Goal: Task Accomplishment & Management: Manage account settings

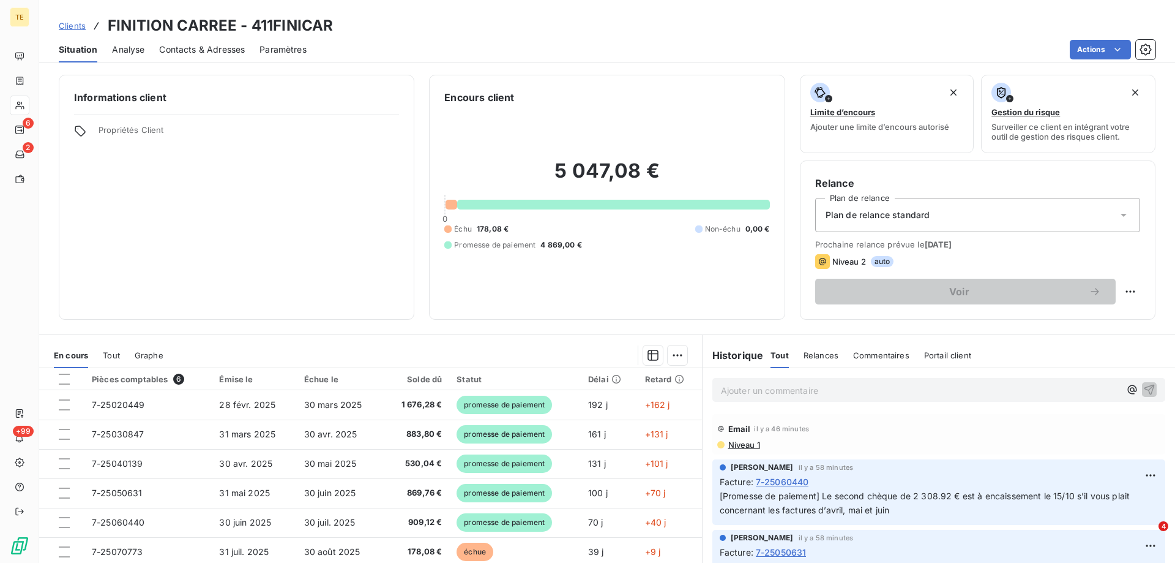
scroll to position [61, 0]
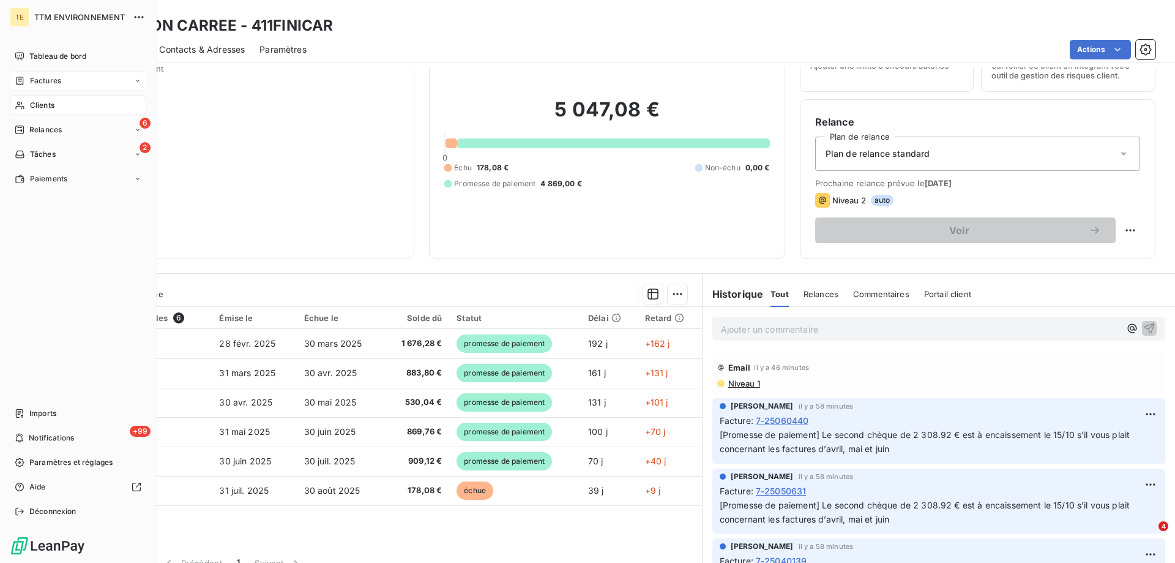
click at [48, 80] on span "Factures" at bounding box center [45, 80] width 31 height 11
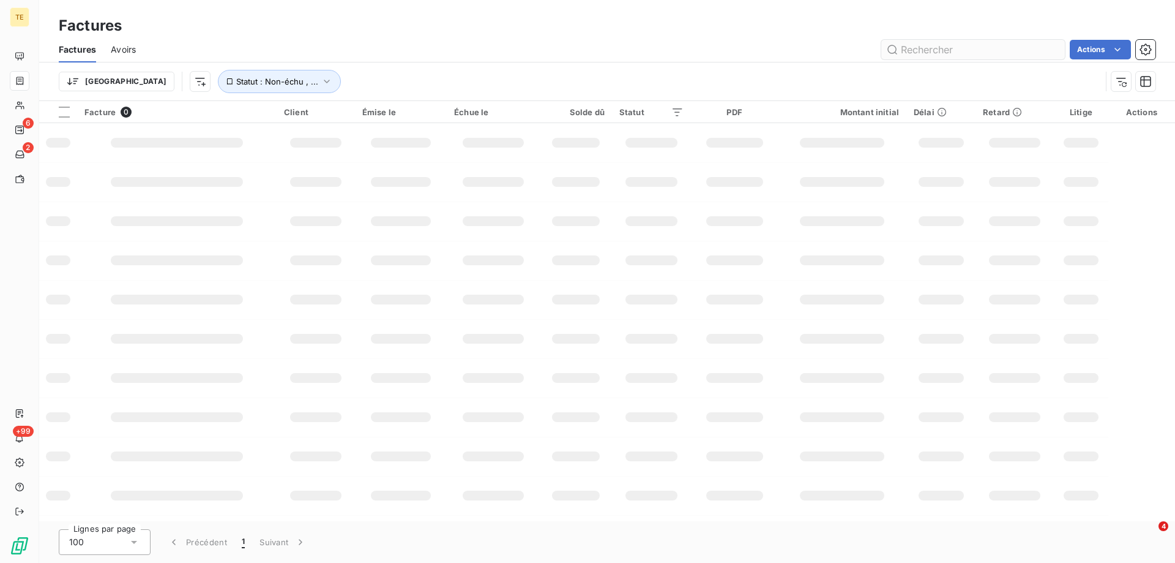
click at [912, 48] on input "text" at bounding box center [973, 50] width 184 height 20
click at [901, 50] on input "colle tp" at bounding box center [973, 50] width 184 height 20
click at [914, 49] on input "colle tp" at bounding box center [973, 50] width 184 height 20
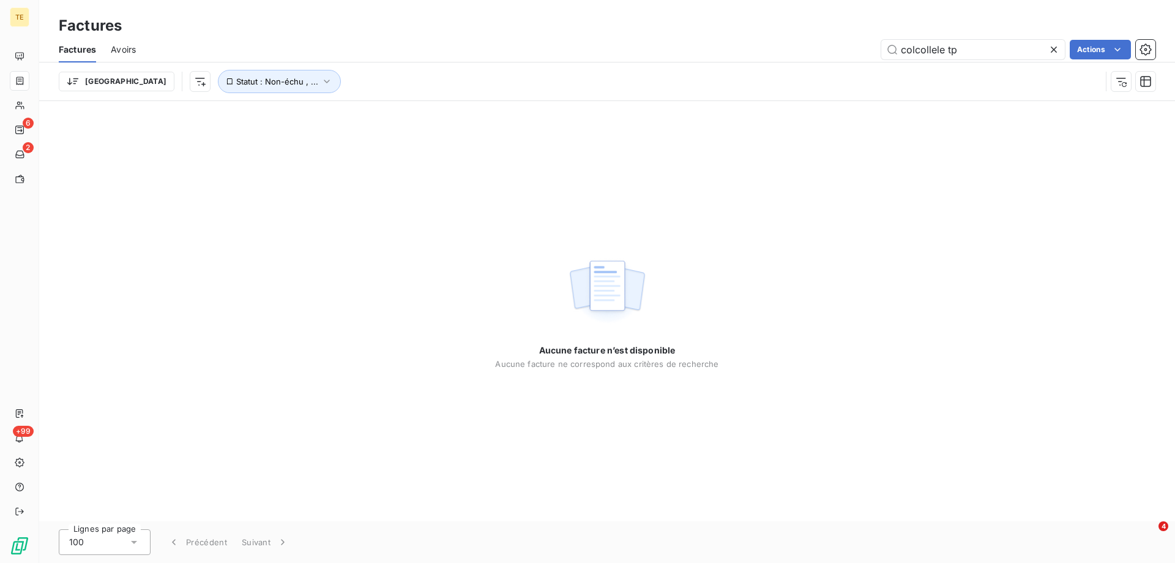
drag, startPoint x: 968, startPoint y: 48, endPoint x: 741, endPoint y: 43, distance: 227.2
click at [741, 43] on div "colcollele tp Actions" at bounding box center [653, 50] width 1005 height 20
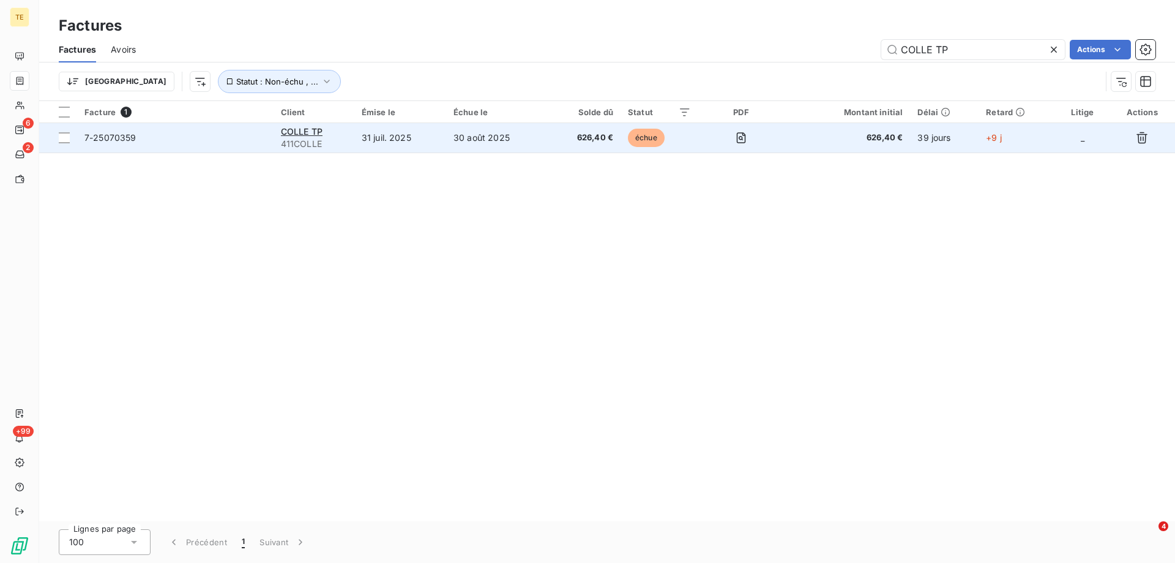
type input "COLLE TP"
click at [89, 137] on span "7-25070359" at bounding box center [110, 137] width 52 height 10
click at [64, 139] on div at bounding box center [64, 137] width 11 height 11
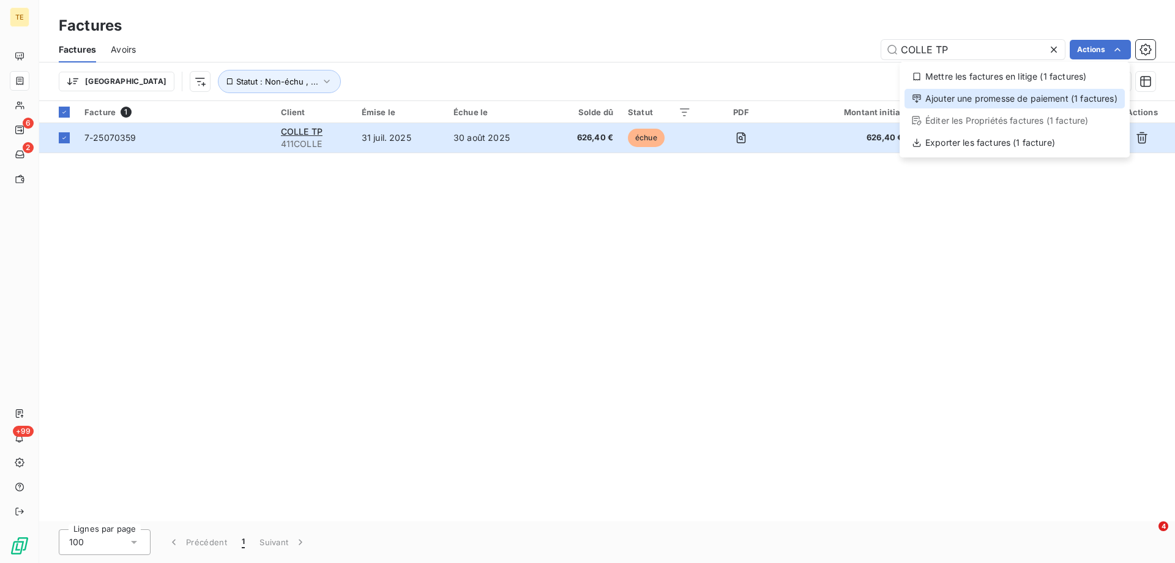
click at [1011, 99] on div "Ajouter une promesse de paiement (1 factures)" at bounding box center [1015, 99] width 220 height 20
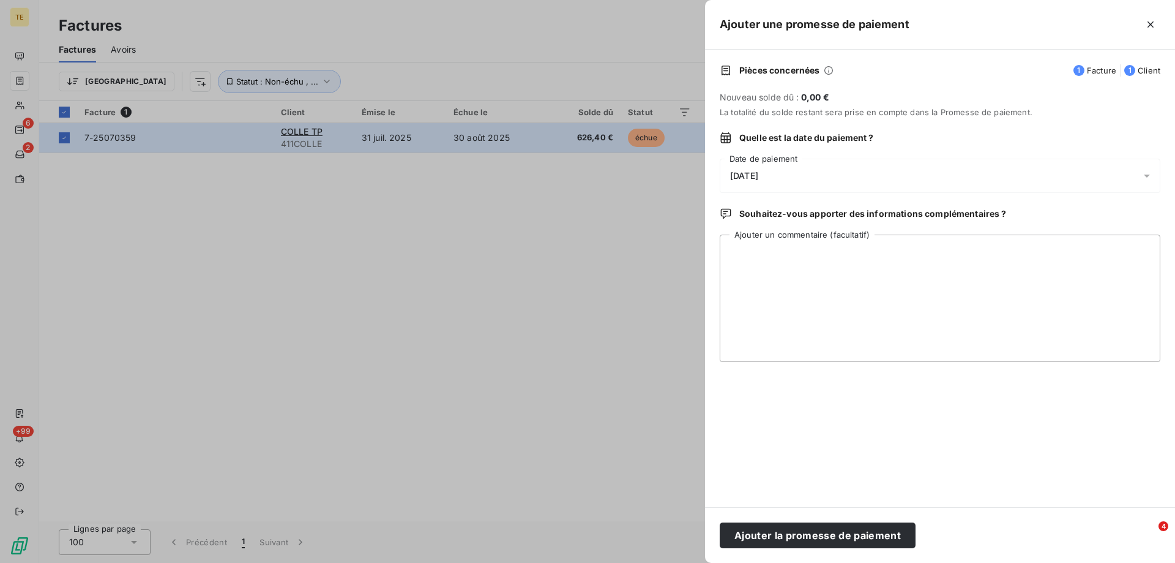
click at [758, 177] on span "[DATE]" at bounding box center [744, 176] width 28 height 10
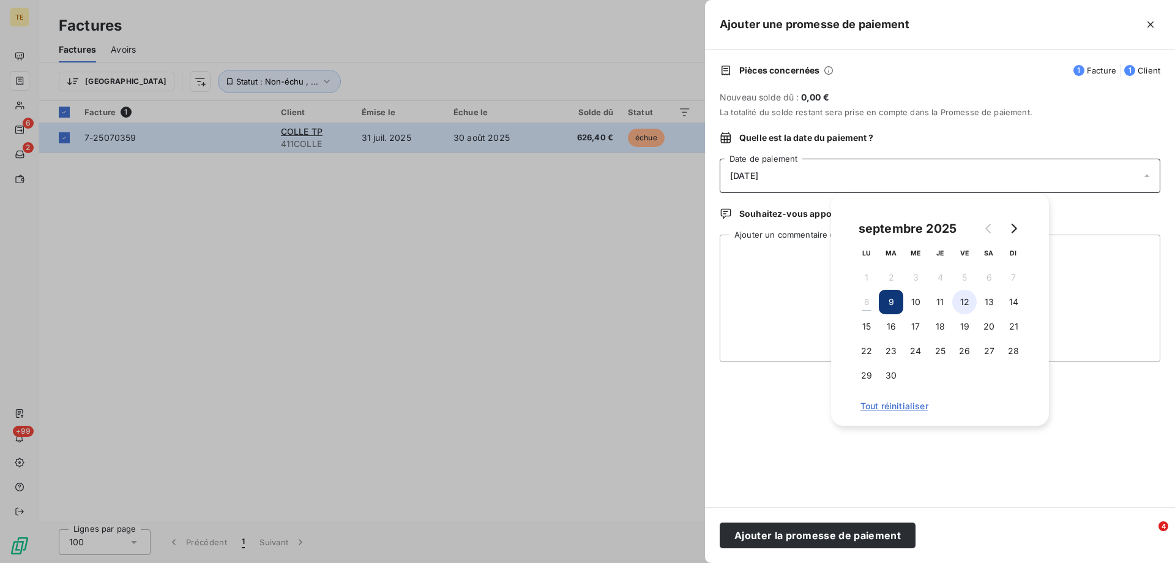
click at [964, 303] on button "12" at bounding box center [965, 302] width 24 height 24
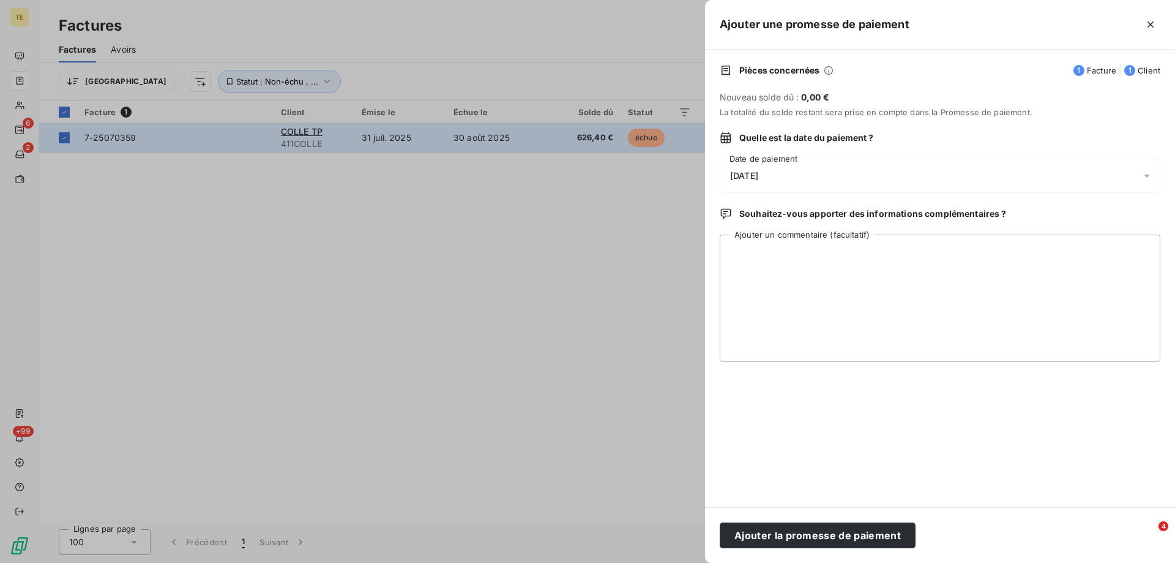
drag, startPoint x: 804, startPoint y: 425, endPoint x: 786, endPoint y: 365, distance: 63.3
click at [803, 424] on div "Pièces concernées 1 Facture 1 Client Nouveau solde dû : 0,00 € La totalité du s…" at bounding box center [940, 278] width 470 height 457
click at [773, 264] on textarea "Ajouter un commentaire (facultatif)" at bounding box center [940, 297] width 441 height 127
paste textarea "RE: [TTM ENVIRONNEMENT] COLLE TP- Retard de paiement - RELANCE 1 [PERSON_NAME]<…"
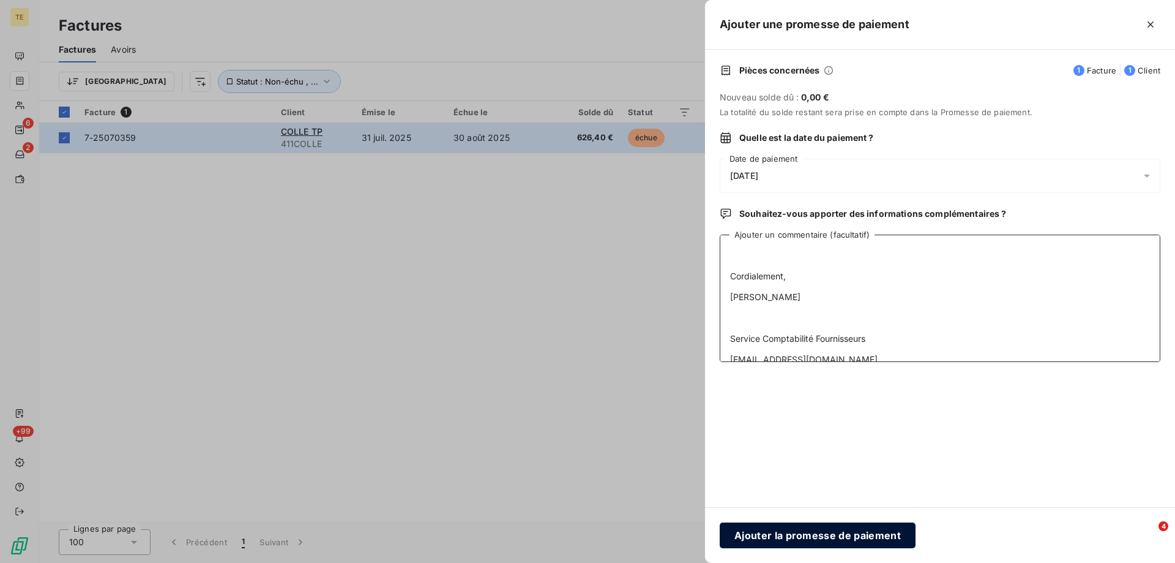
type textarea "RE: [TTM ENVIRONNEMENT] COLLE TP- Retard de paiement - RELANCE 1 [PERSON_NAME]<…"
click at [781, 530] on button "Ajouter la promesse de paiement" at bounding box center [818, 535] width 196 height 26
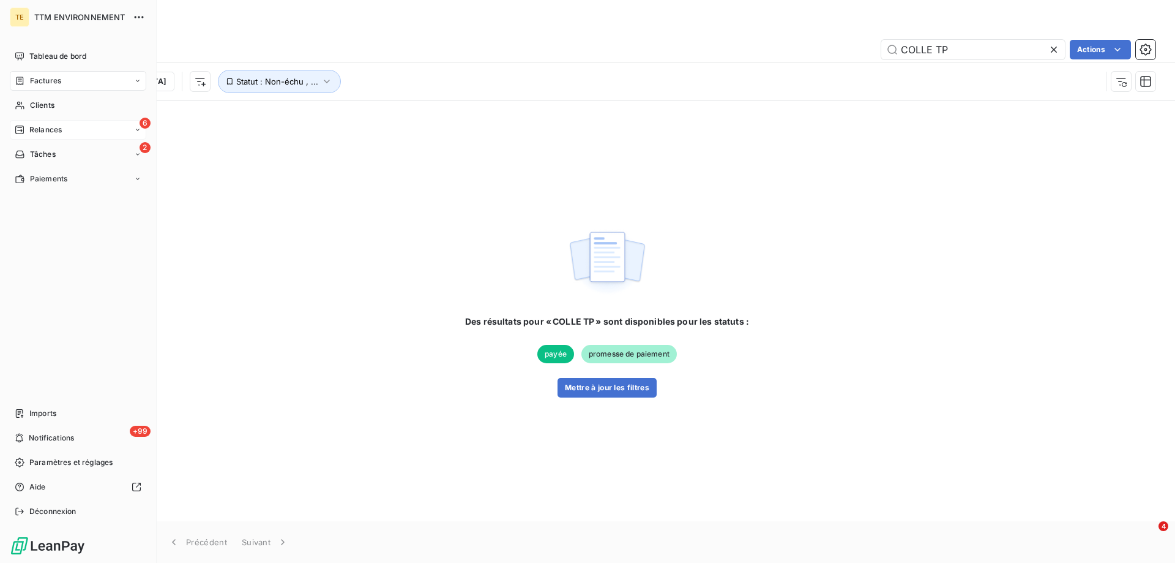
click at [34, 137] on div "6 Relances" at bounding box center [78, 130] width 137 height 20
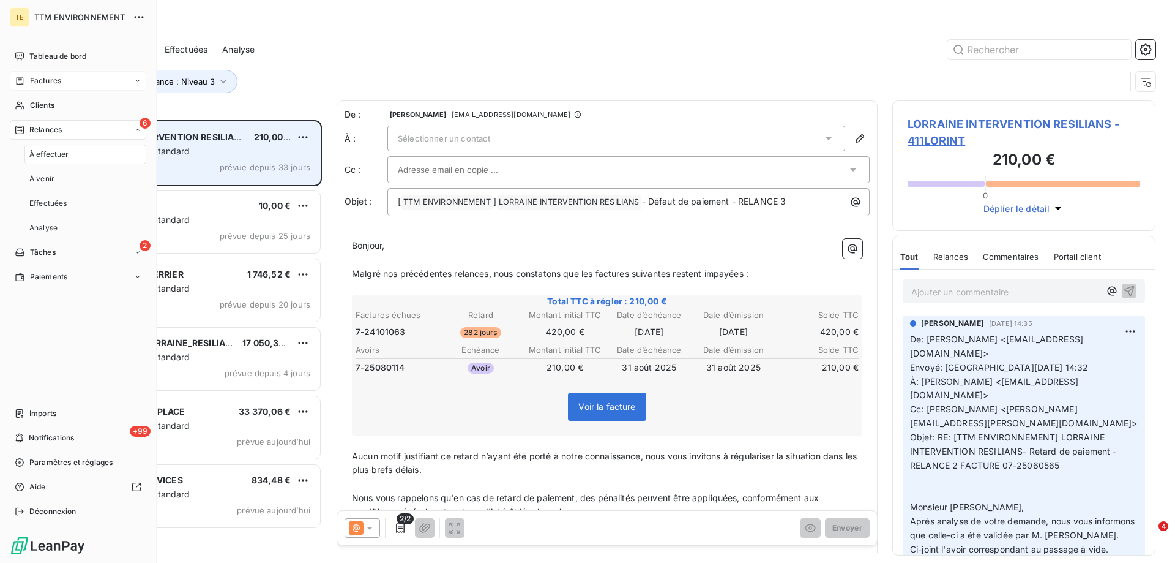
scroll to position [433, 254]
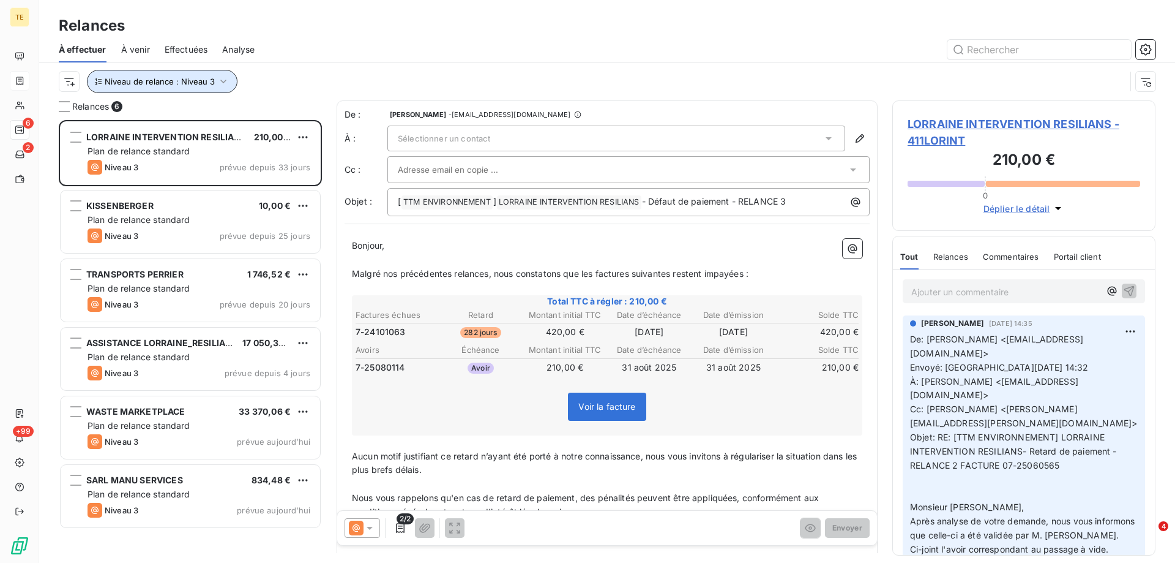
click at [222, 78] on icon "button" at bounding box center [223, 81] width 12 height 12
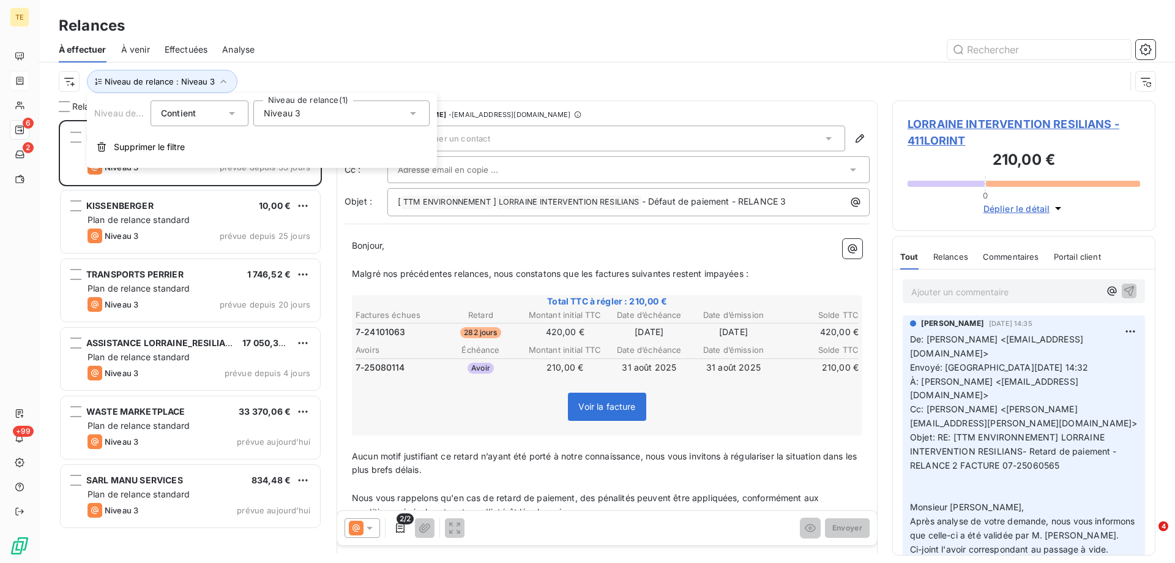
click at [286, 116] on span "Niveau 3" at bounding box center [282, 113] width 37 height 12
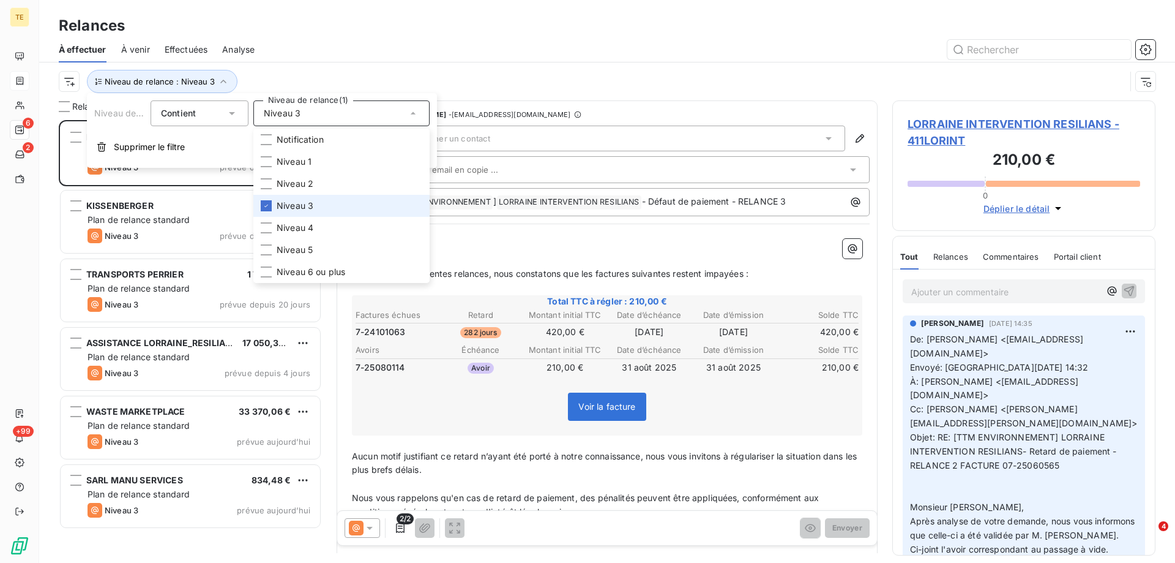
click at [276, 205] on li "Niveau 3" at bounding box center [341, 206] width 176 height 22
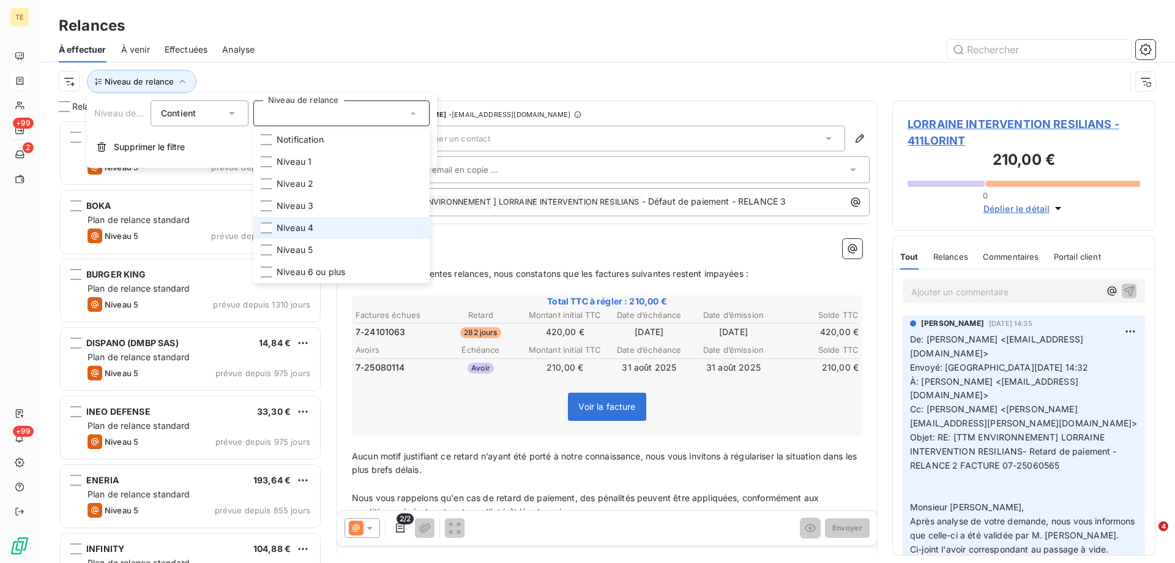
click at [275, 226] on li "Niveau 4" at bounding box center [341, 228] width 176 height 22
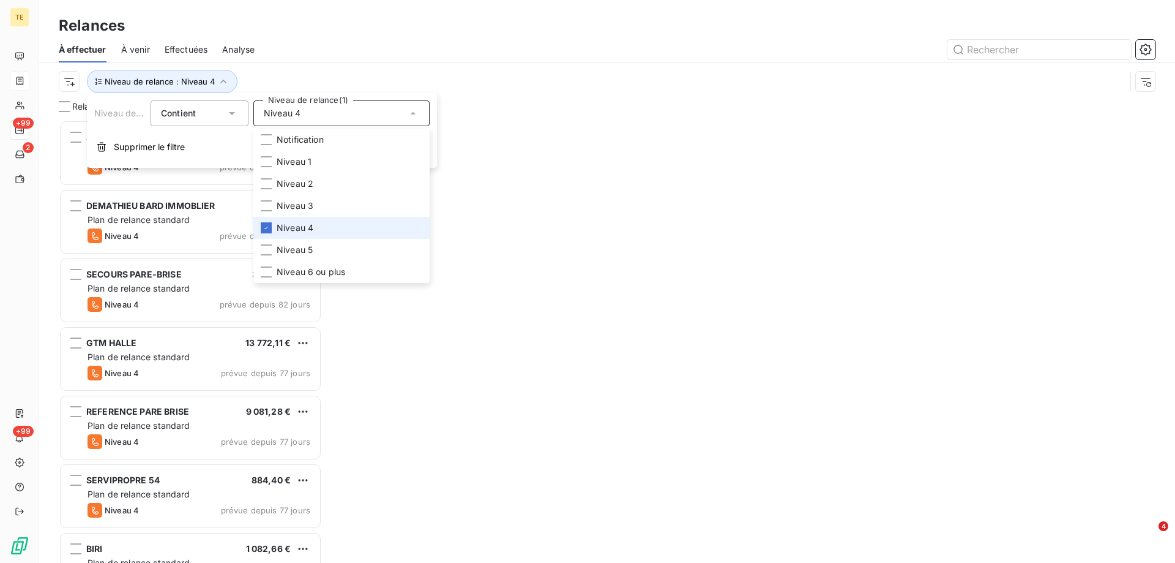
scroll to position [433, 254]
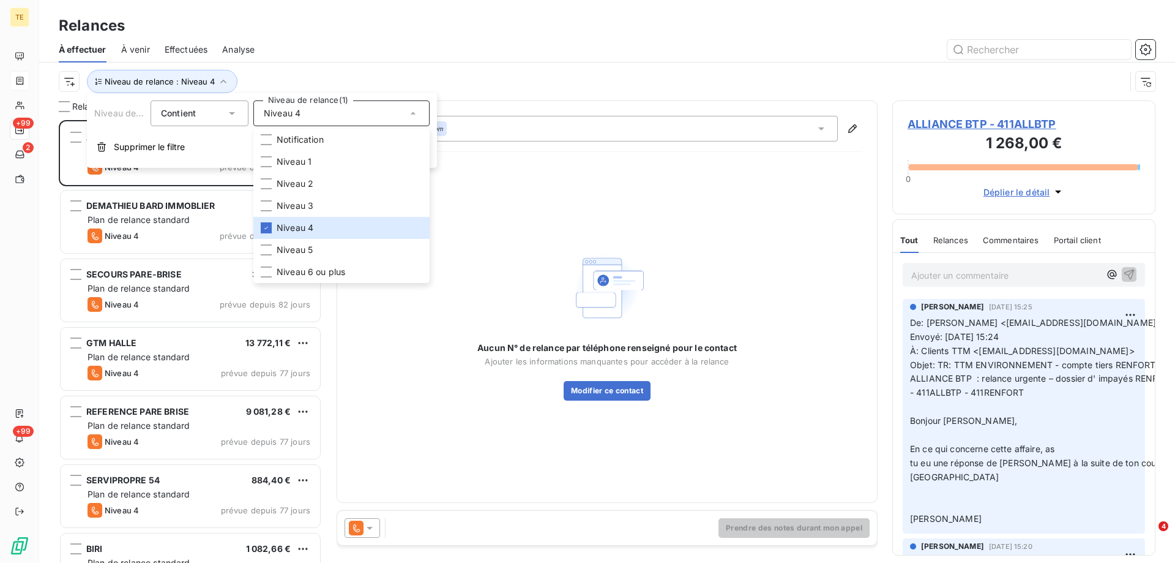
click at [463, 45] on div at bounding box center [712, 50] width 886 height 20
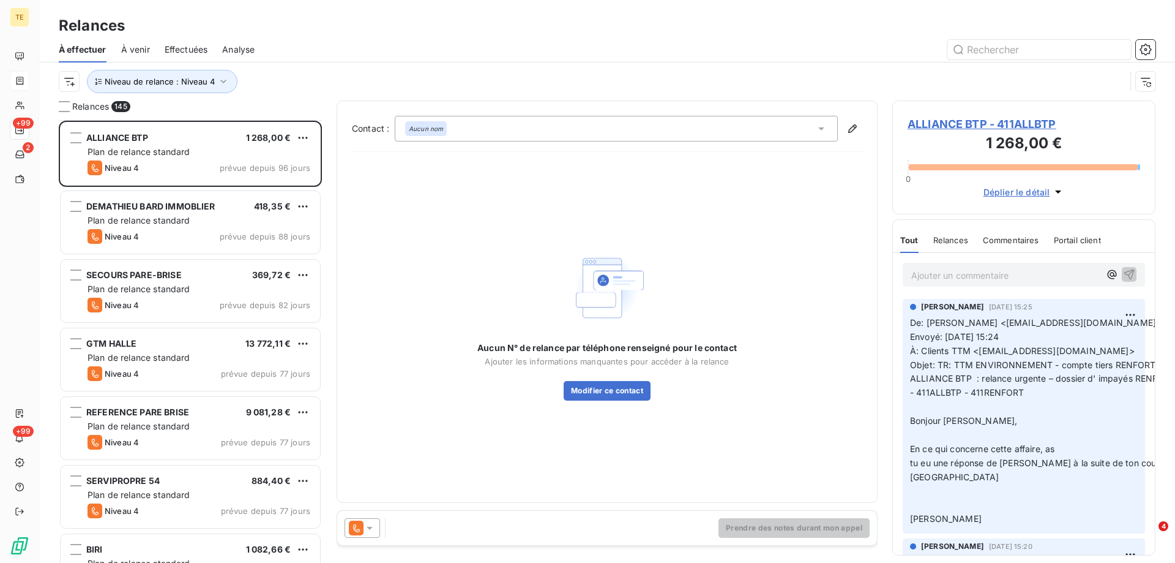
scroll to position [307, 0]
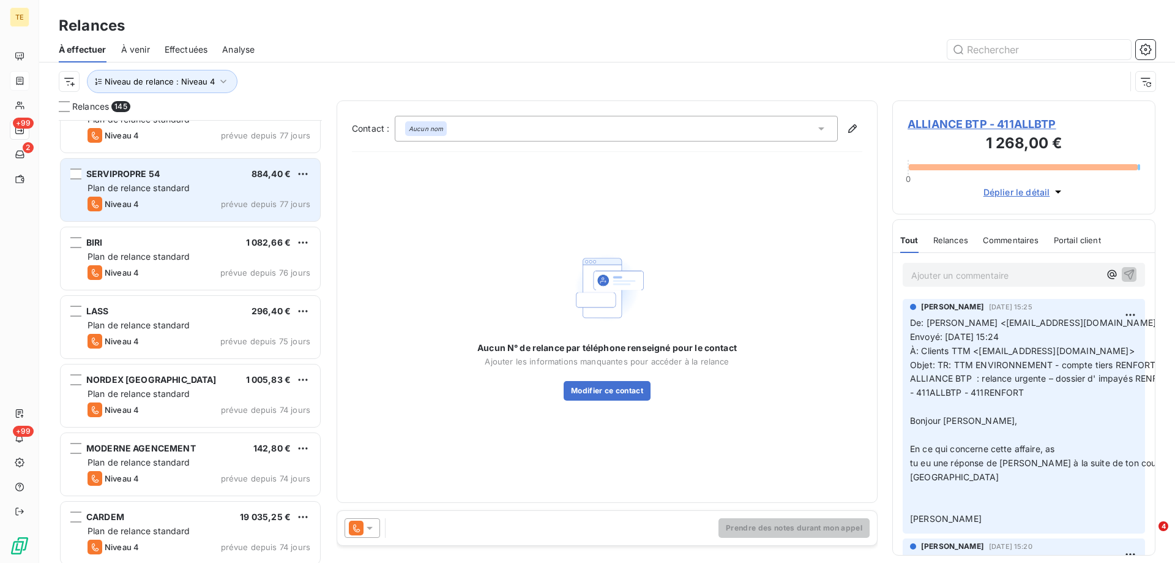
click at [162, 181] on div "SERVIPROPRE 54 884,40 € Plan de relance standard Niveau 4 prévue depuis 77 jours" at bounding box center [191, 190] width 260 height 62
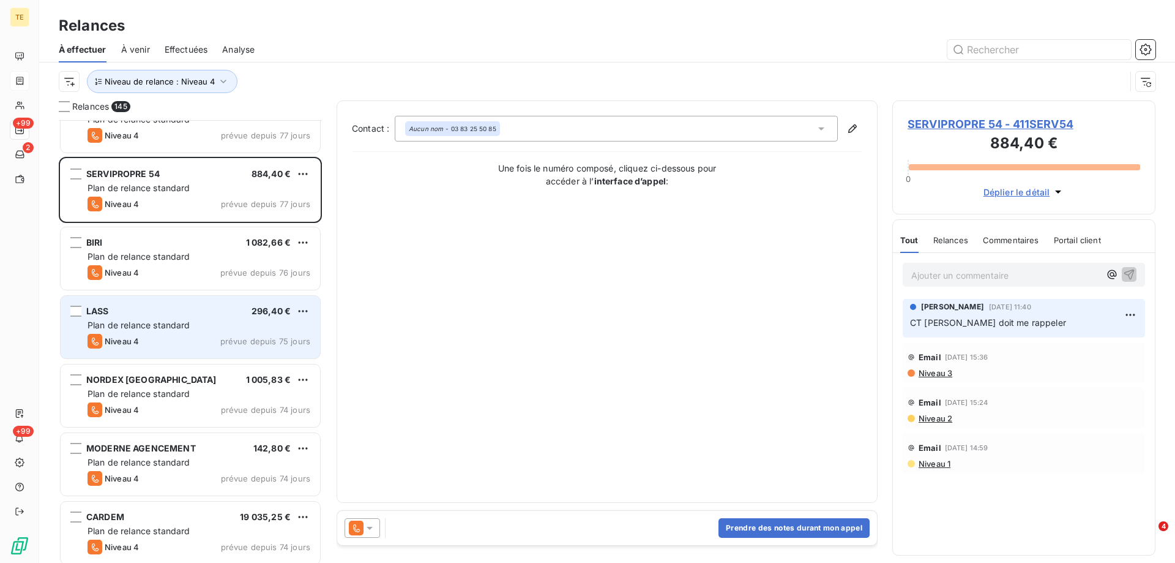
click at [211, 343] on div "Niveau 4 prévue depuis 75 jours" at bounding box center [199, 341] width 223 height 15
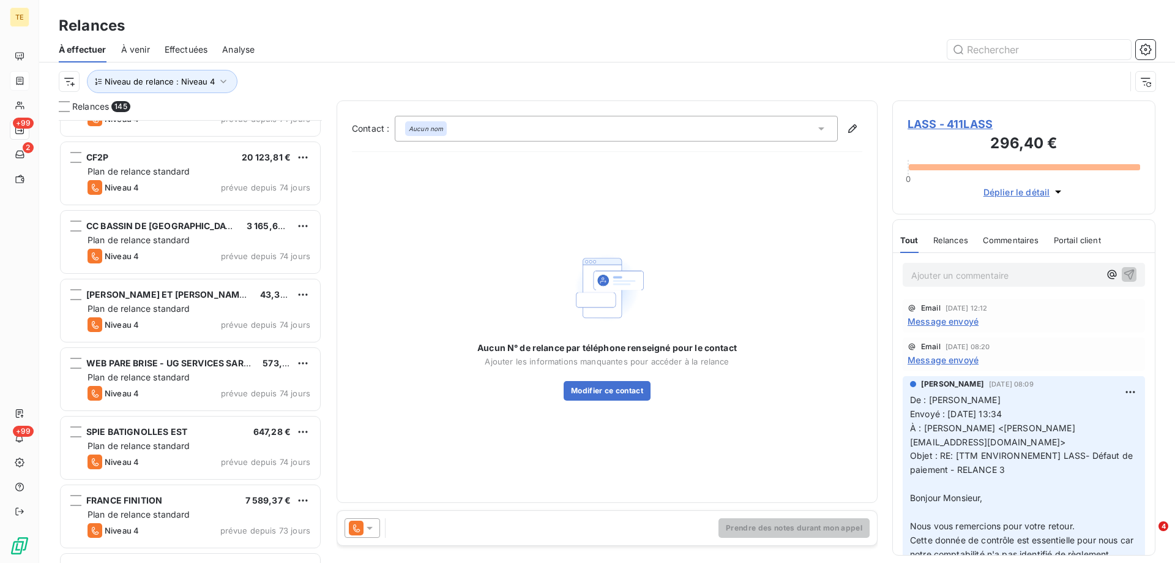
scroll to position [735, 0]
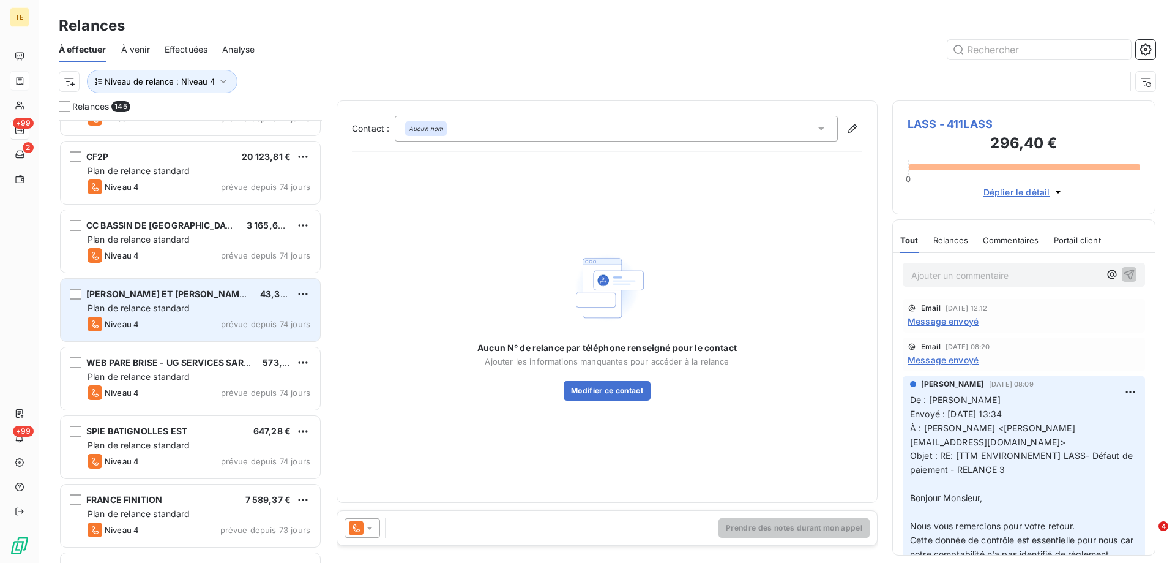
click at [168, 313] on div "Plan de relance standard" at bounding box center [199, 308] width 223 height 12
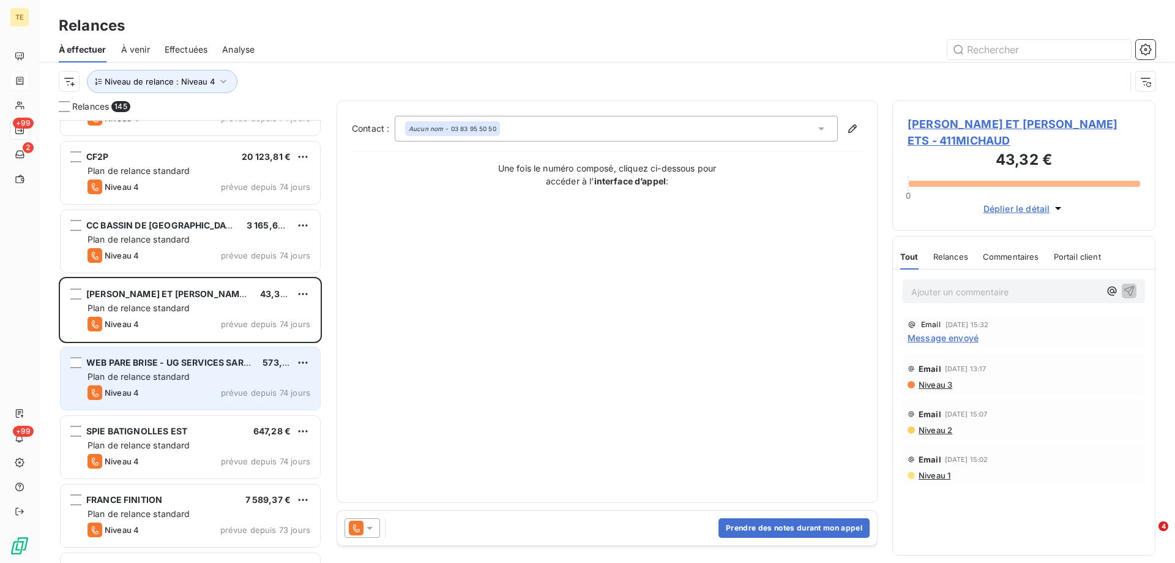
click at [142, 365] on span "WEB PARE BRISE - UG SERVICES SARREGUEMINES" at bounding box center [193, 362] width 215 height 10
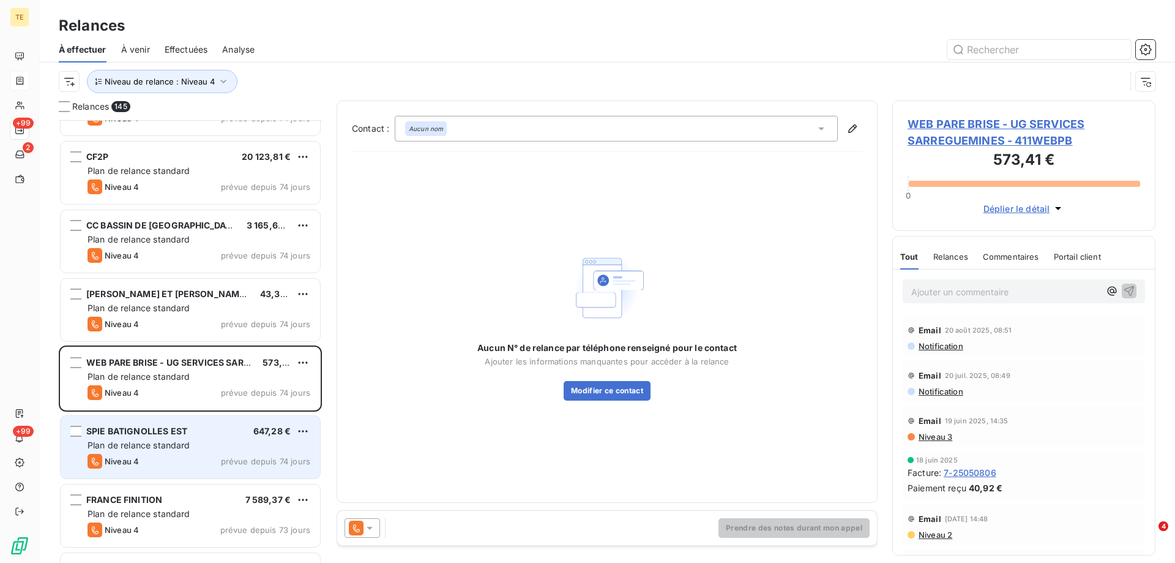
click at [169, 441] on span "Plan de relance standard" at bounding box center [139, 445] width 103 height 10
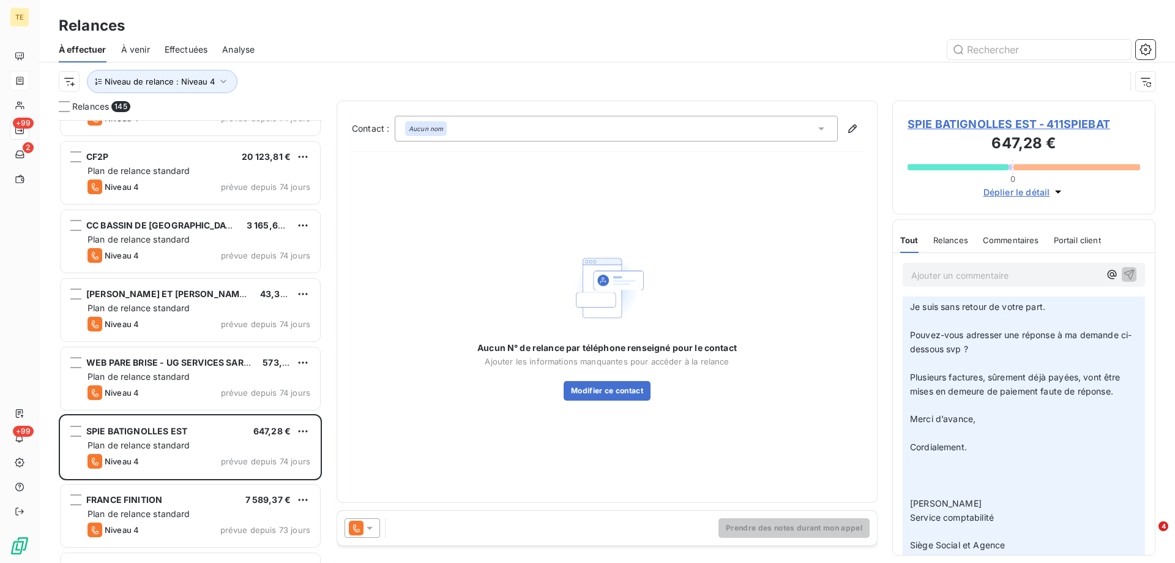
scroll to position [122, 0]
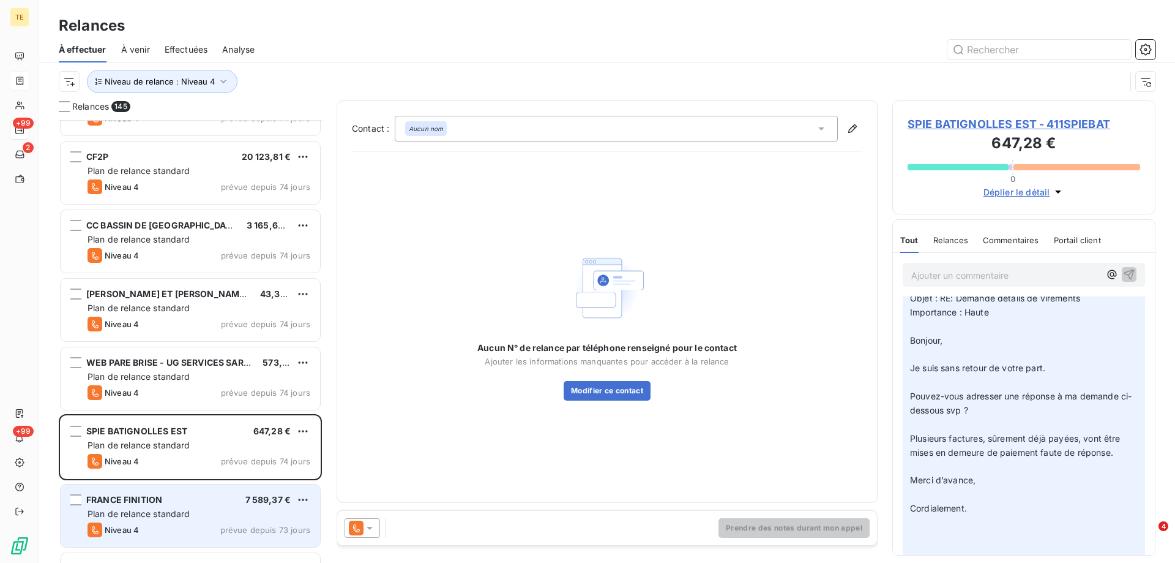
click at [233, 506] on div "FRANCE FINITION 7 589,37 € Plan de relance standard Niveau 4 prévue depuis 73 j…" at bounding box center [191, 515] width 260 height 62
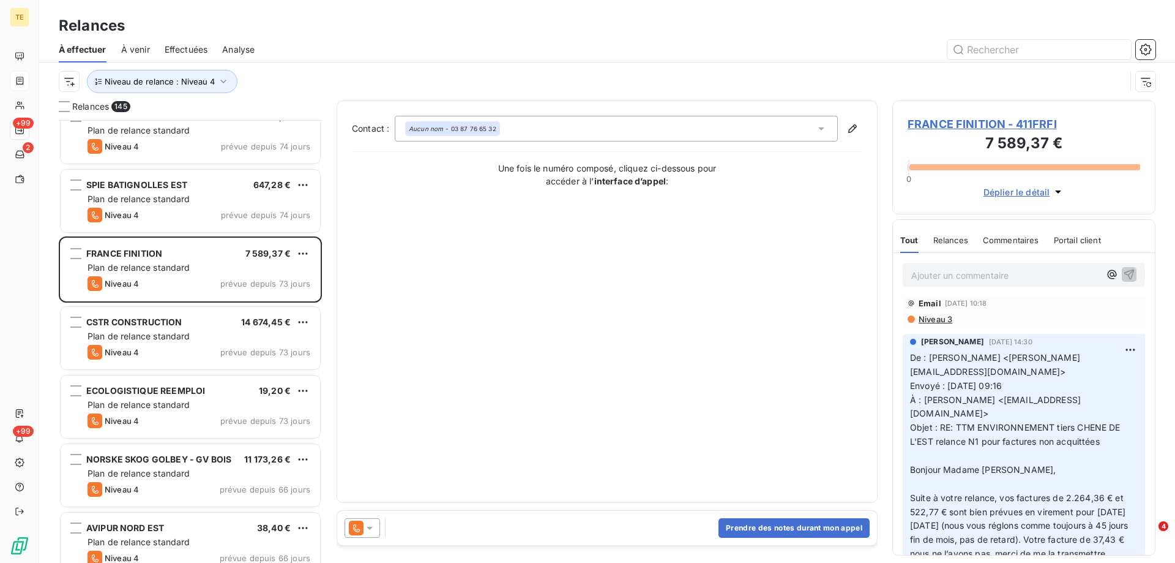
scroll to position [980, 0]
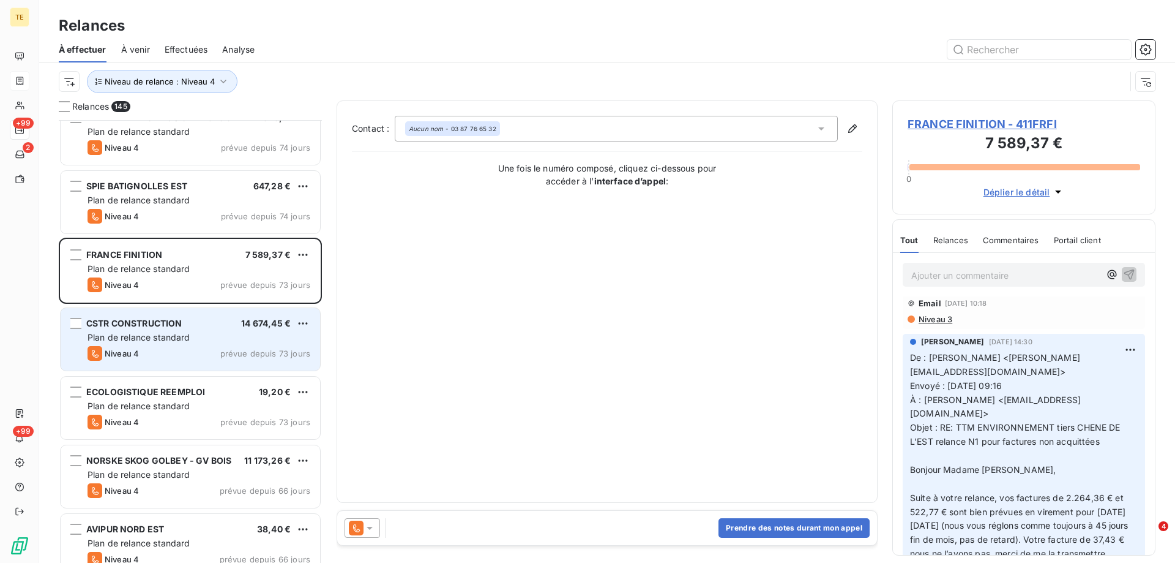
click at [184, 329] on div "CSTR CONSTRUCTION 14 674,45 € Plan de relance standard Niveau 4 prévue depuis 7…" at bounding box center [191, 339] width 260 height 62
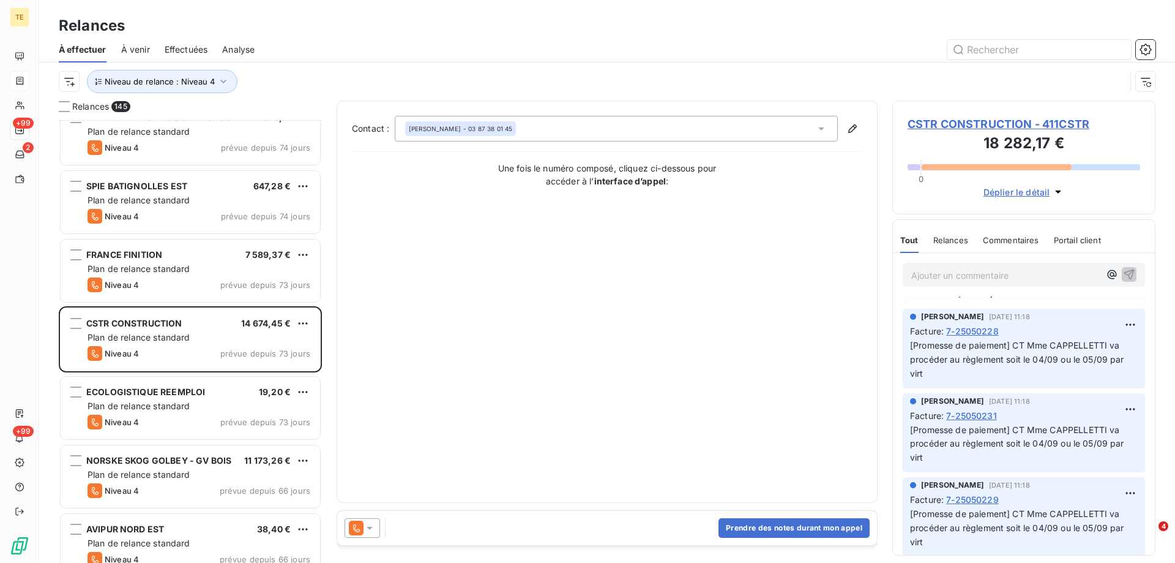
scroll to position [367, 0]
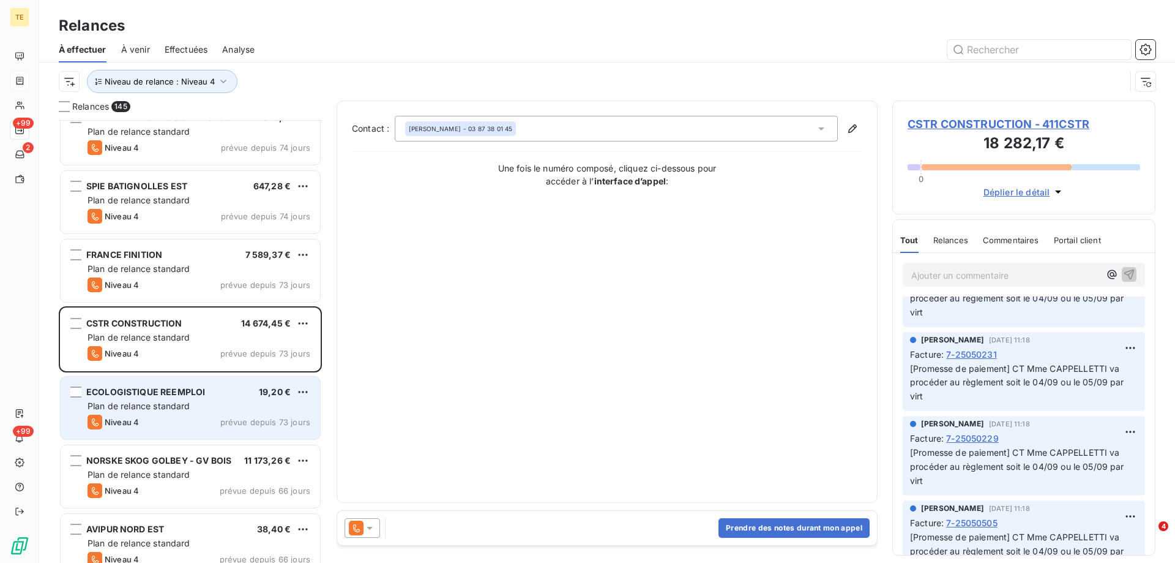
click at [138, 385] on div "ECOLOGISTIQUE REEMPLOI 19,20 € Plan de relance standard Niveau 4 prévue depuis …" at bounding box center [191, 407] width 260 height 62
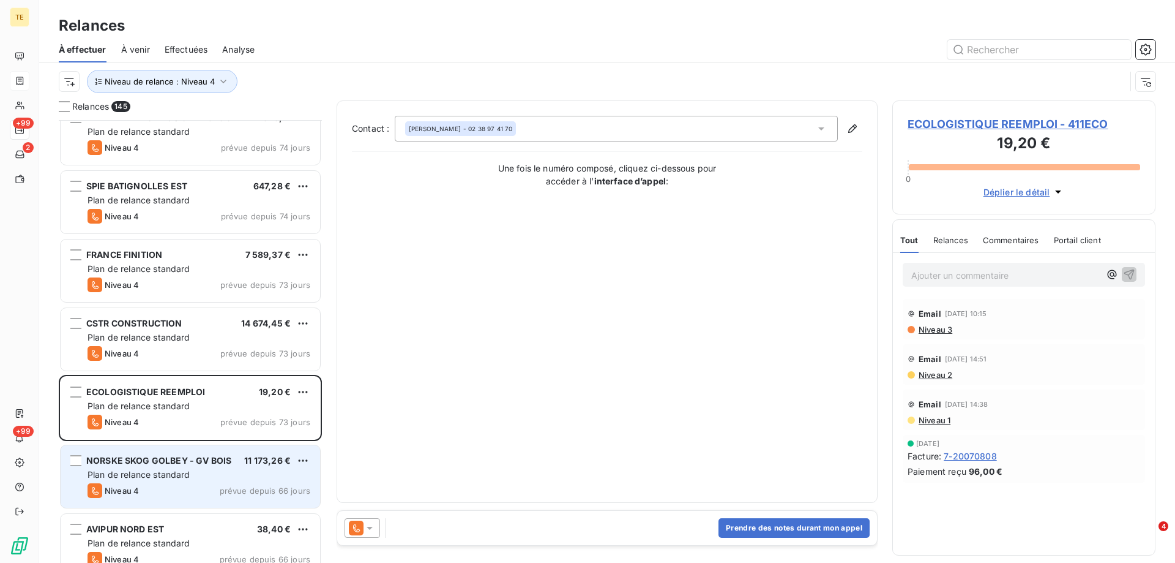
click at [146, 465] on span "NORSKE SKOG GOLBEY - GV BOIS" at bounding box center [158, 460] width 145 height 10
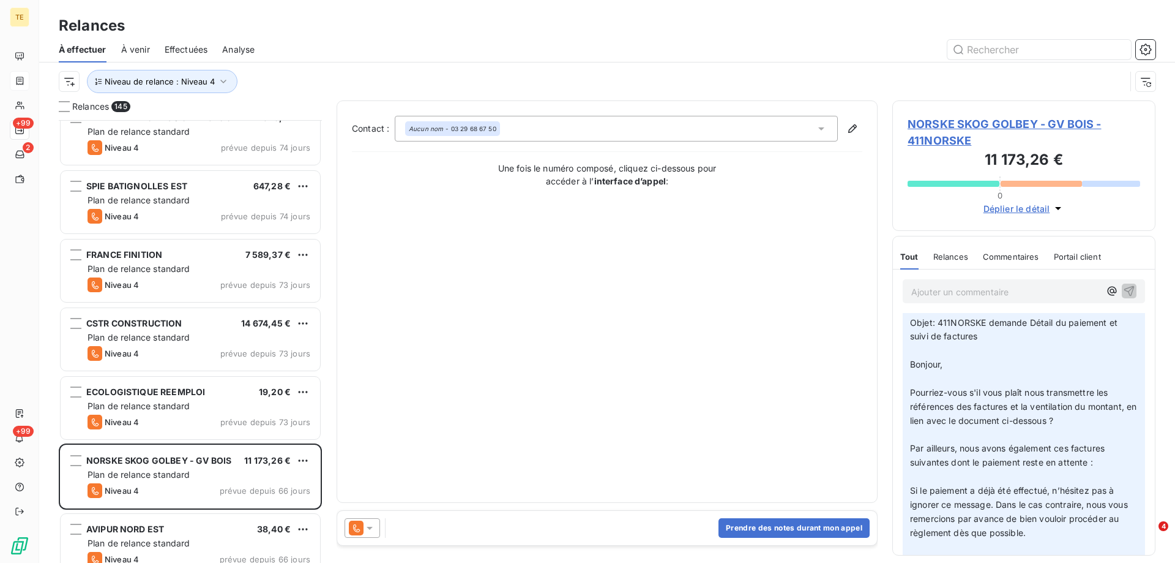
scroll to position [918, 0]
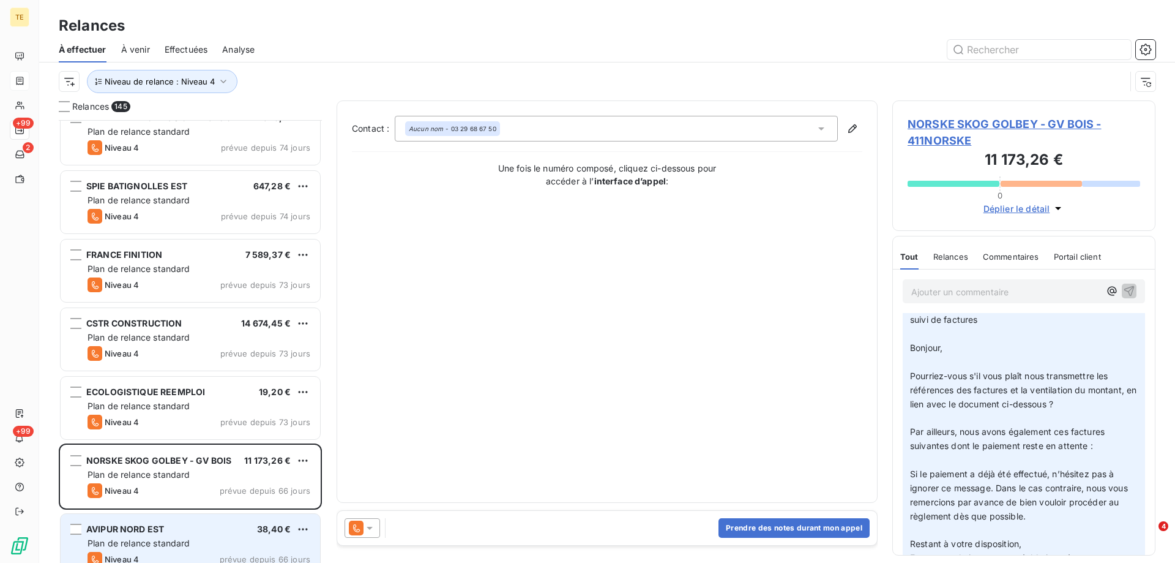
click at [124, 534] on div "AVIPUR NORD EST" at bounding box center [125, 529] width 78 height 12
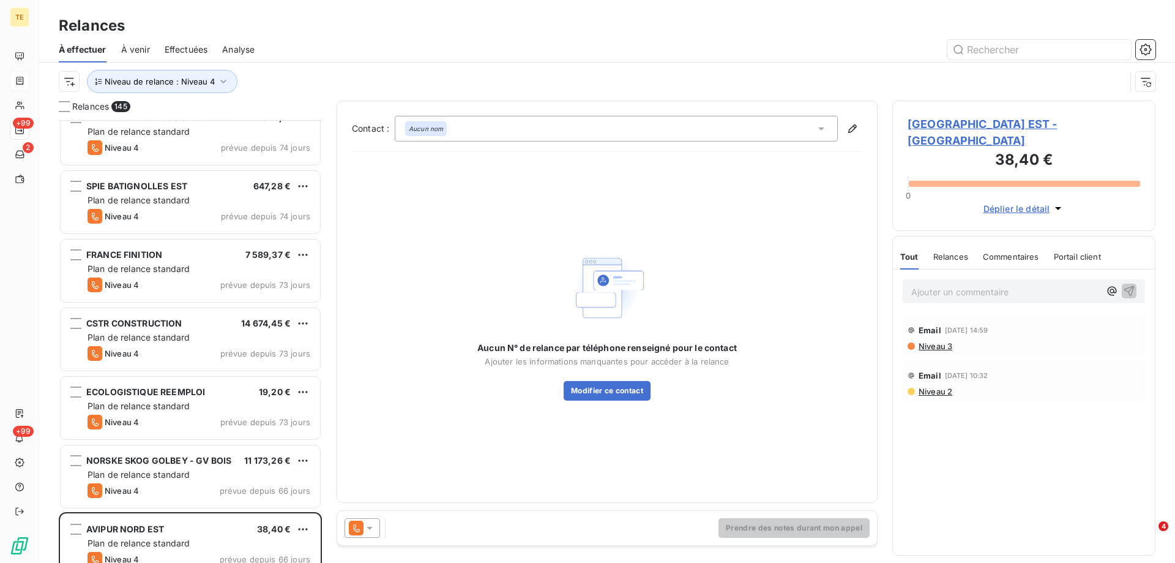
click at [1008, 119] on span "[GEOGRAPHIC_DATA] EST - [GEOGRAPHIC_DATA]" at bounding box center [1024, 132] width 233 height 33
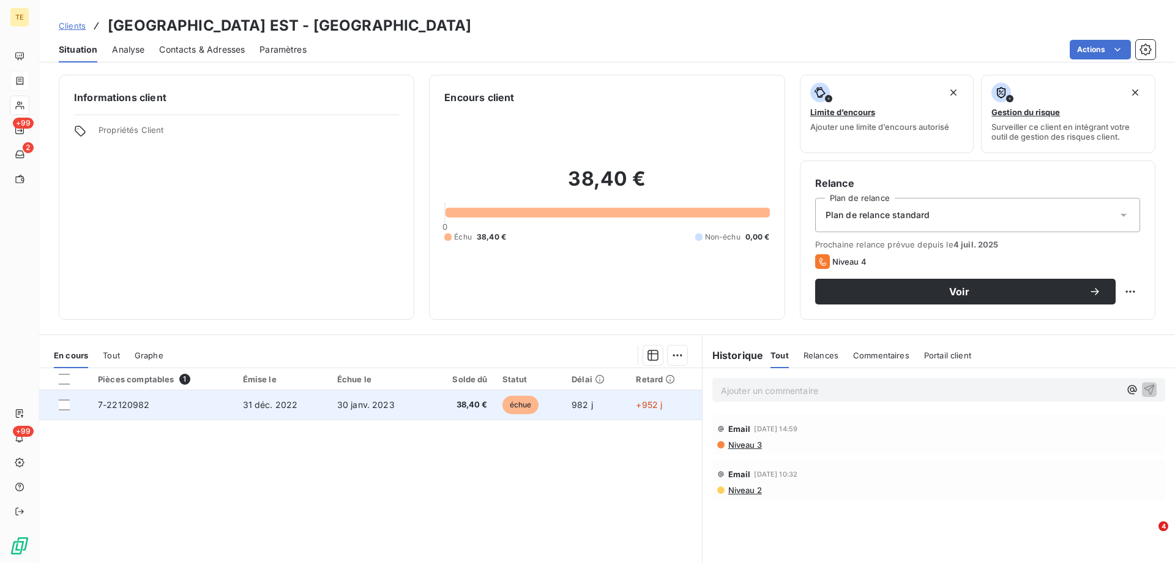
click at [130, 402] on span "7-22120982" at bounding box center [124, 404] width 52 height 10
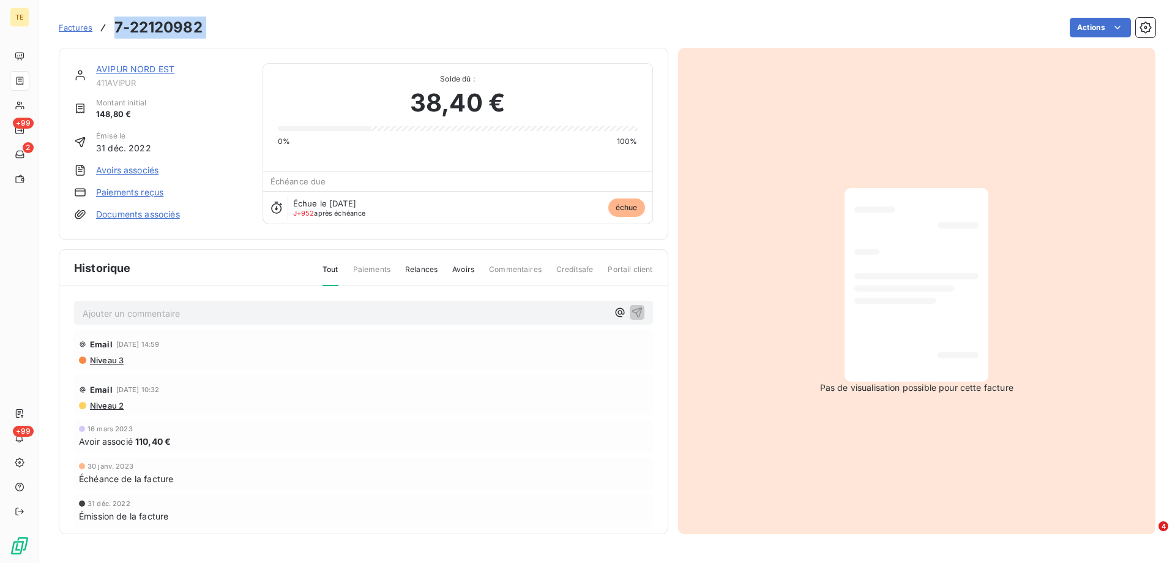
drag, startPoint x: 210, startPoint y: 29, endPoint x: 116, endPoint y: 18, distance: 94.8
click at [116, 18] on div "Factures 7-22120982 Actions" at bounding box center [607, 28] width 1097 height 26
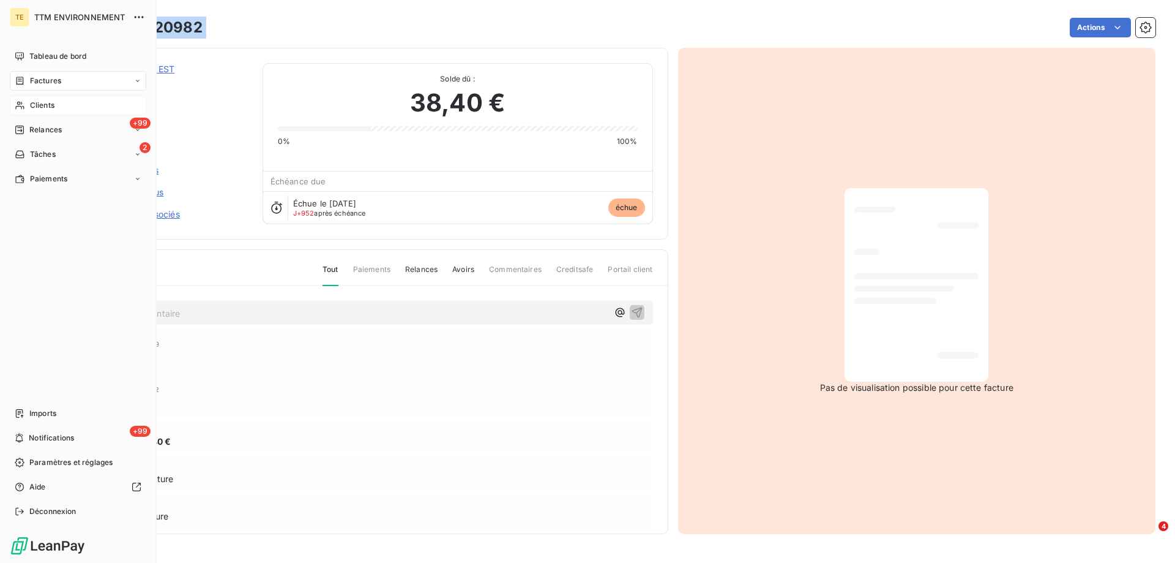
click at [50, 101] on span "Clients" at bounding box center [42, 105] width 24 height 11
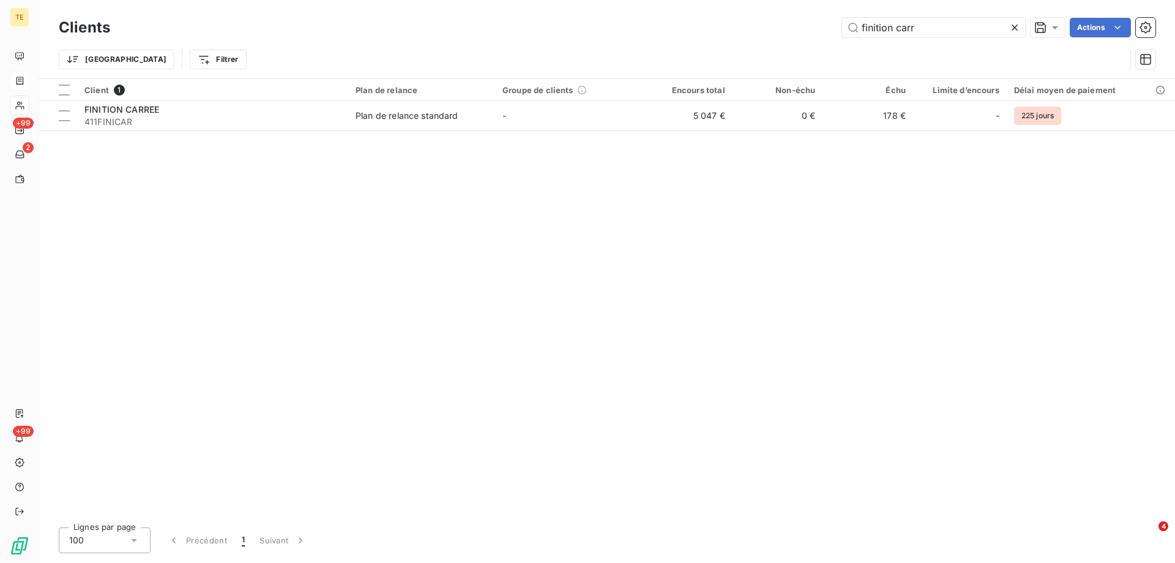
drag, startPoint x: 927, startPoint y: 28, endPoint x: 828, endPoint y: 23, distance: 98.7
click at [828, 23] on div "finition carr Actions" at bounding box center [640, 28] width 1031 height 20
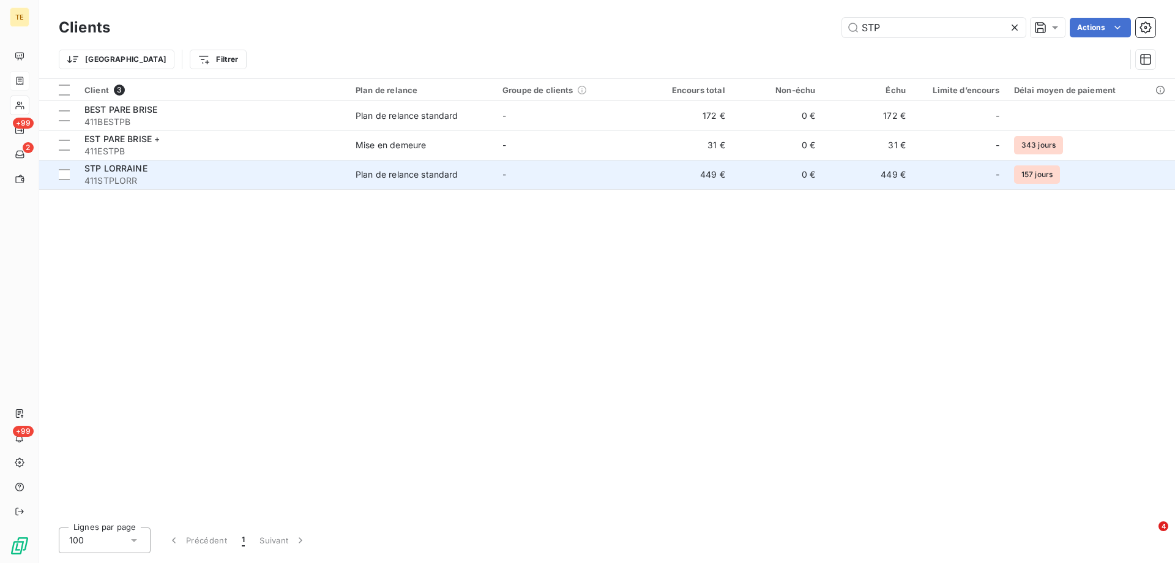
type input "STP"
click at [100, 179] on span "411STPLORR" at bounding box center [212, 180] width 256 height 12
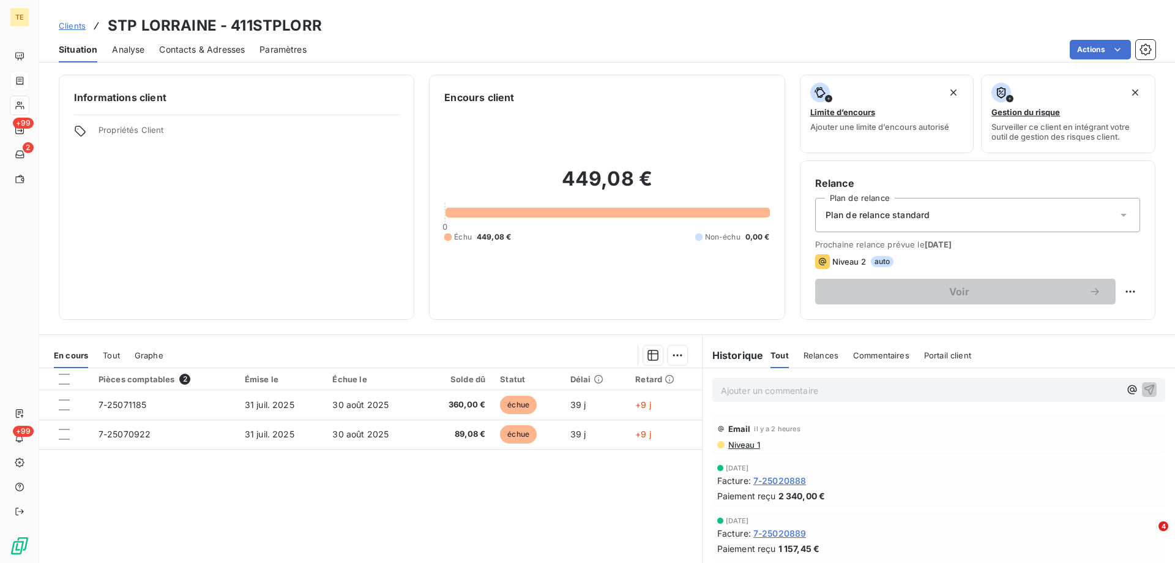
click at [207, 51] on span "Contacts & Adresses" at bounding box center [202, 49] width 86 height 12
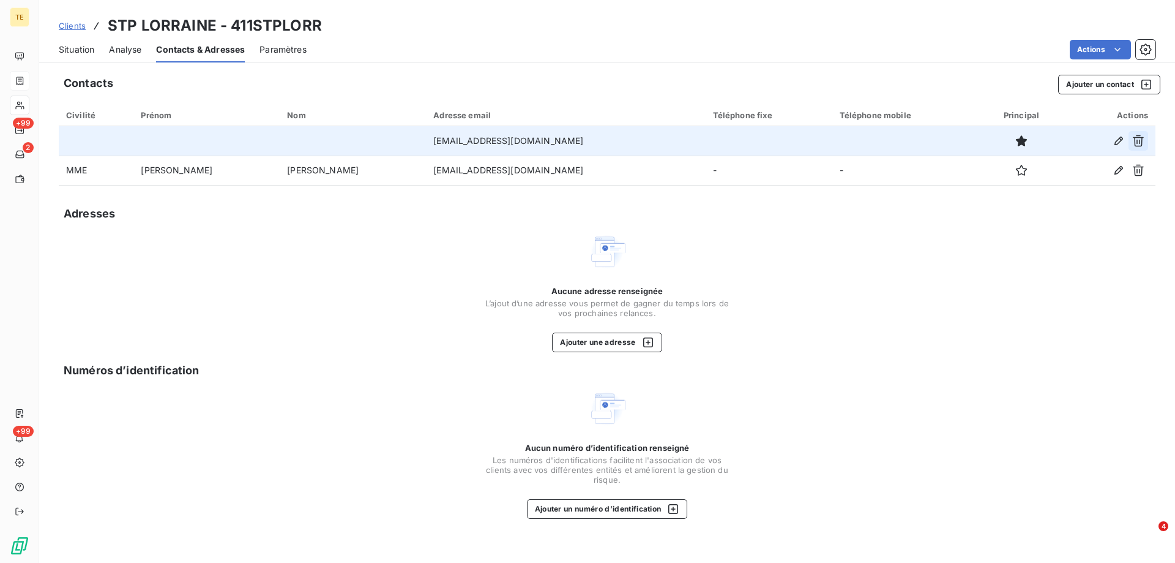
click at [1136, 137] on icon "button" at bounding box center [1138, 141] width 12 height 12
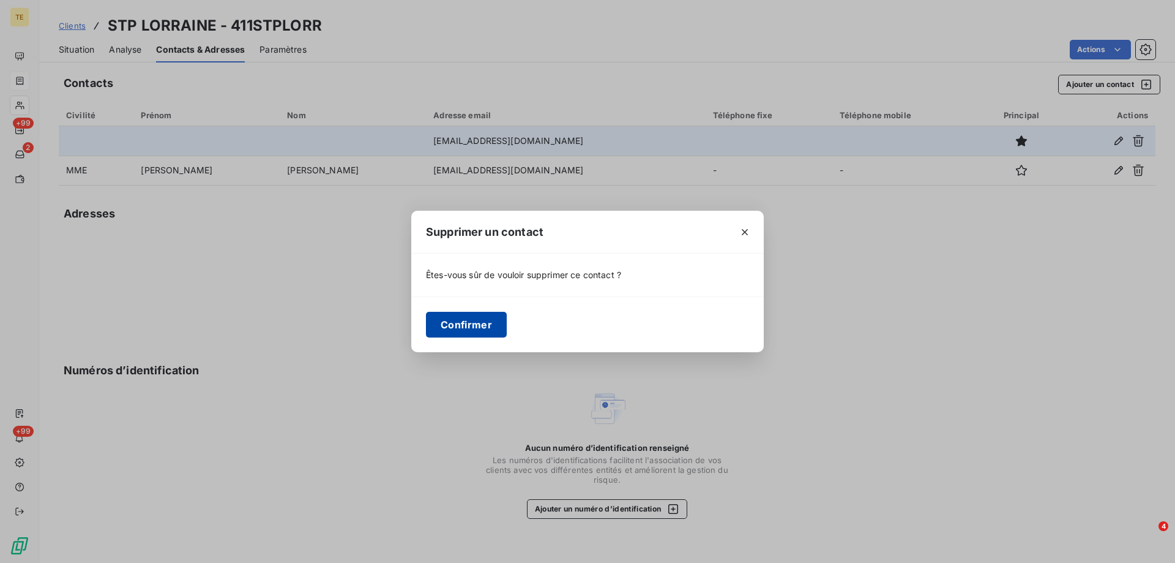
click at [462, 325] on button "Confirmer" at bounding box center [466, 325] width 81 height 26
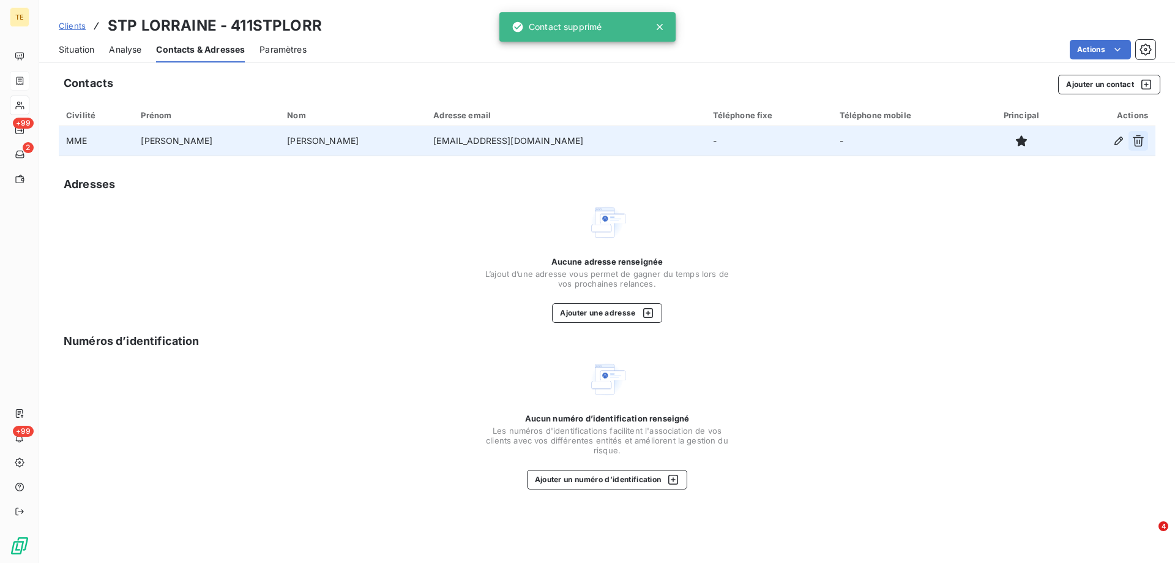
click at [1140, 139] on icon "button" at bounding box center [1138, 141] width 12 height 12
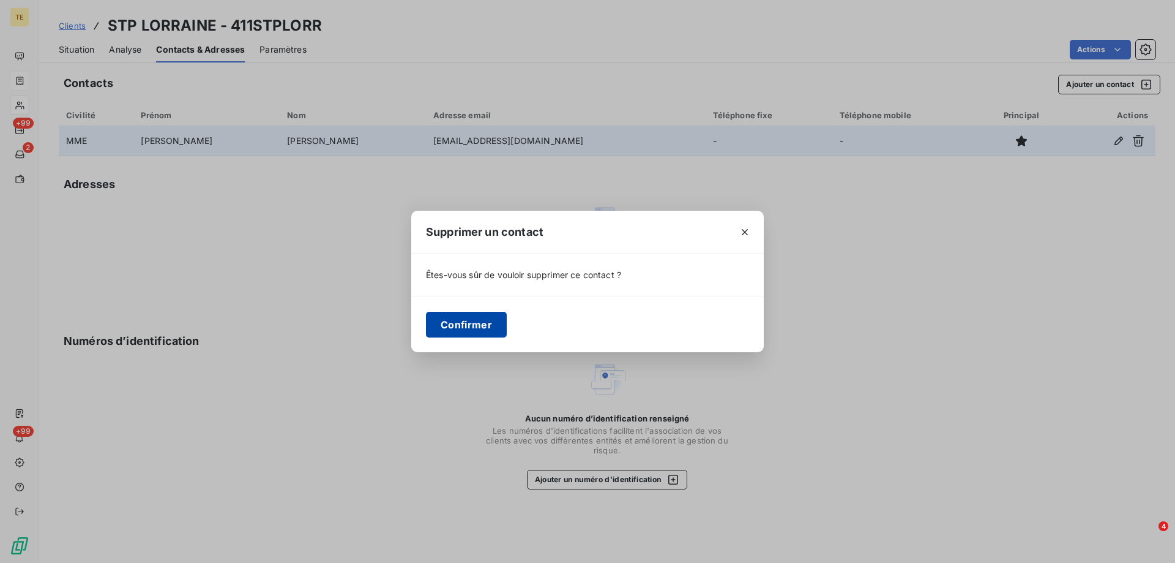
click at [457, 332] on button "Confirmer" at bounding box center [466, 325] width 81 height 26
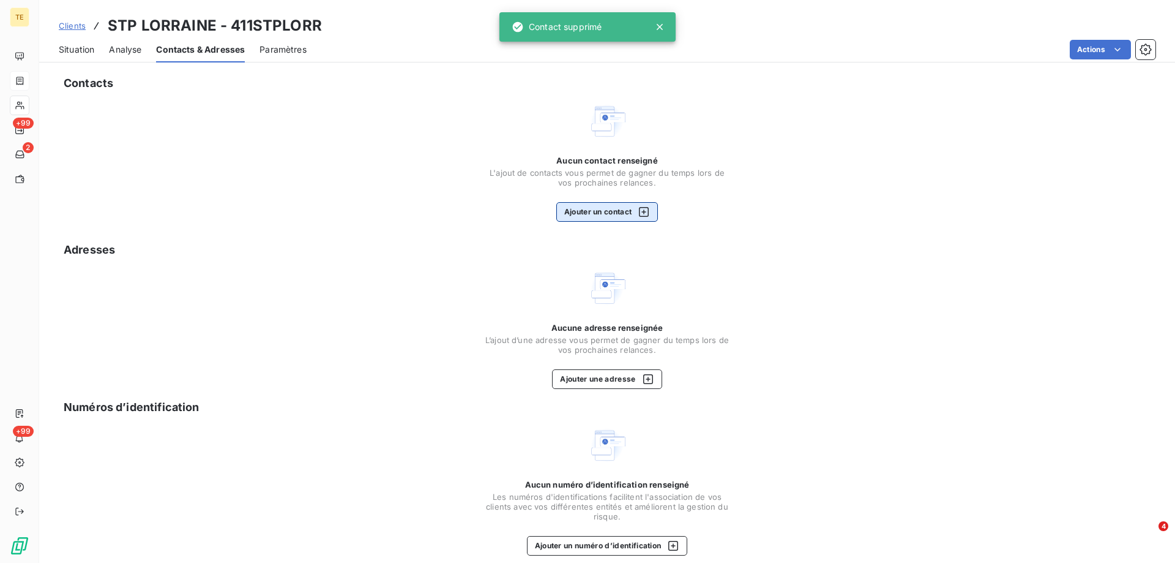
click at [566, 209] on button "Ajouter un contact" at bounding box center [607, 212] width 102 height 20
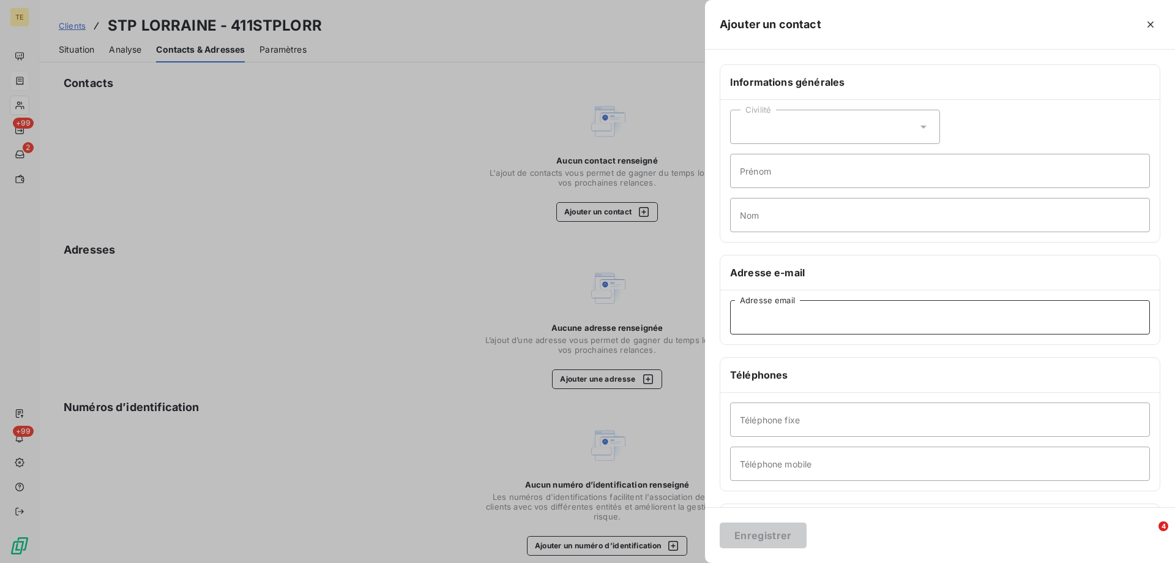
click at [758, 321] on input "Adresse email" at bounding box center [940, 317] width 420 height 34
paste input "[EMAIL_ADDRESS][DOMAIN_NAME]"
type input "[EMAIL_ADDRESS][DOMAIN_NAME]"
click at [768, 537] on button "Enregistrer" at bounding box center [763, 535] width 87 height 26
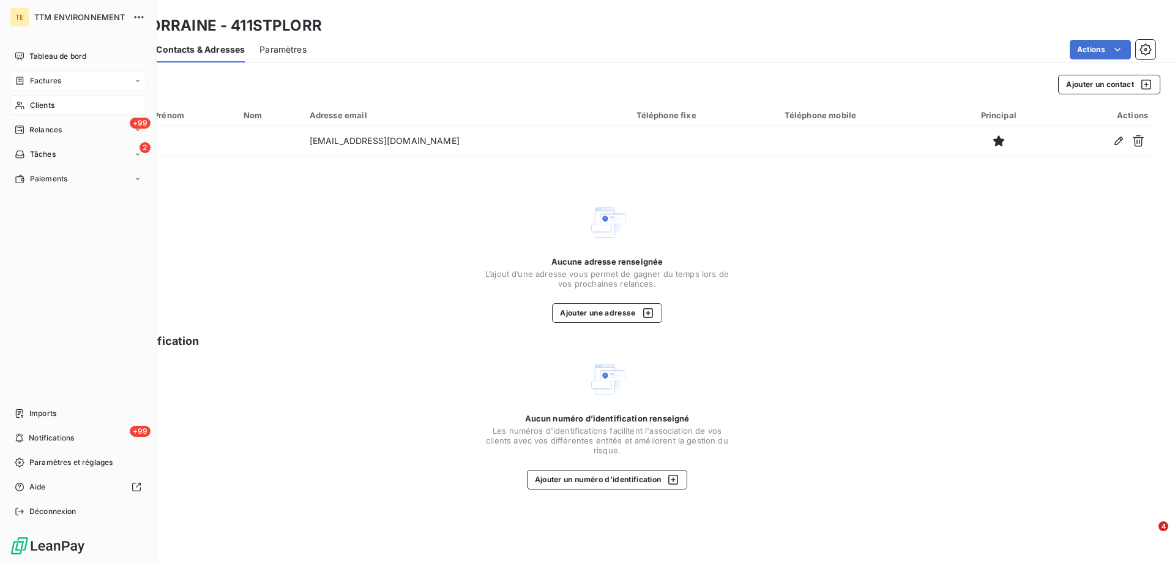
click at [39, 108] on span "Clients" at bounding box center [42, 105] width 24 height 11
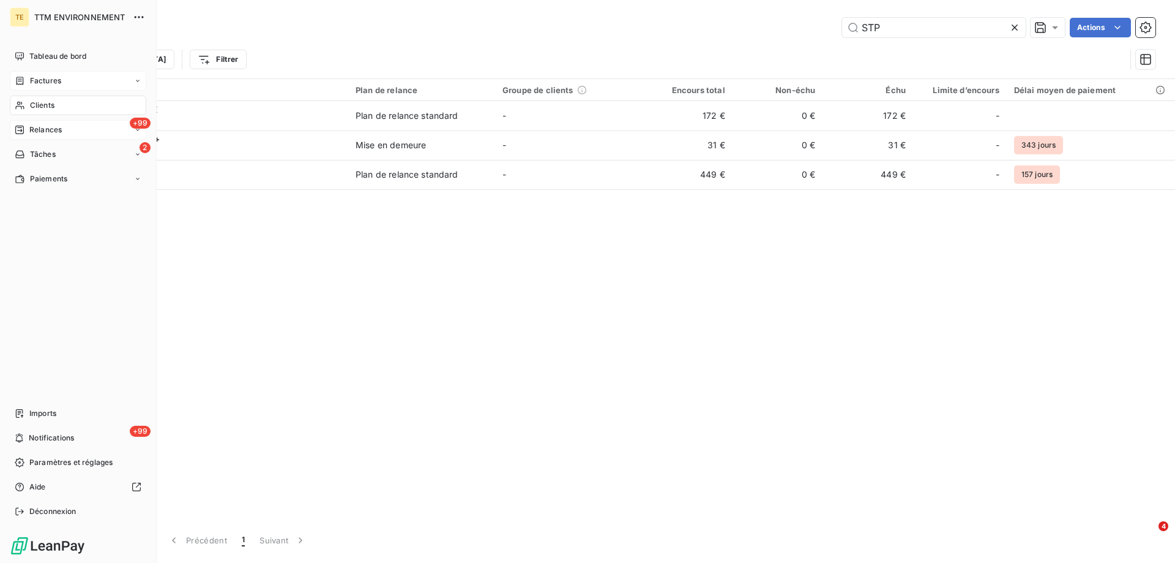
click at [45, 130] on span "Relances" at bounding box center [45, 129] width 32 height 11
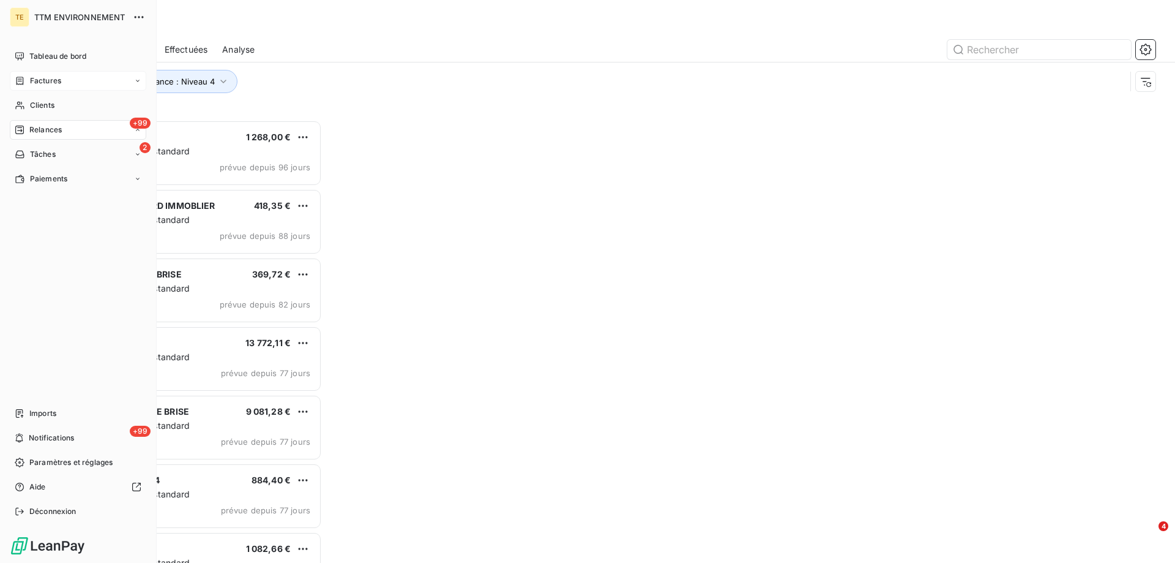
scroll to position [433, 254]
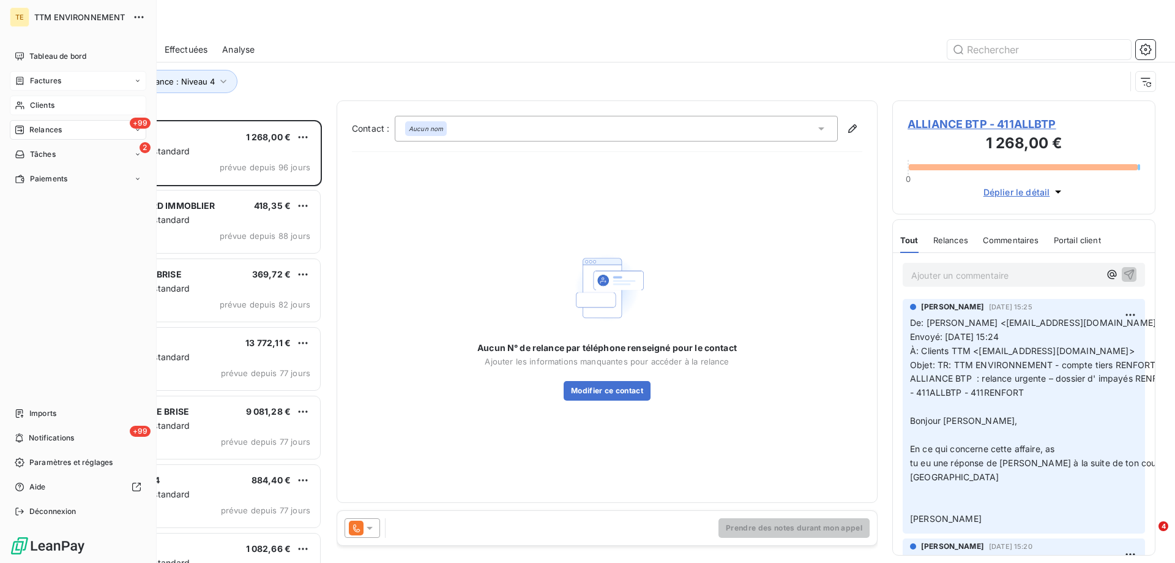
click at [44, 101] on span "Clients" at bounding box center [42, 105] width 24 height 11
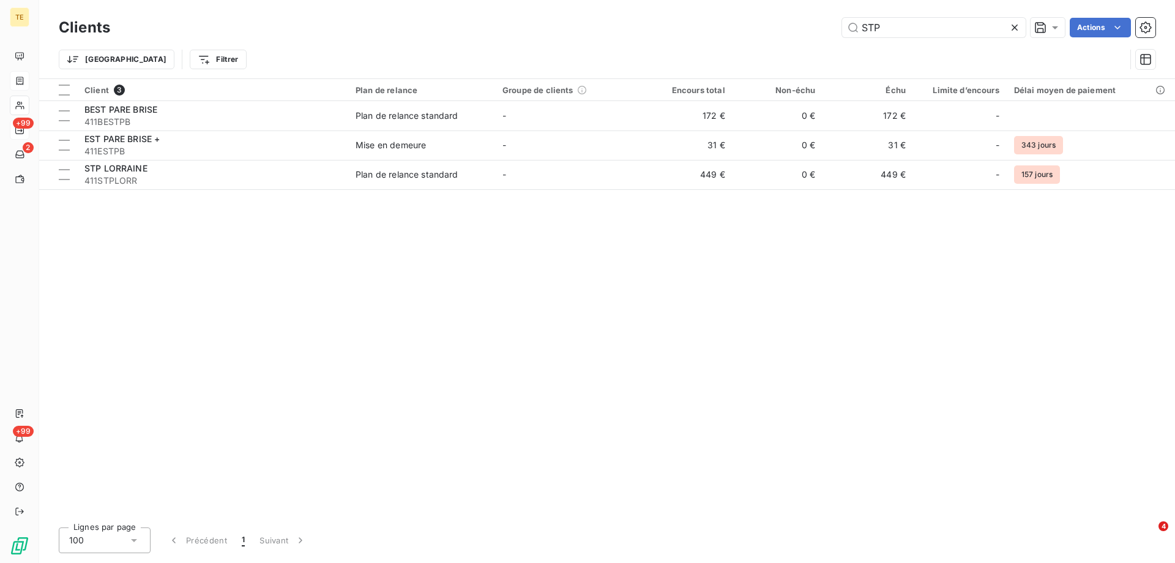
click at [1015, 27] on icon at bounding box center [1015, 27] width 6 height 6
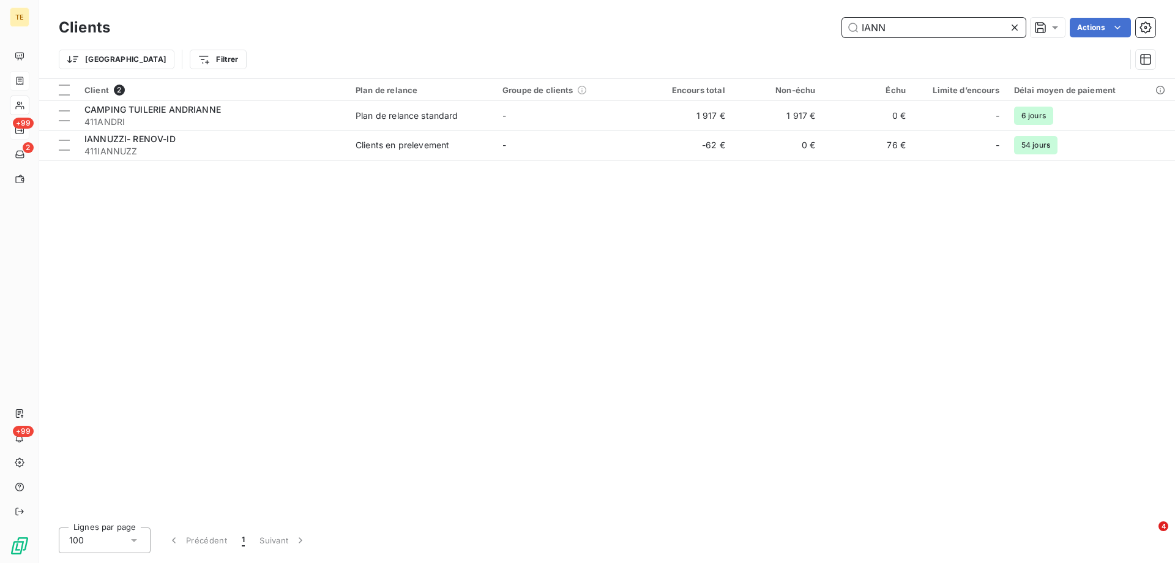
drag, startPoint x: 908, startPoint y: 33, endPoint x: 825, endPoint y: 35, distance: 83.9
click at [825, 35] on div "IANN Actions" at bounding box center [640, 28] width 1031 height 20
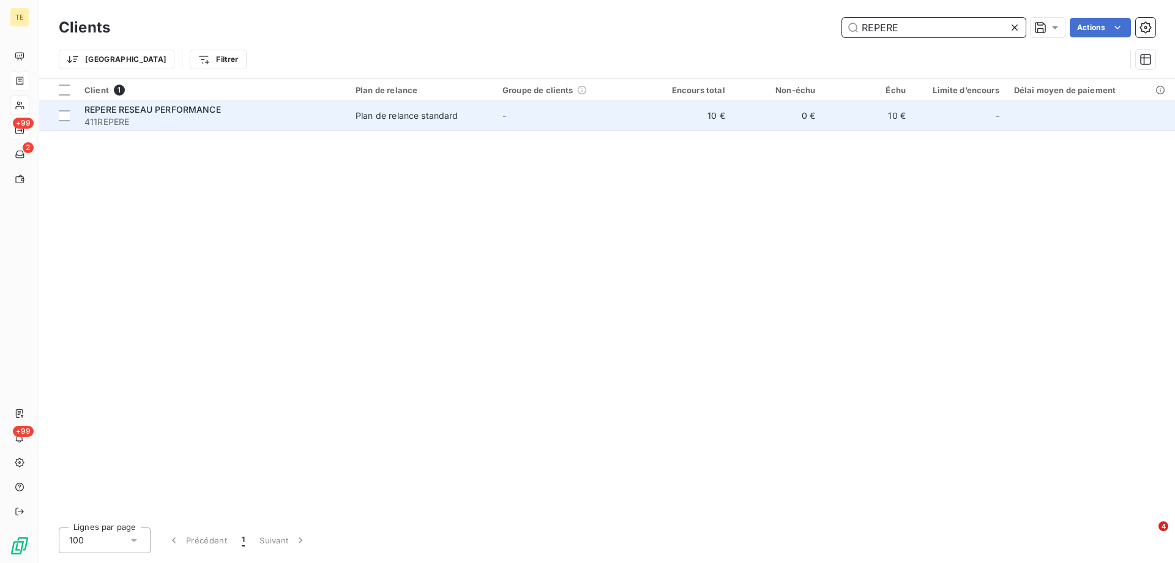
type input "REPERE"
click at [154, 112] on span "REPERE RESEAU PERFORMANCE" at bounding box center [152, 109] width 137 height 10
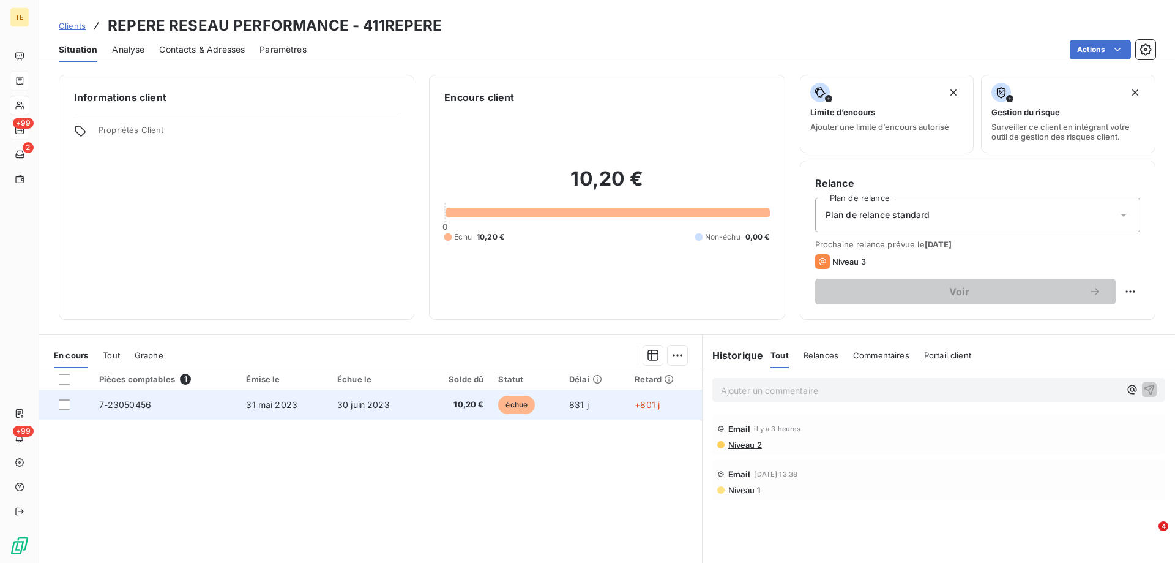
click at [111, 408] on span "7-23050456" at bounding box center [125, 404] width 53 height 10
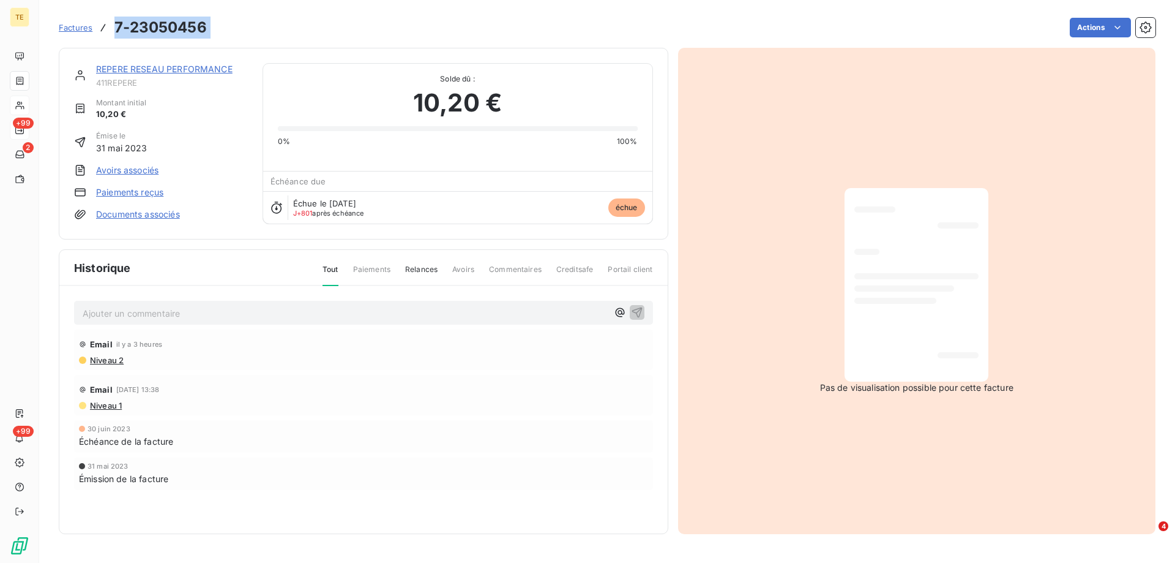
drag, startPoint x: 241, startPoint y: 23, endPoint x: 104, endPoint y: 11, distance: 137.1
click at [104, 11] on div "Factures 7-23050456 Actions" at bounding box center [607, 20] width 1097 height 40
copy section "7-23050456 Actions"
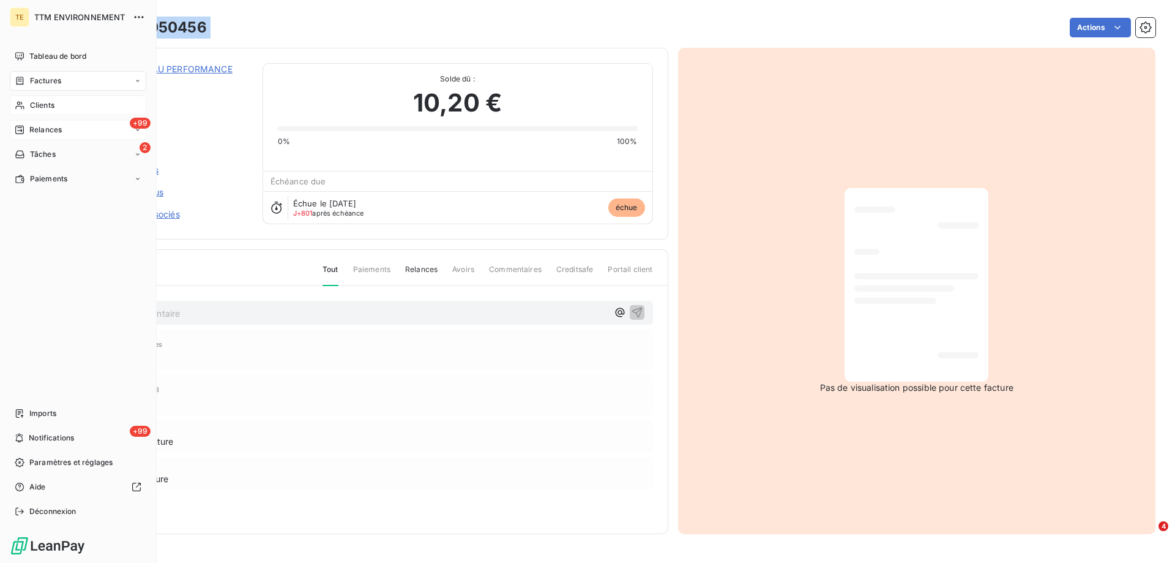
drag, startPoint x: 47, startPoint y: 110, endPoint x: 114, endPoint y: 95, distance: 69.5
click at [48, 109] on span "Clients" at bounding box center [42, 105] width 24 height 11
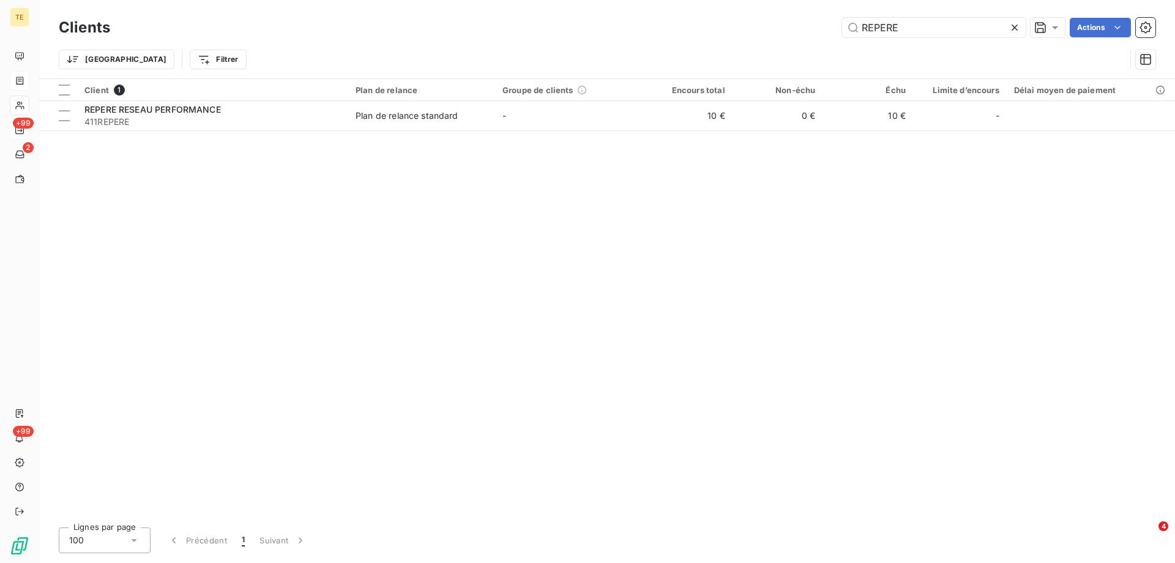
drag, startPoint x: 908, startPoint y: 28, endPoint x: 690, endPoint y: 28, distance: 217.9
click at [690, 28] on div "REPERE Actions" at bounding box center [640, 28] width 1031 height 20
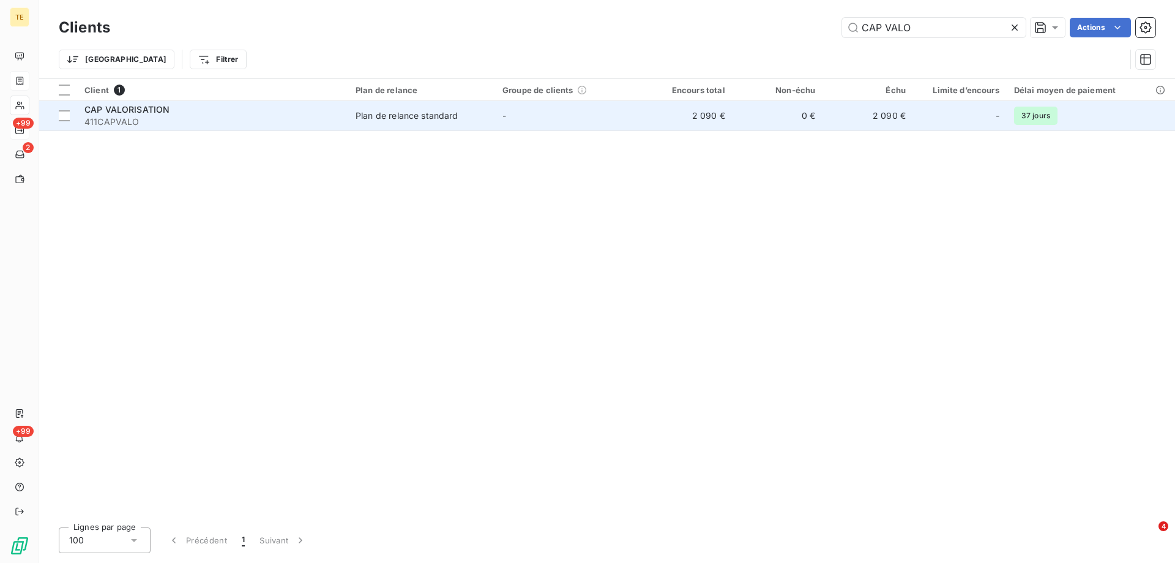
type input "CAP VALO"
click at [147, 116] on span "411CAPVALO" at bounding box center [212, 122] width 256 height 12
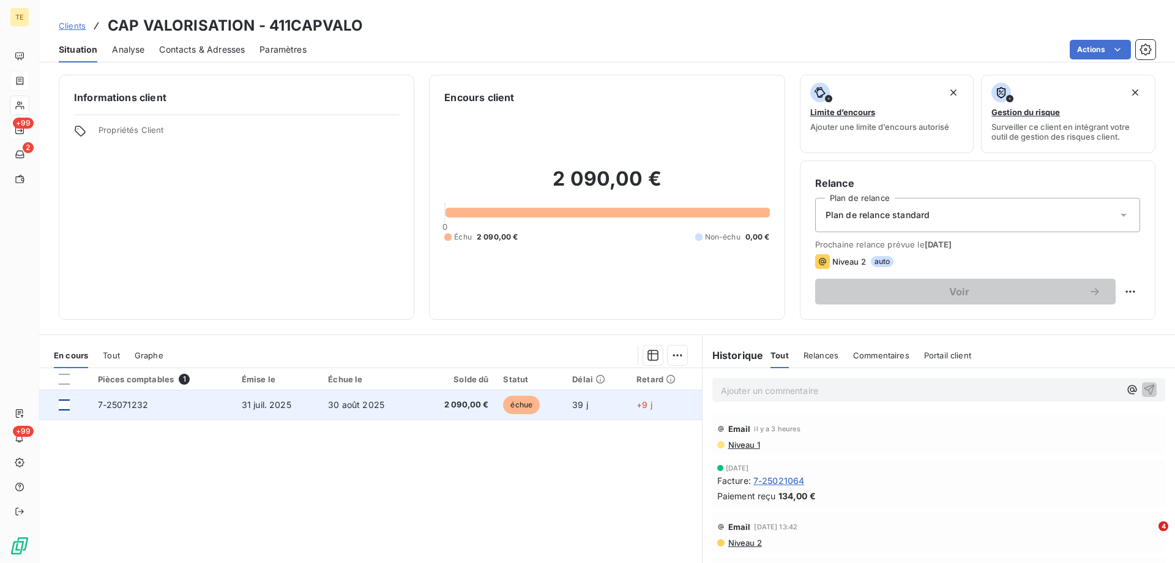
click at [64, 404] on div at bounding box center [64, 404] width 11 height 11
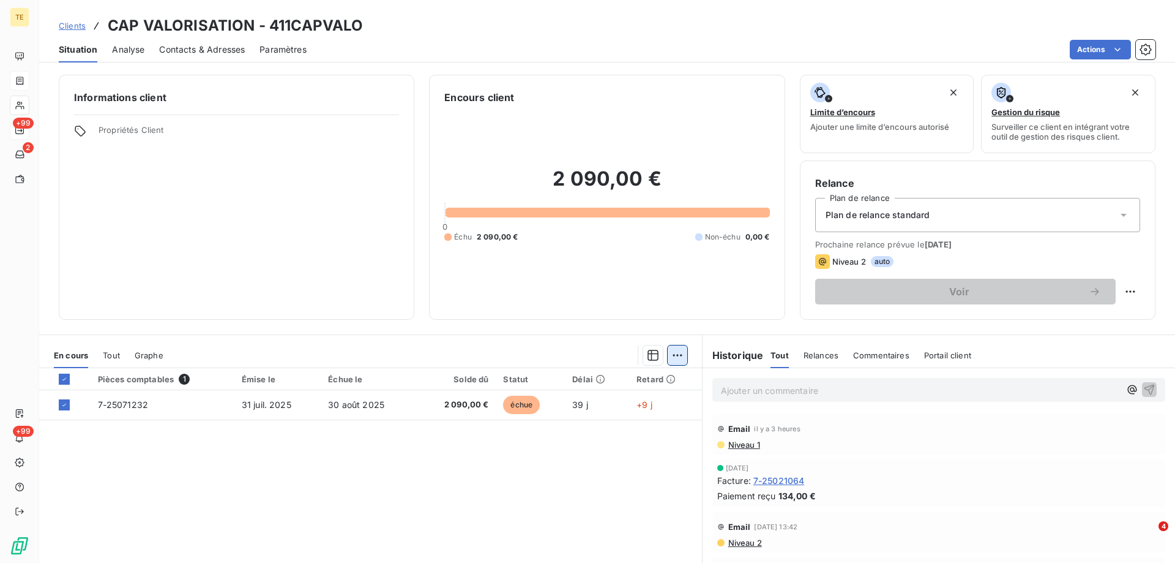
click at [677, 354] on html "TE +99 2 +99 Clients CAP VALORISATION - 411CAPVALO Situation Analyse Contacts &…" at bounding box center [587, 281] width 1175 height 563
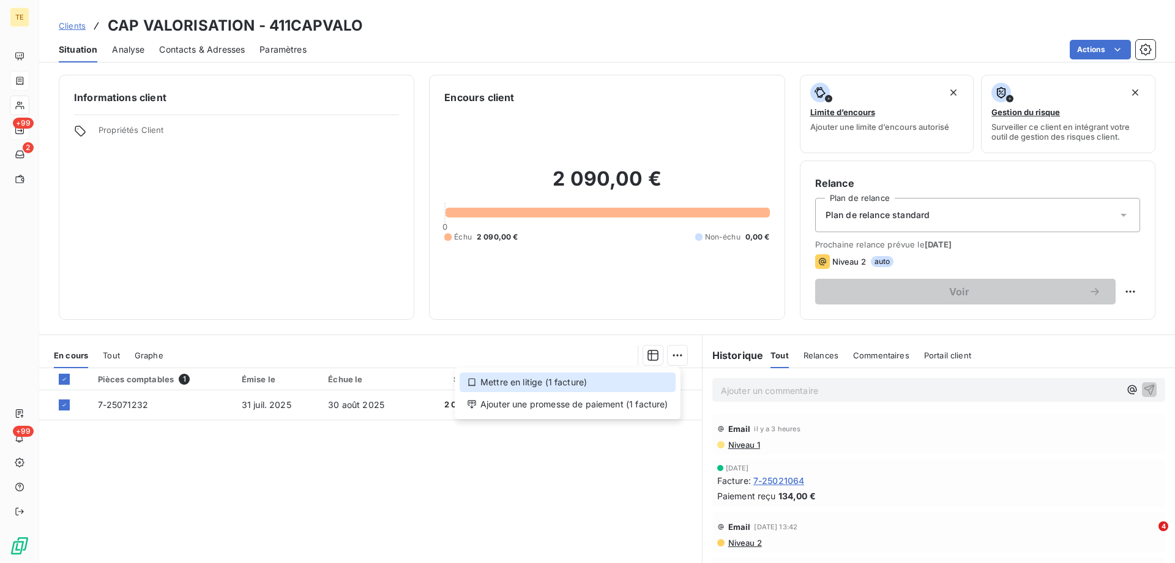
click at [541, 381] on div "Mettre en litige (1 facture)" at bounding box center [568, 382] width 216 height 20
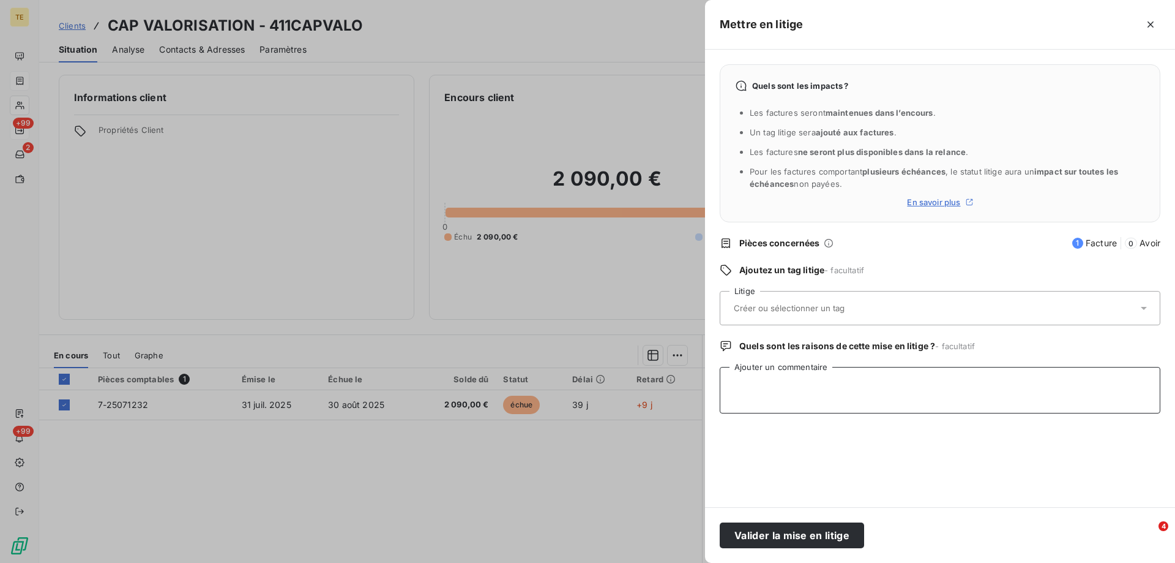
click at [739, 375] on textarea "Ajouter un commentaire" at bounding box center [940, 390] width 441 height 47
click at [740, 306] on input "text" at bounding box center [822, 307] width 178 height 11
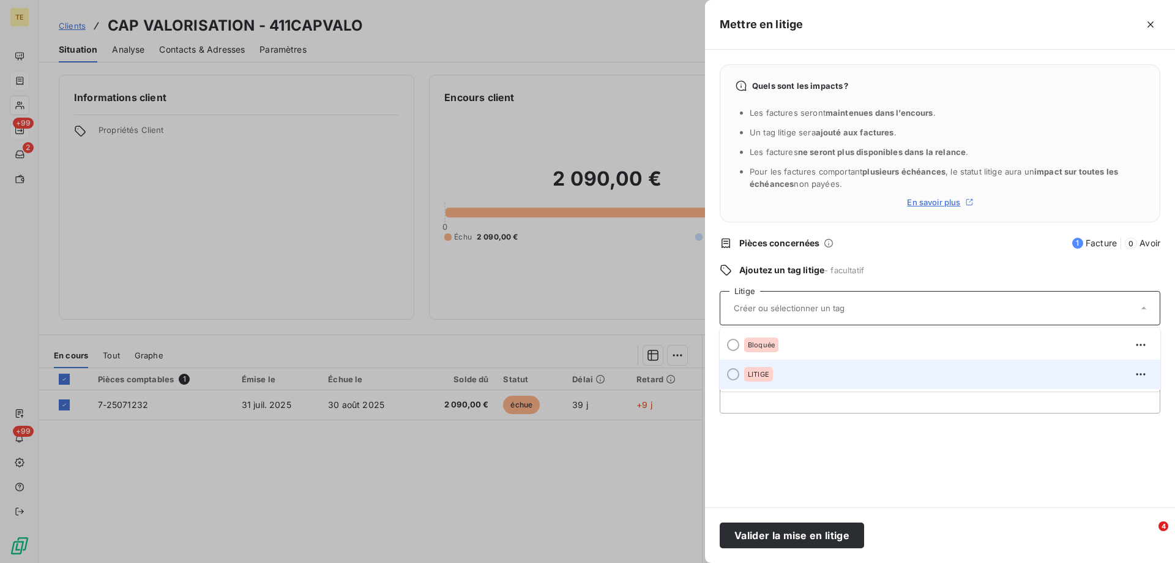
click at [757, 378] on span "LITIGE" at bounding box center [758, 373] width 21 height 7
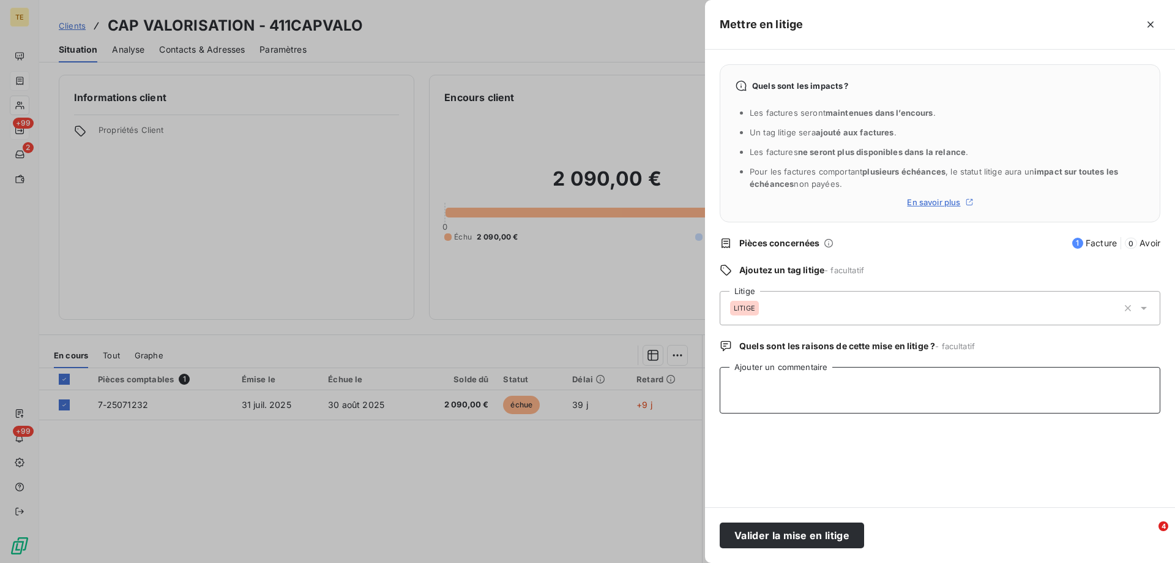
click at [755, 378] on textarea "Ajouter un commentaire" at bounding box center [940, 390] width 441 height 47
paste textarea "De: [PERSON_NAME] <[EMAIL_ADDRESS][DOMAIN_NAME]> Envoyé: [GEOGRAPHIC_DATA][DATE…"
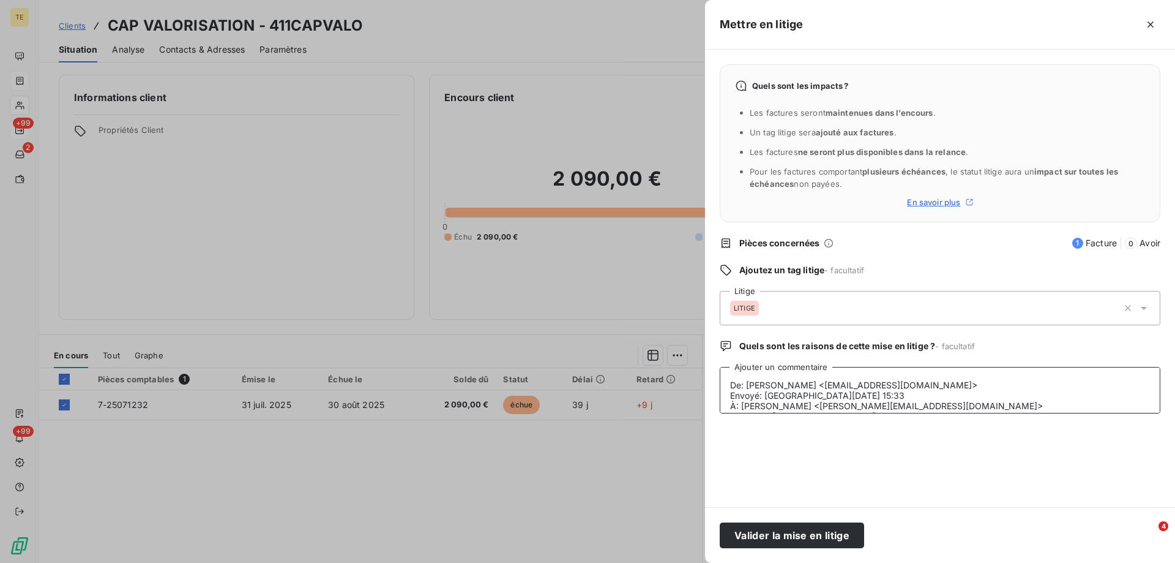
scroll to position [176, 0]
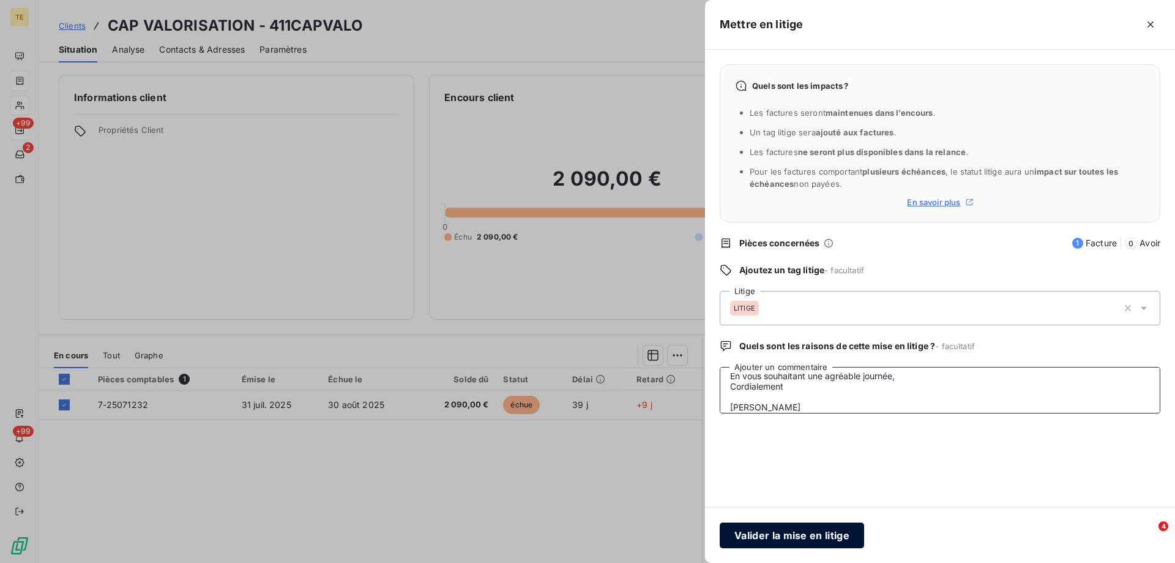
type textarea "De: [PERSON_NAME] <[EMAIL_ADDRESS][DOMAIN_NAME]> Envoyé: [GEOGRAPHIC_DATA][DATE…"
click at [777, 541] on button "Valider la mise en litige" at bounding box center [792, 535] width 144 height 26
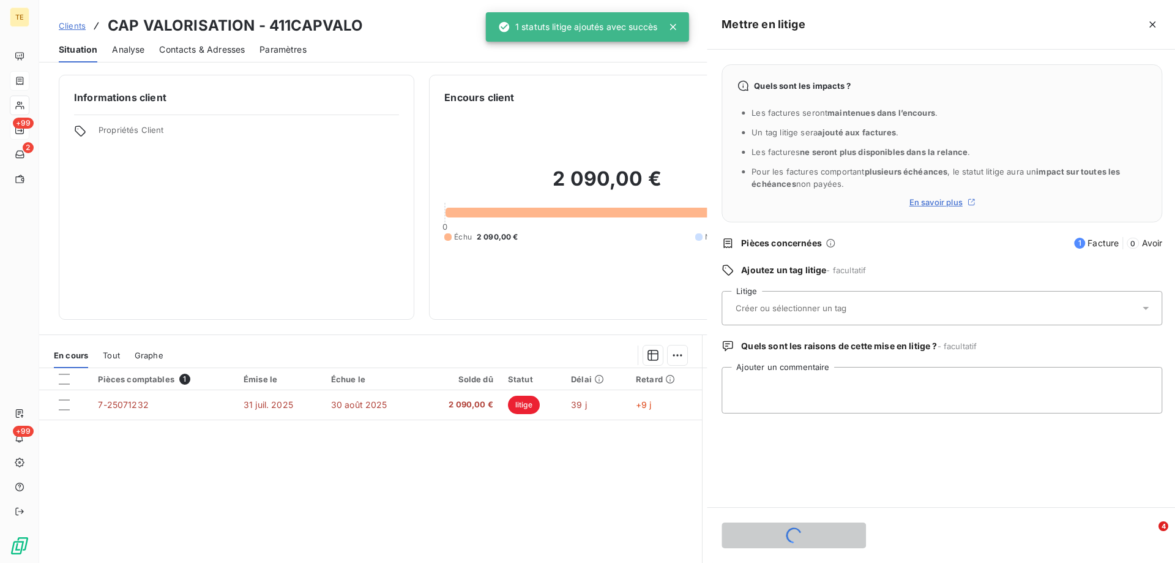
scroll to position [0, 0]
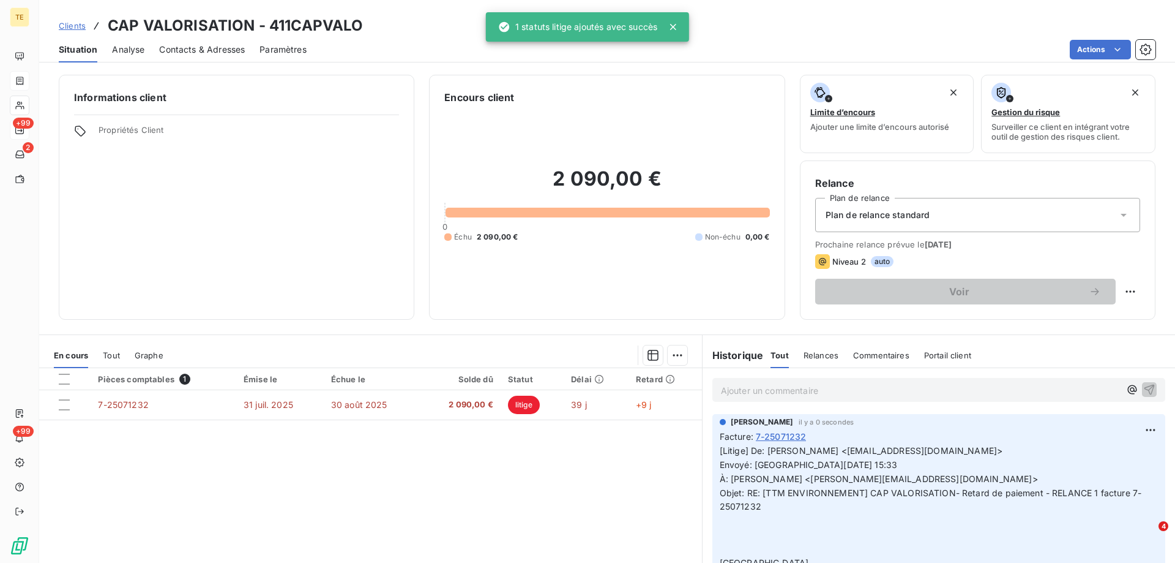
click at [649, 496] on div "Pièces comptables 1 Émise le Échue le Solde dû Statut Délai Retard 7-25071232 […" at bounding box center [370, 486] width 663 height 236
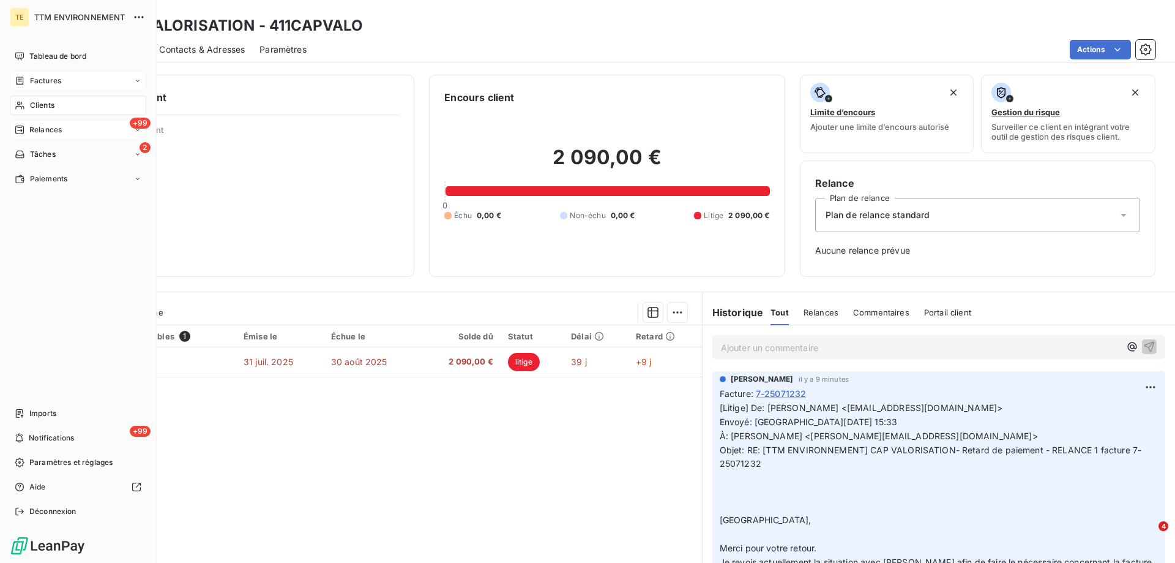
click at [46, 100] on span "Clients" at bounding box center [42, 105] width 24 height 11
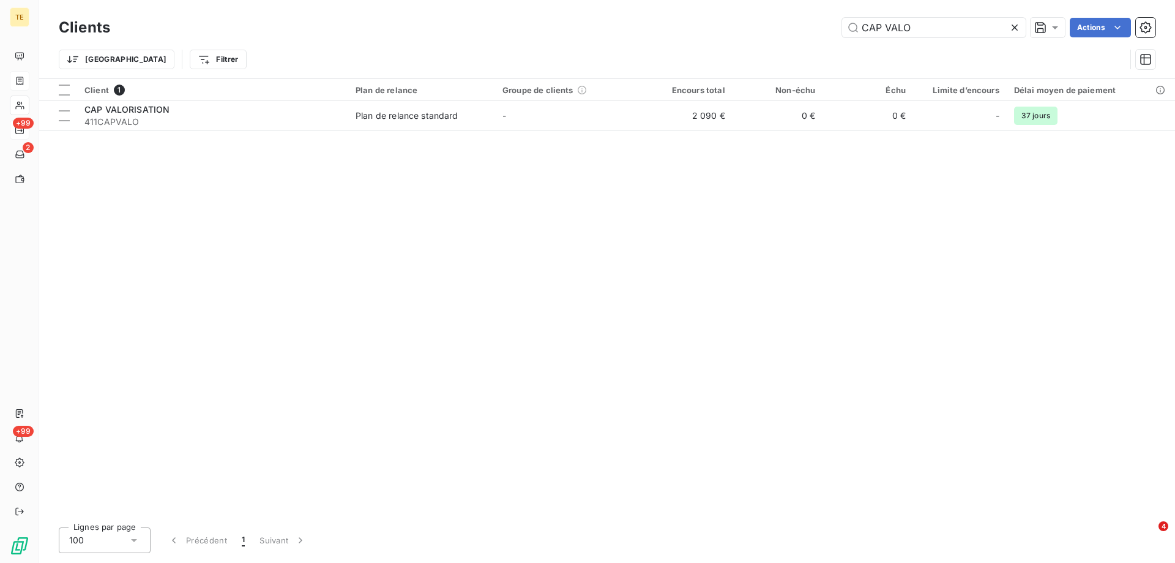
drag, startPoint x: 936, startPoint y: 23, endPoint x: 709, endPoint y: 15, distance: 227.2
click at [709, 15] on div "Clients CAP VALO Actions" at bounding box center [607, 28] width 1097 height 26
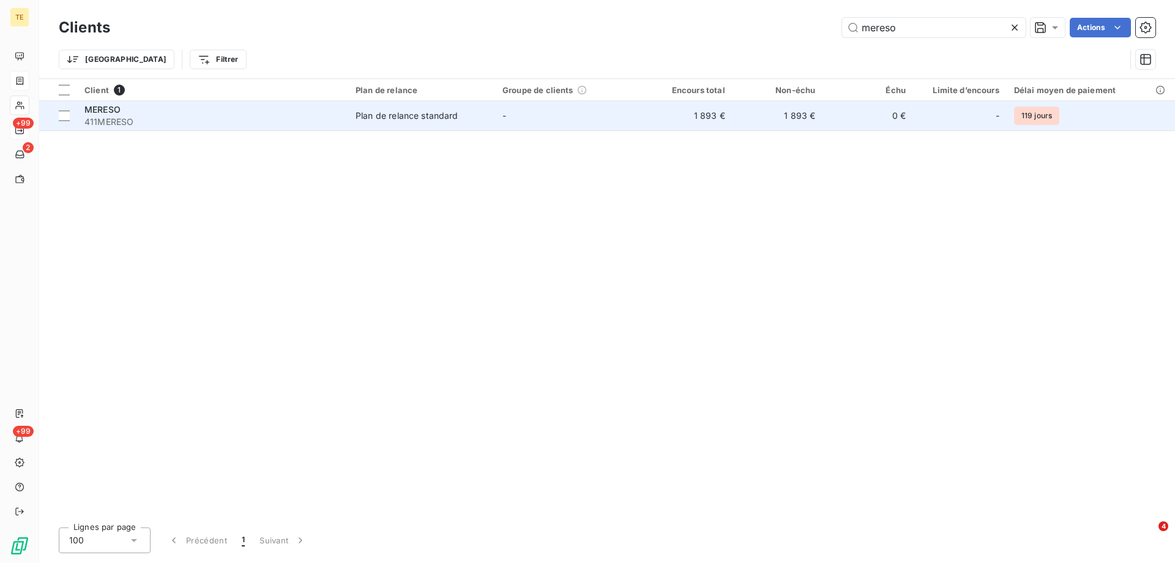
type input "mereso"
click at [103, 126] on span "411MERESO" at bounding box center [212, 122] width 256 height 12
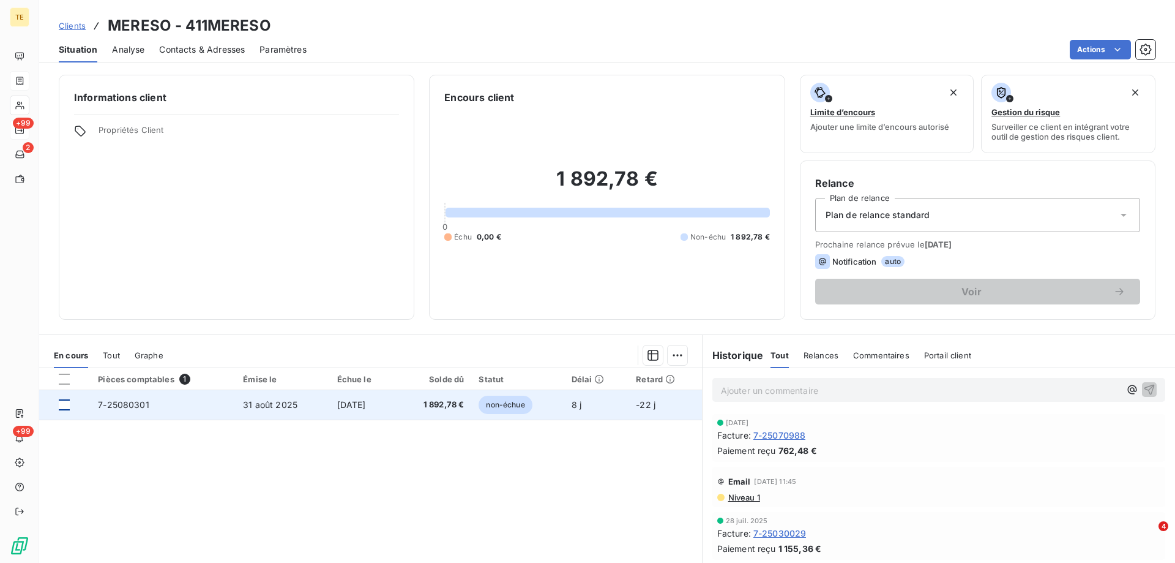
click at [61, 410] on div at bounding box center [64, 404] width 11 height 11
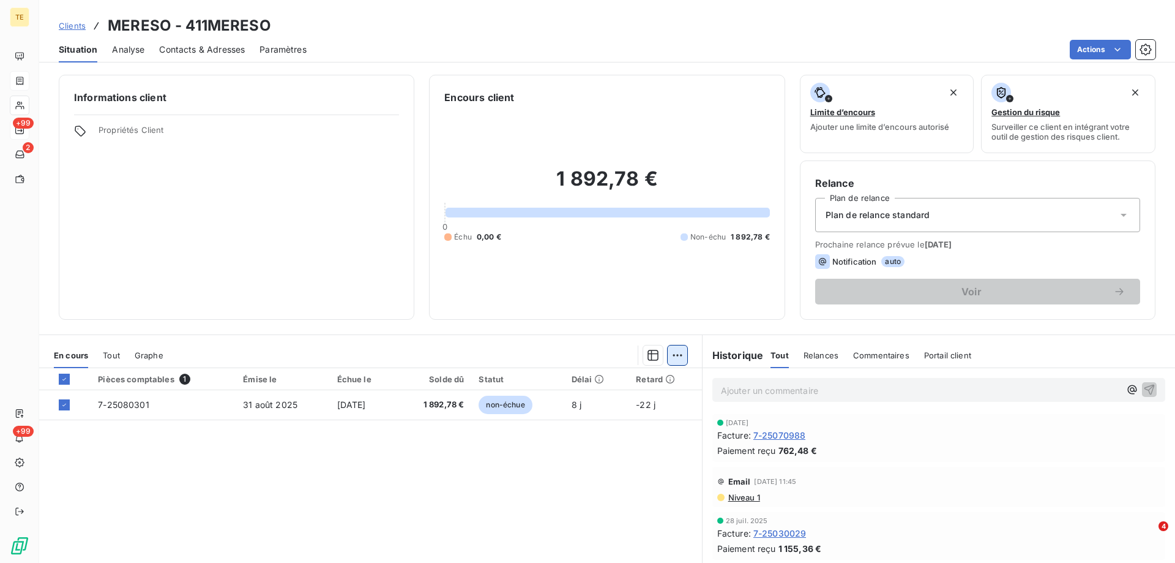
click at [680, 354] on html "TE +99 2 +99 Clients MERESO - 411MERESO Situation Analyse Contacts & Adresses P…" at bounding box center [587, 281] width 1175 height 563
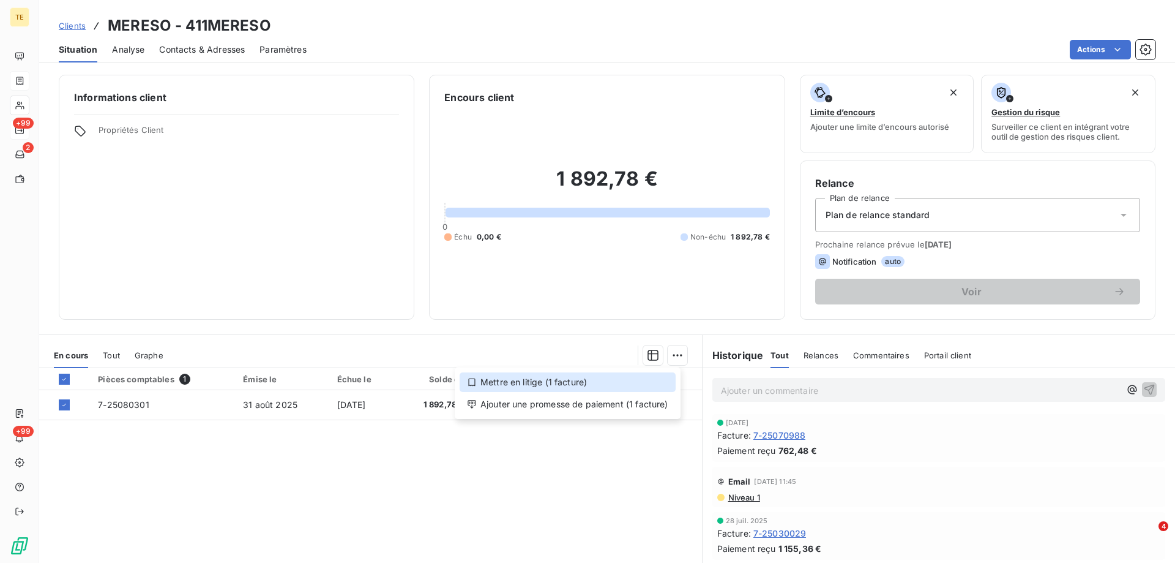
click at [545, 384] on div "Mettre en litige (1 facture)" at bounding box center [568, 382] width 216 height 20
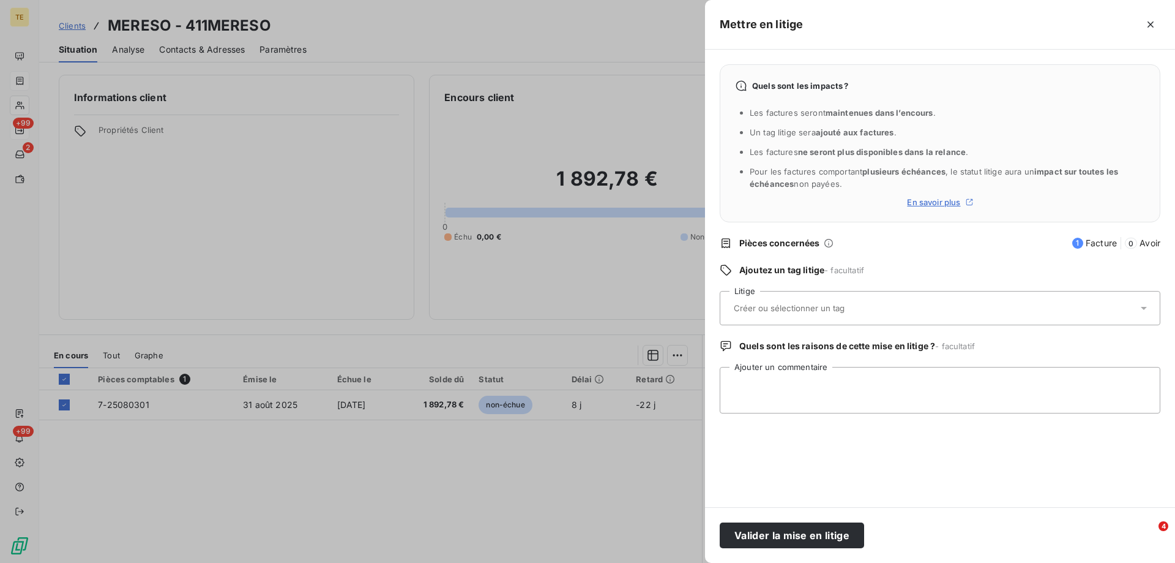
click at [765, 307] on input "text" at bounding box center [822, 307] width 178 height 11
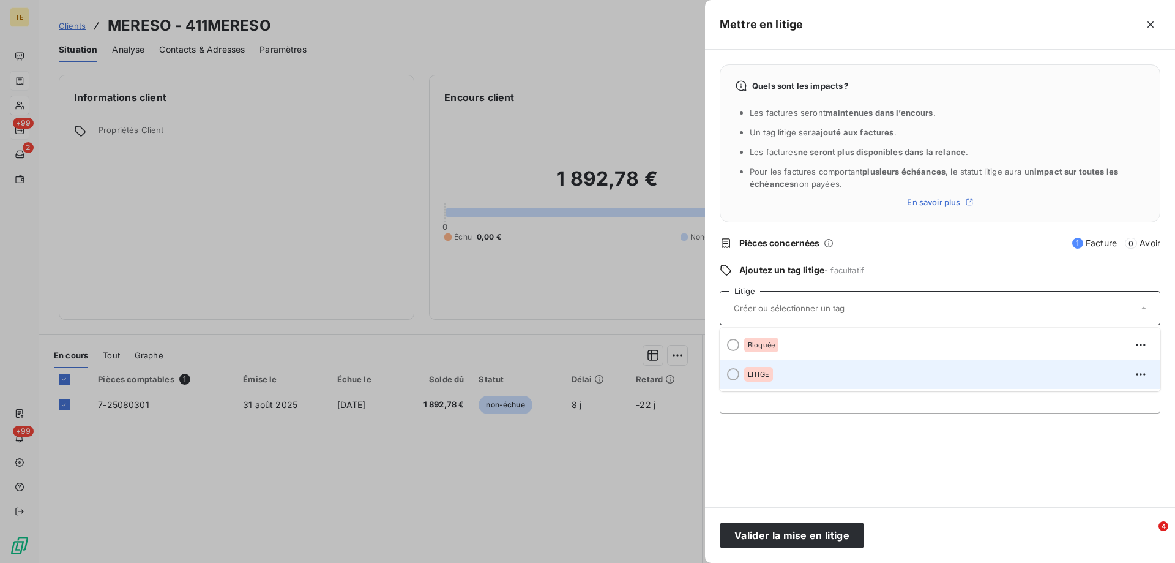
click at [755, 374] on span "LITIGE" at bounding box center [758, 373] width 21 height 7
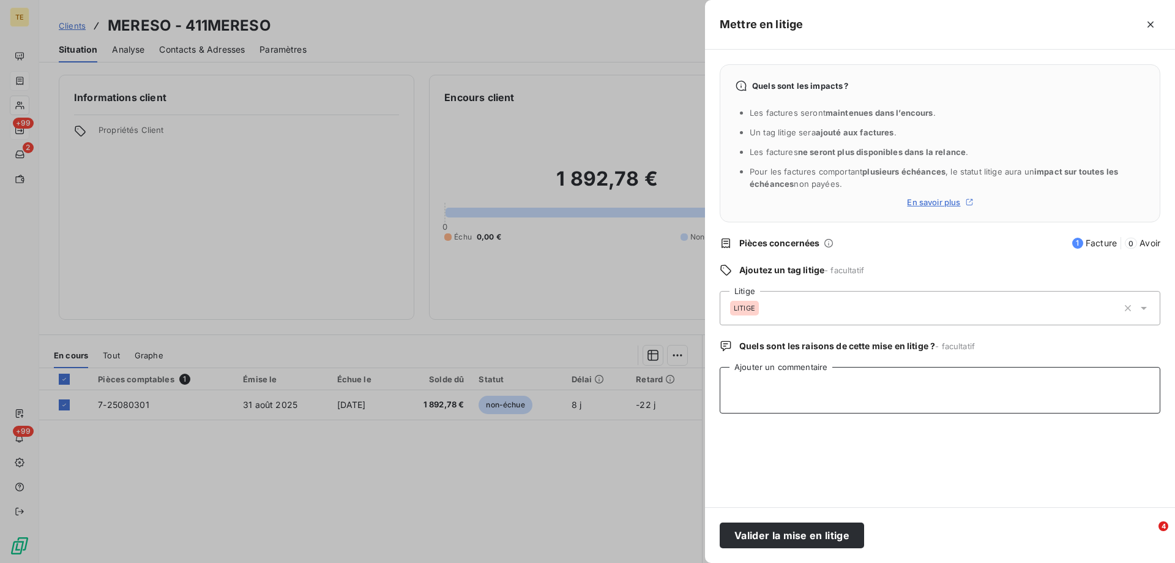
click at [754, 375] on textarea "Ajouter un commentaire" at bounding box center [940, 390] width 441 height 47
paste textarea "De: Travaux Mereso <[EMAIL_ADDRESS][DOMAIN_NAME]> Envoyé: [GEOGRAPHIC_DATA][DAT…"
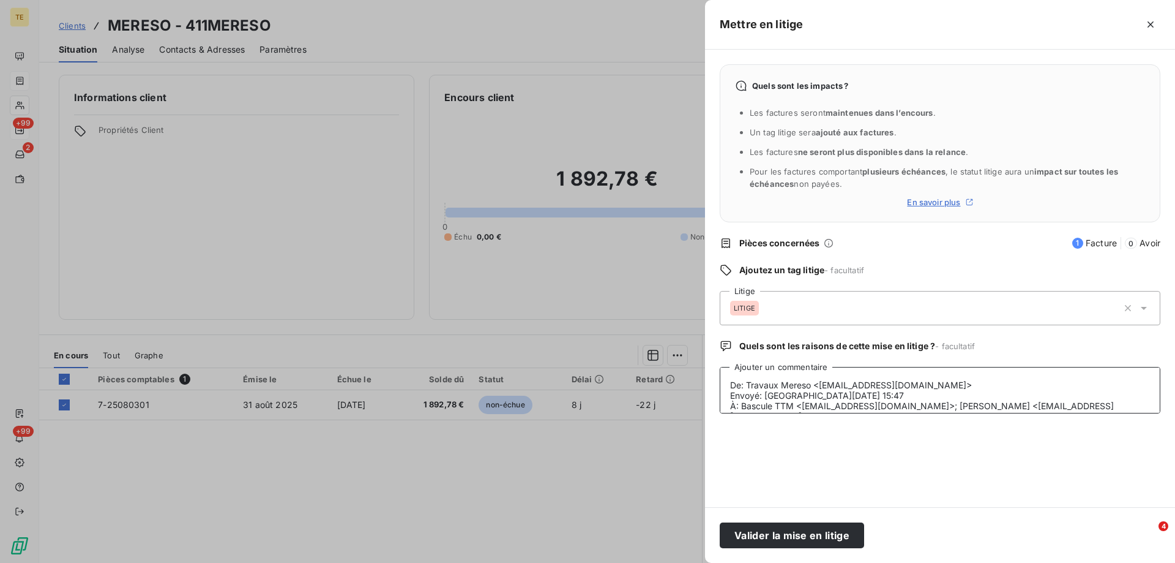
scroll to position [301, 0]
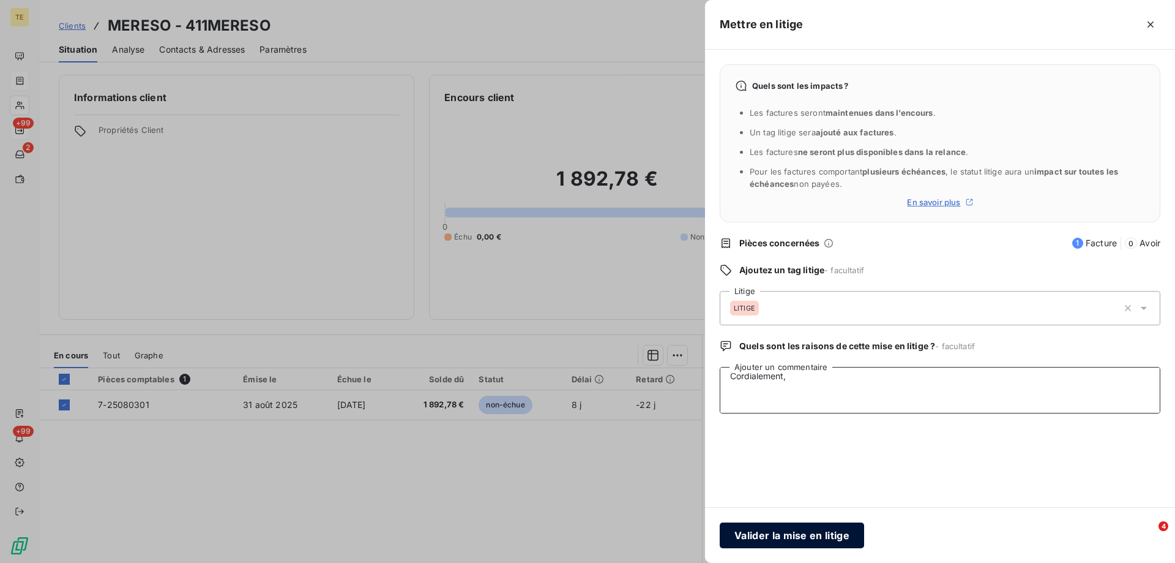
type textarea "De: Travaux Mereso <[EMAIL_ADDRESS][DOMAIN_NAME]> Envoyé: [GEOGRAPHIC_DATA][DAT…"
click at [754, 539] on button "Valider la mise en litige" at bounding box center [792, 535] width 144 height 26
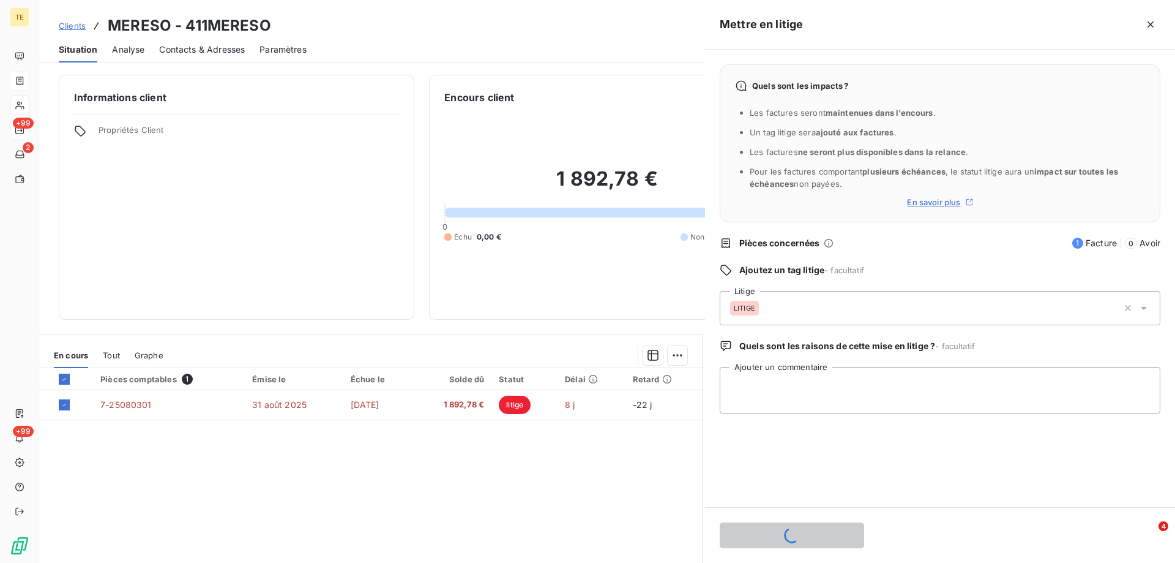
scroll to position [0, 0]
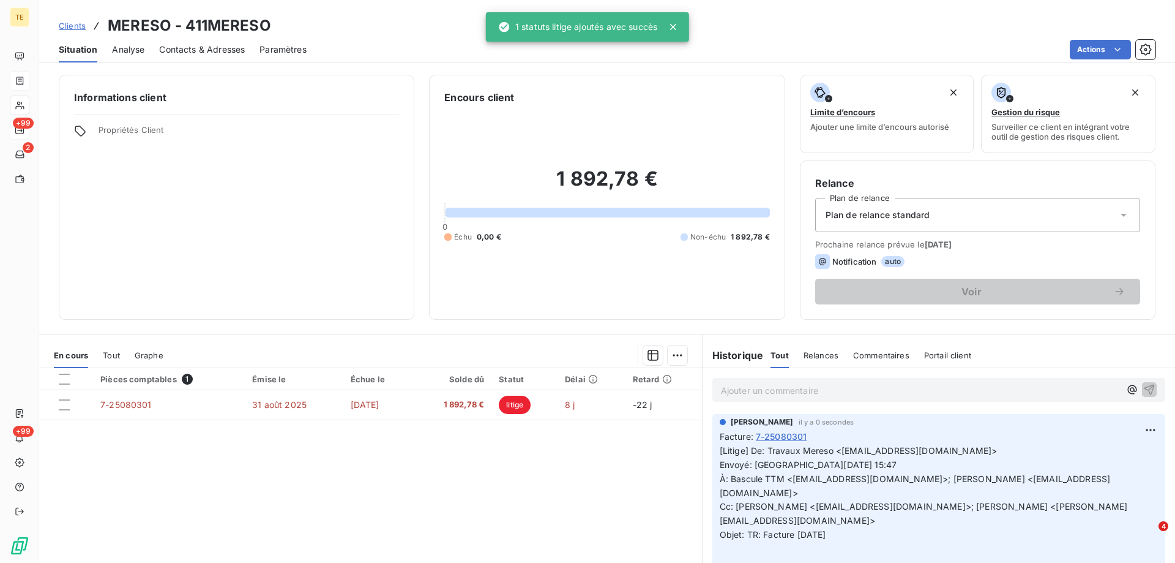
click at [361, 222] on div "Informations client Propriétés Client" at bounding box center [237, 197] width 356 height 245
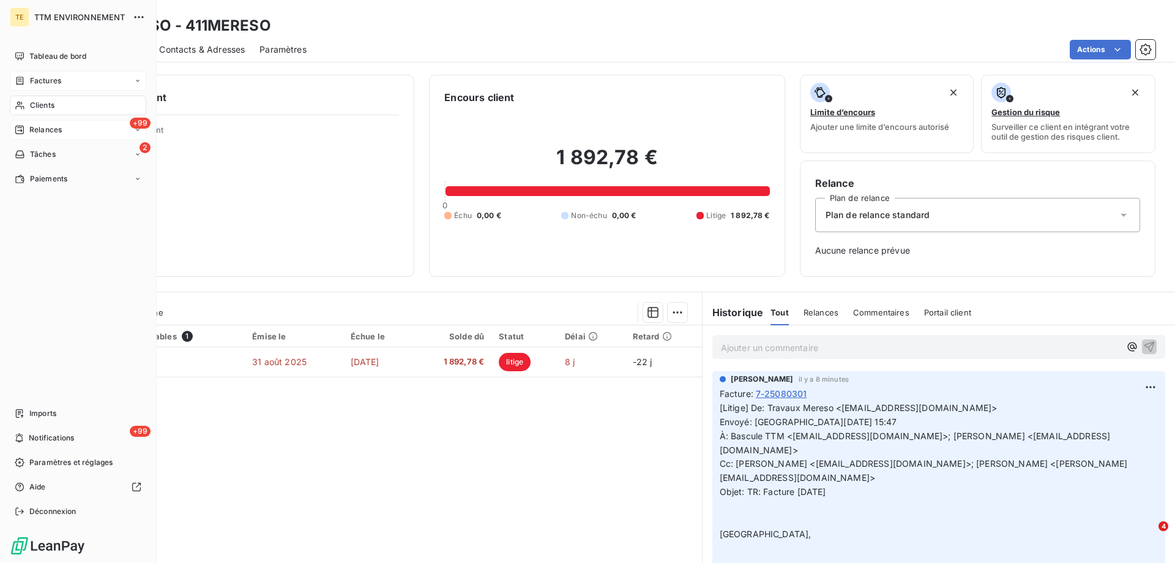
click at [40, 103] on span "Clients" at bounding box center [42, 105] width 24 height 11
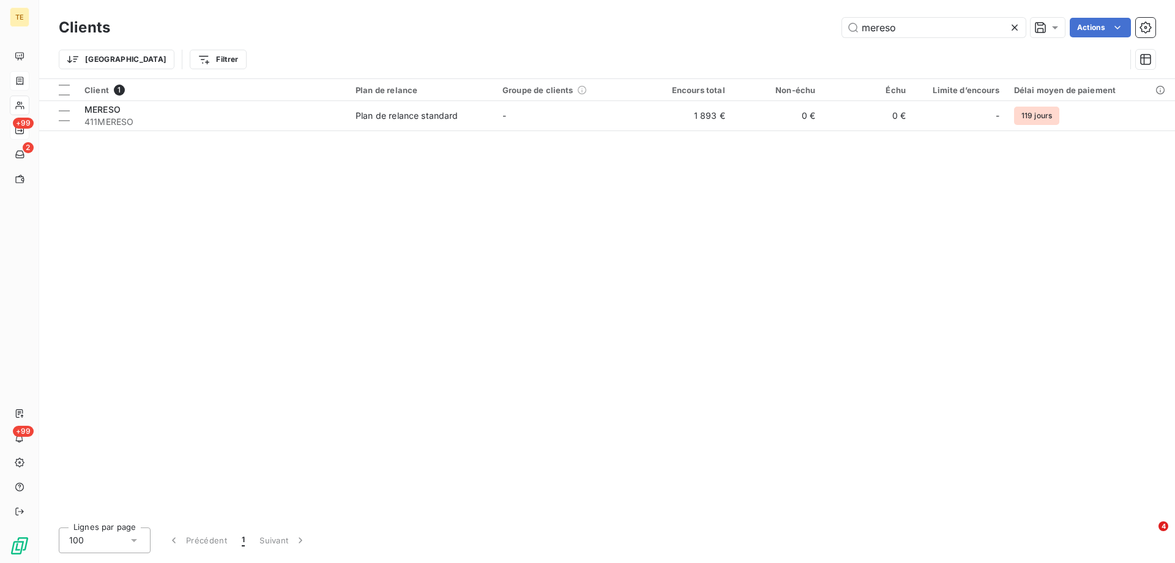
click at [1015, 24] on icon at bounding box center [1015, 27] width 12 height 12
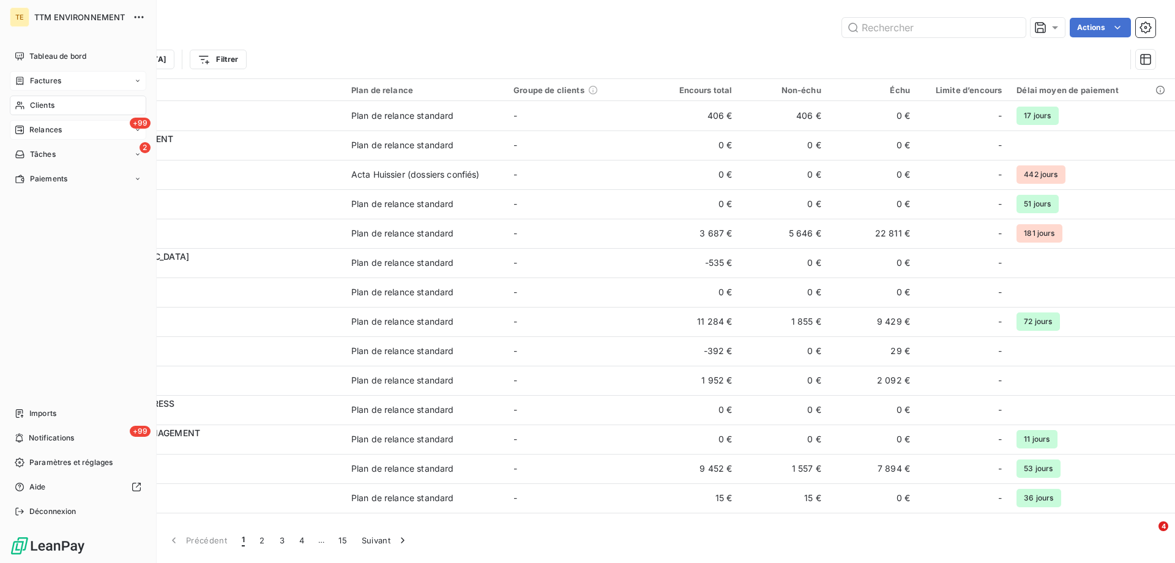
click at [45, 128] on span "Relances" at bounding box center [45, 129] width 32 height 11
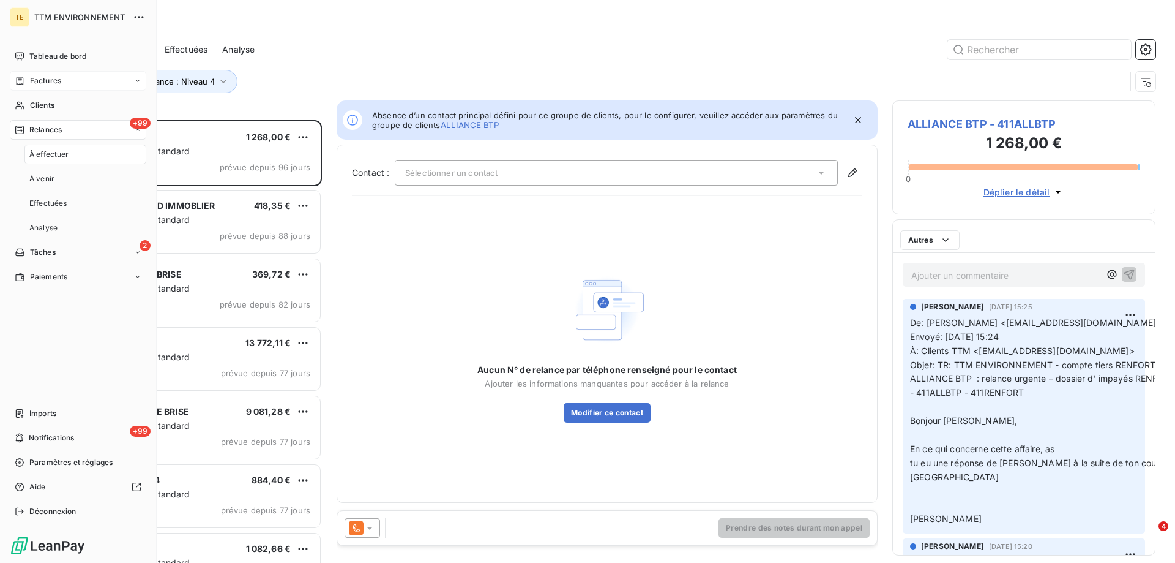
scroll to position [433, 254]
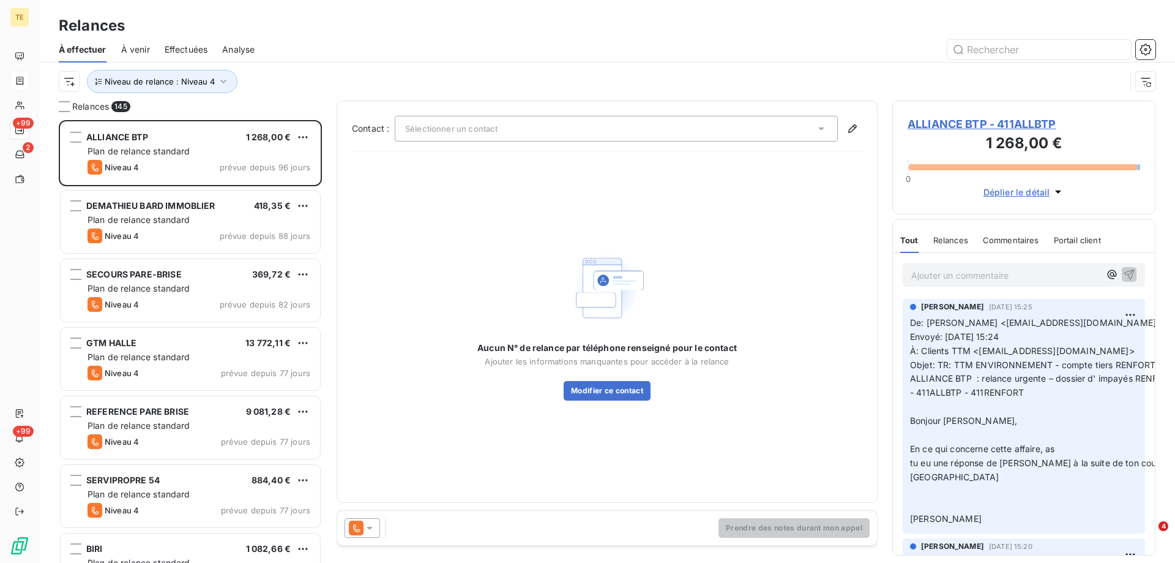
click at [192, 52] on span "Effectuées" at bounding box center [186, 49] width 43 height 12
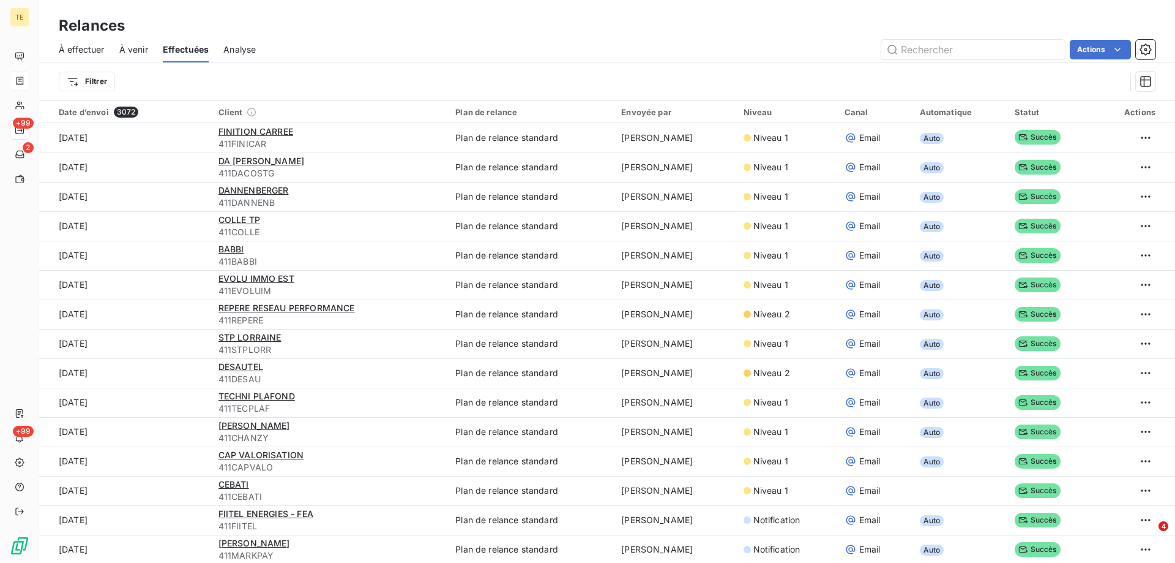
click at [92, 51] on span "À effectuer" at bounding box center [82, 49] width 46 height 12
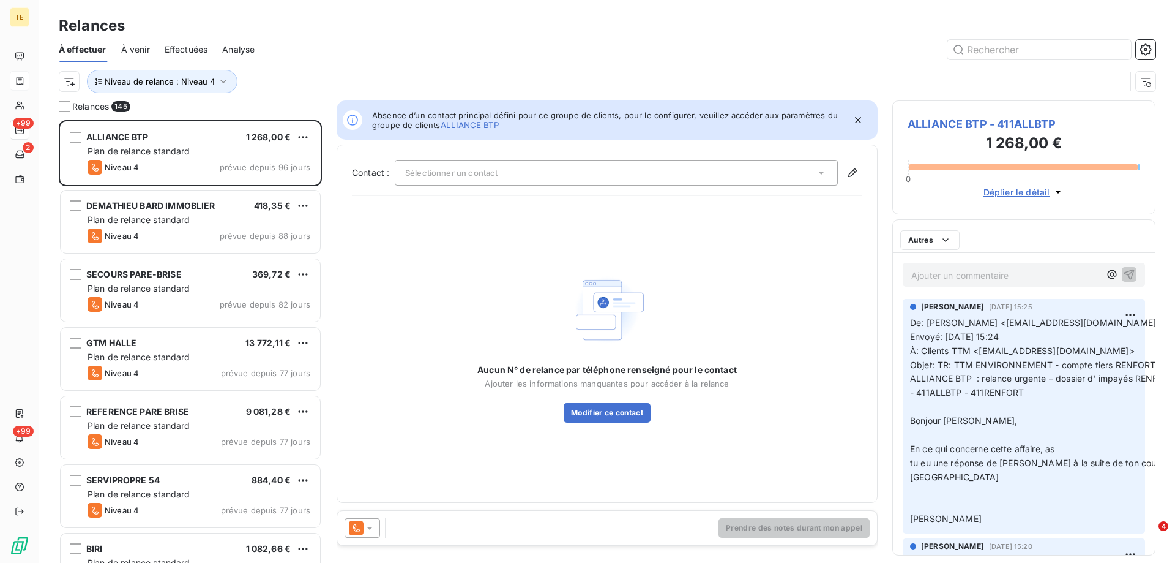
scroll to position [433, 254]
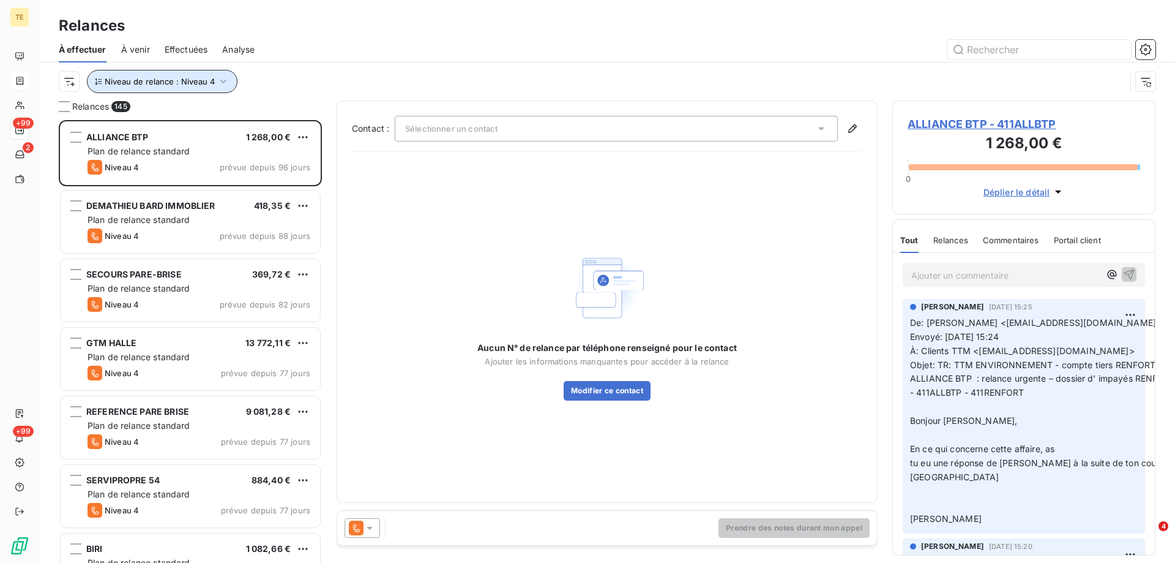
click at [151, 89] on button "Niveau de relance : Niveau 4" at bounding box center [162, 81] width 151 height 23
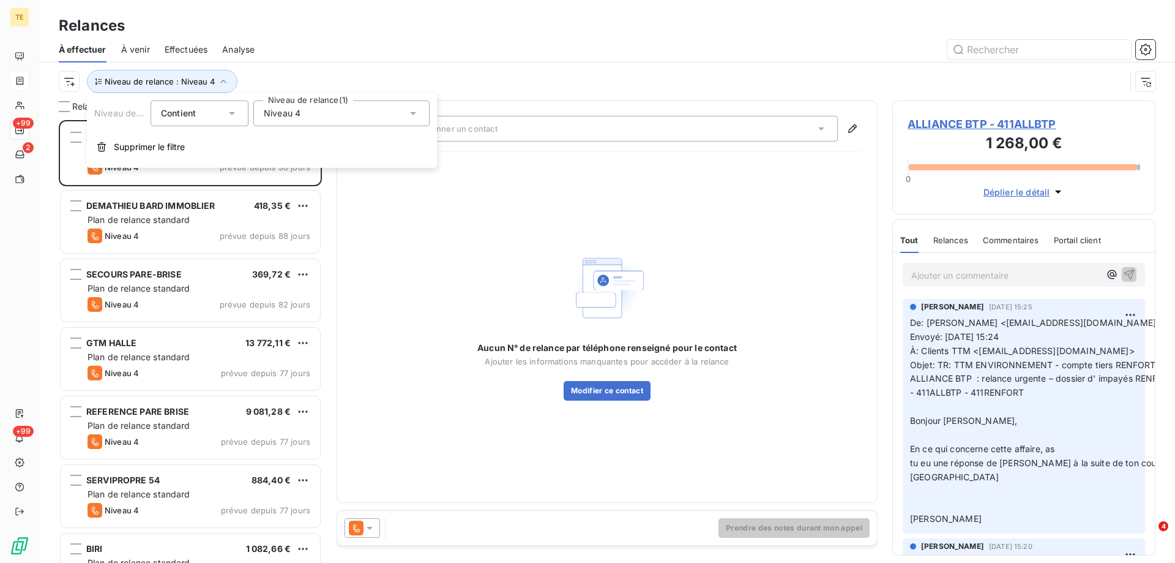
click at [283, 111] on span "Niveau 4" at bounding box center [282, 113] width 37 height 12
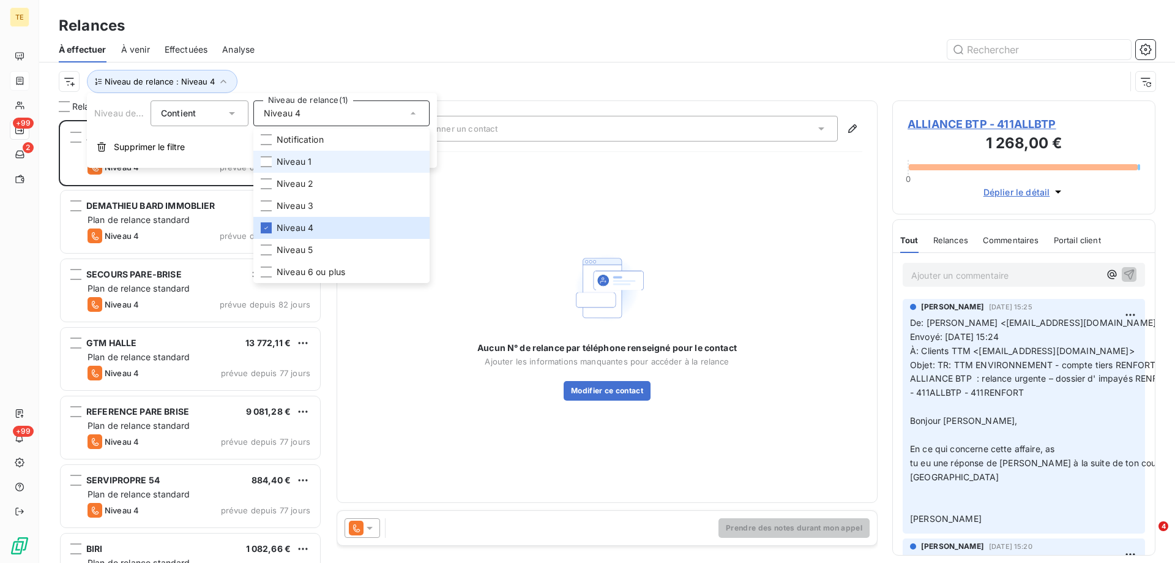
click at [296, 160] on span "Niveau 1" at bounding box center [294, 161] width 35 height 12
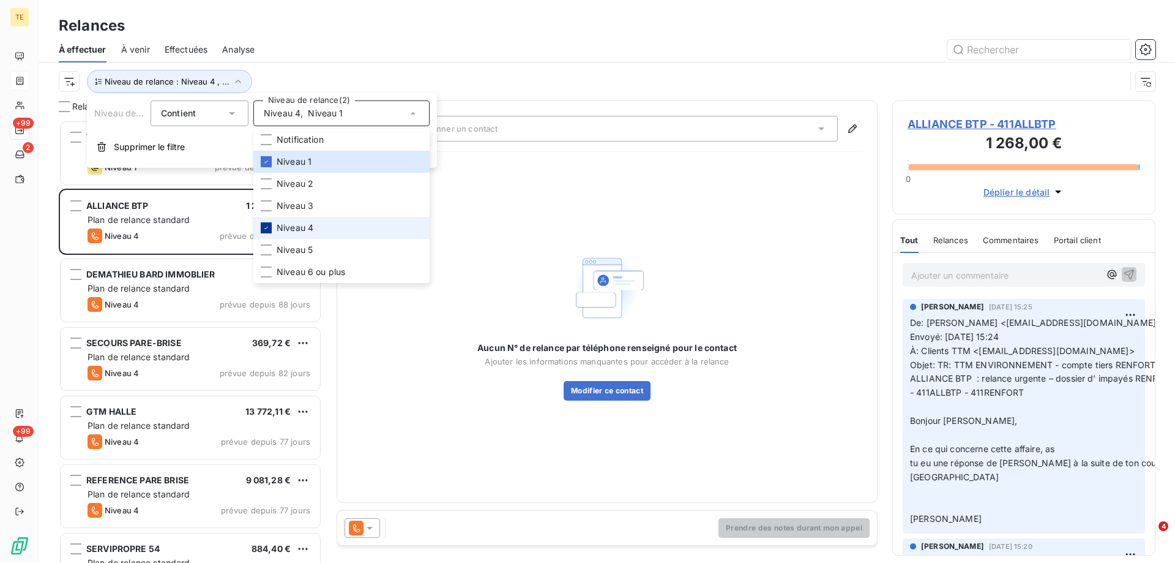
click at [265, 230] on icon at bounding box center [266, 227] width 7 height 7
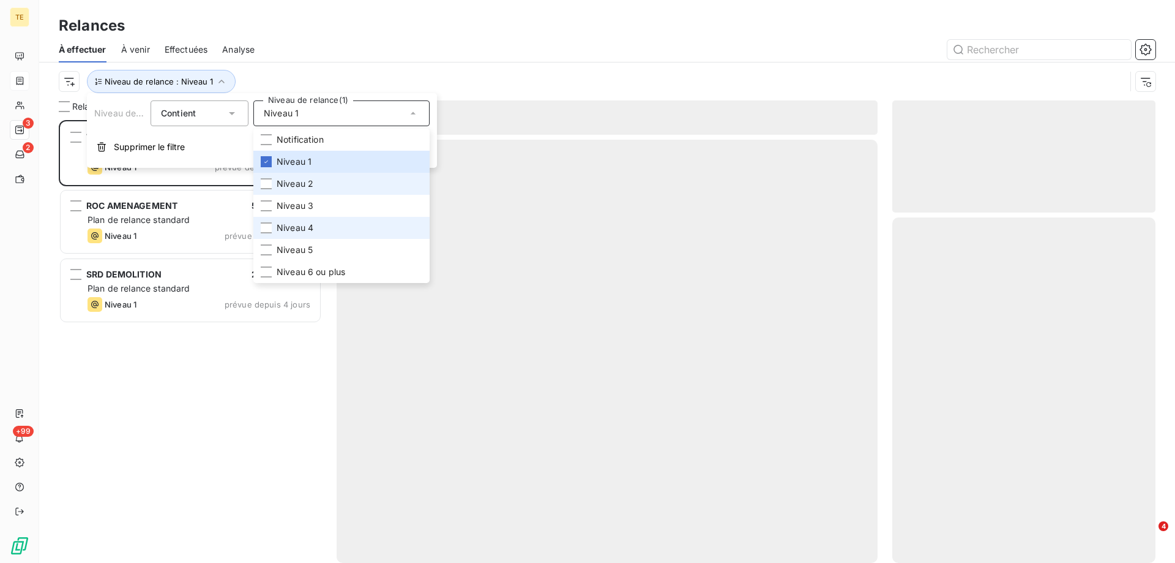
scroll to position [433, 254]
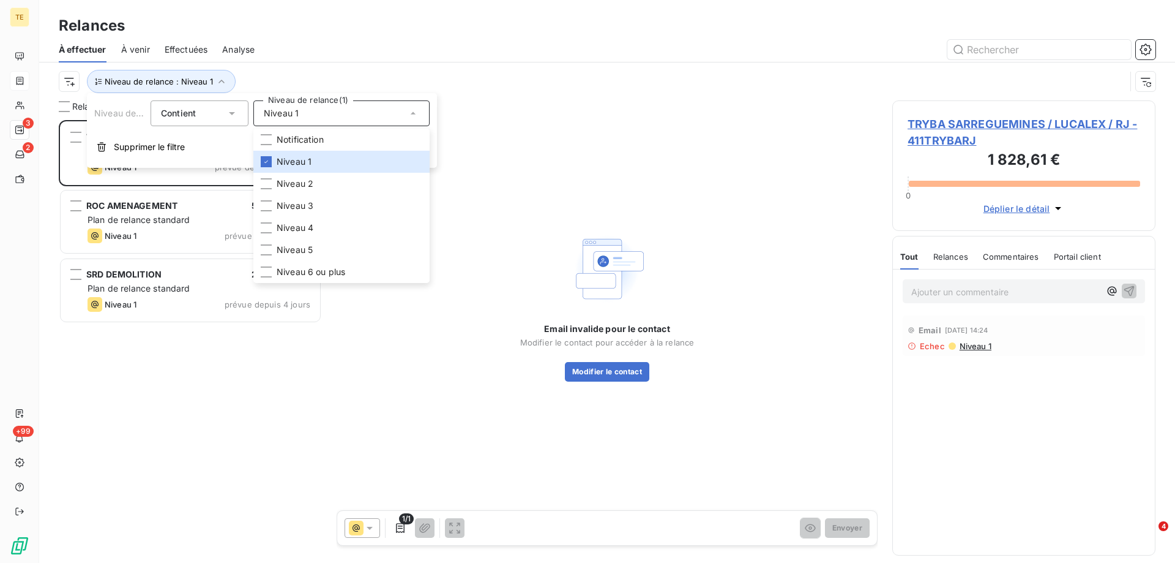
drag, startPoint x: 138, startPoint y: 382, endPoint x: 144, endPoint y: 374, distance: 10.0
click at [139, 381] on div "TRYBA SARREGUEMINES / LUCALEX / RJ 1 828,61 € Plan de relance standard Niveau 1…" at bounding box center [190, 341] width 263 height 443
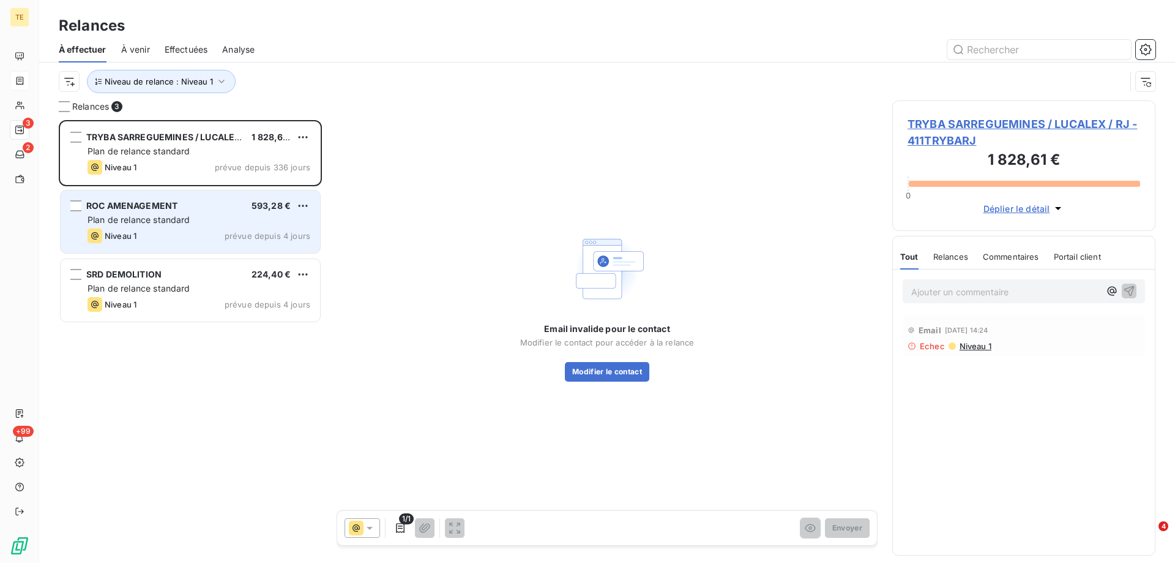
click at [250, 213] on div "ROC AMENAGEMENT 593,28 € Plan de relance standard Niveau 1 prévue depuis 4 jours" at bounding box center [191, 221] width 260 height 62
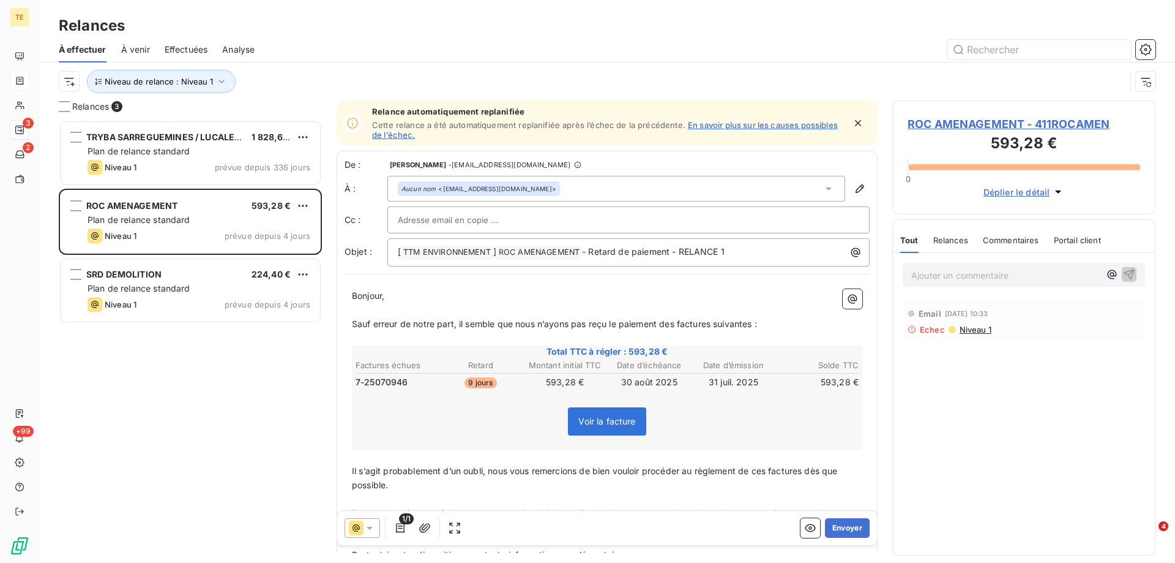
click at [969, 124] on span "ROC AMENAGEMENT - 411ROCAMEN" at bounding box center [1024, 124] width 233 height 17
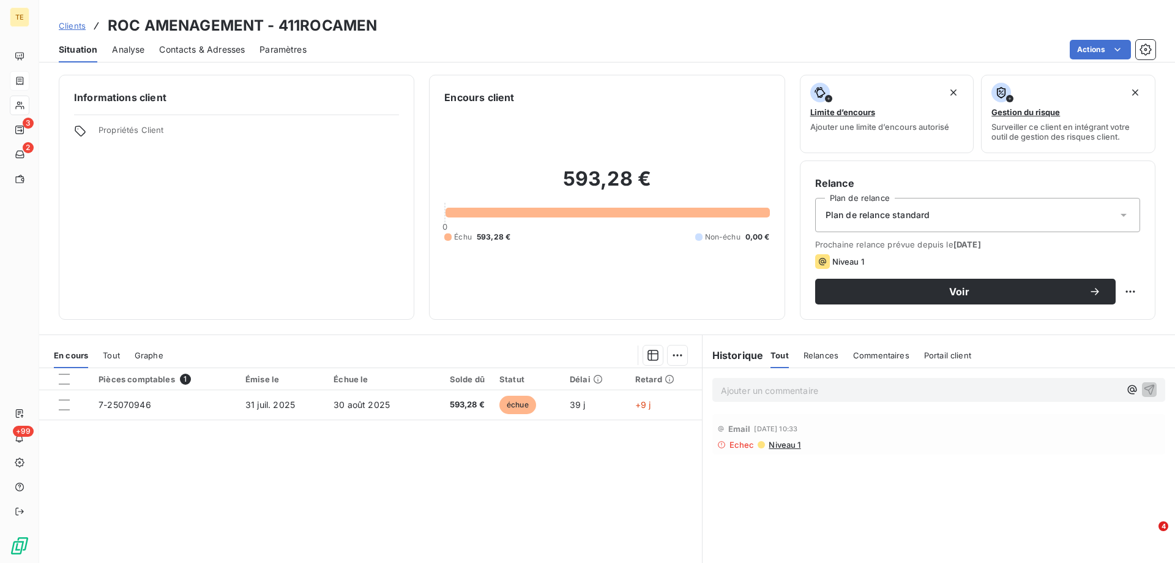
click at [209, 50] on span "Contacts & Adresses" at bounding box center [202, 49] width 86 height 12
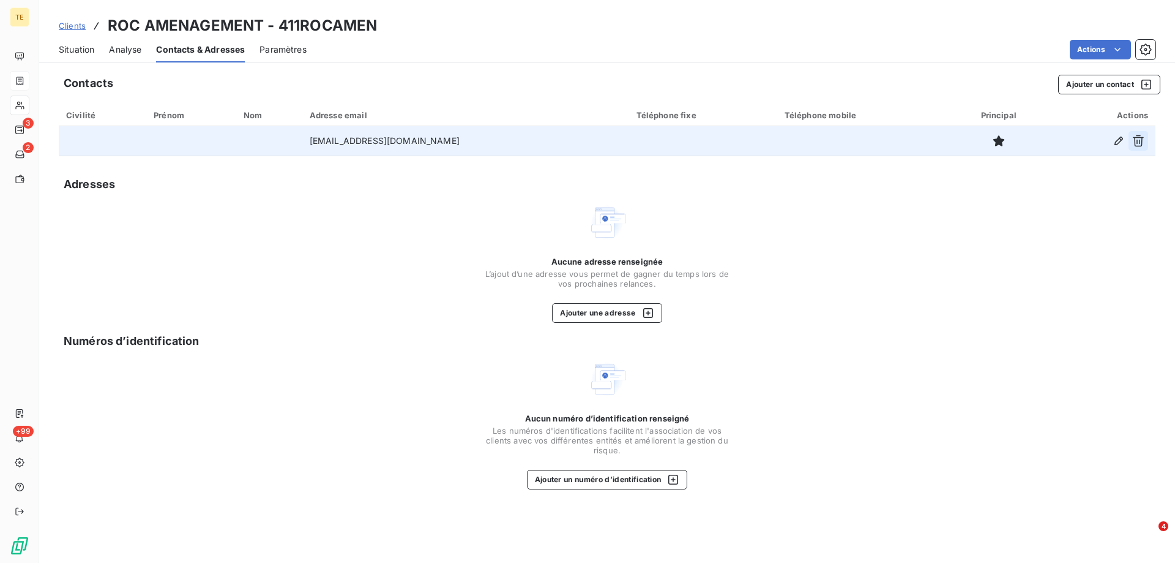
click at [1140, 139] on icon "button" at bounding box center [1138, 141] width 12 height 12
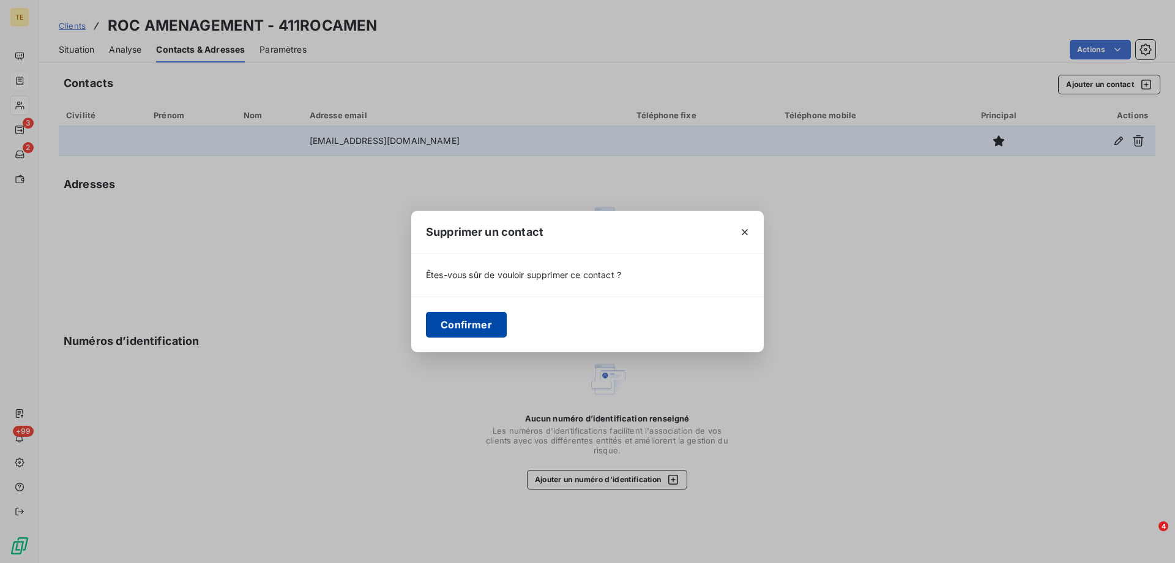
click at [441, 313] on button "Confirmer" at bounding box center [466, 325] width 81 height 26
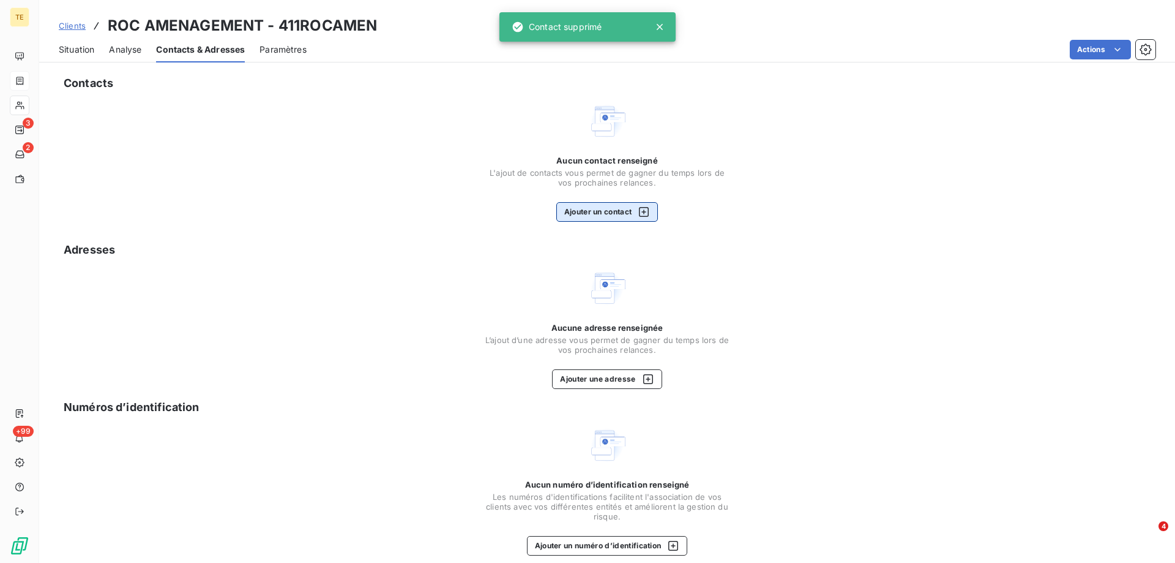
click at [584, 209] on button "Ajouter un contact" at bounding box center [607, 212] width 102 height 20
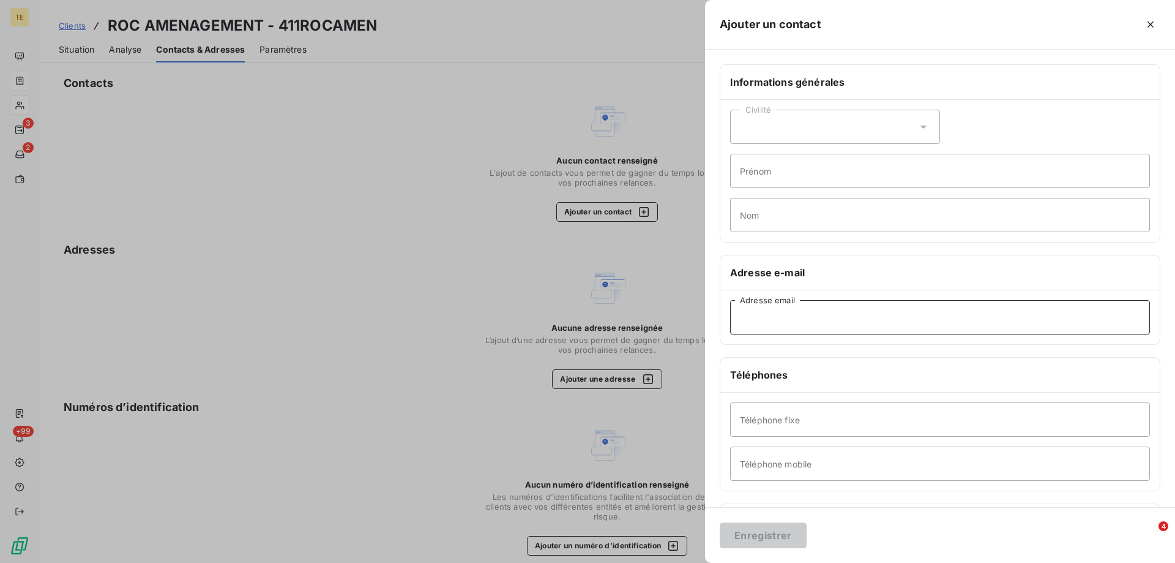
click at [747, 331] on input "Adresse email" at bounding box center [940, 317] width 420 height 34
paste input "[EMAIL_ADDRESS][DOMAIN_NAME]"
type input "[EMAIL_ADDRESS][DOMAIN_NAME]"
click at [773, 534] on button "Enregistrer" at bounding box center [763, 535] width 87 height 26
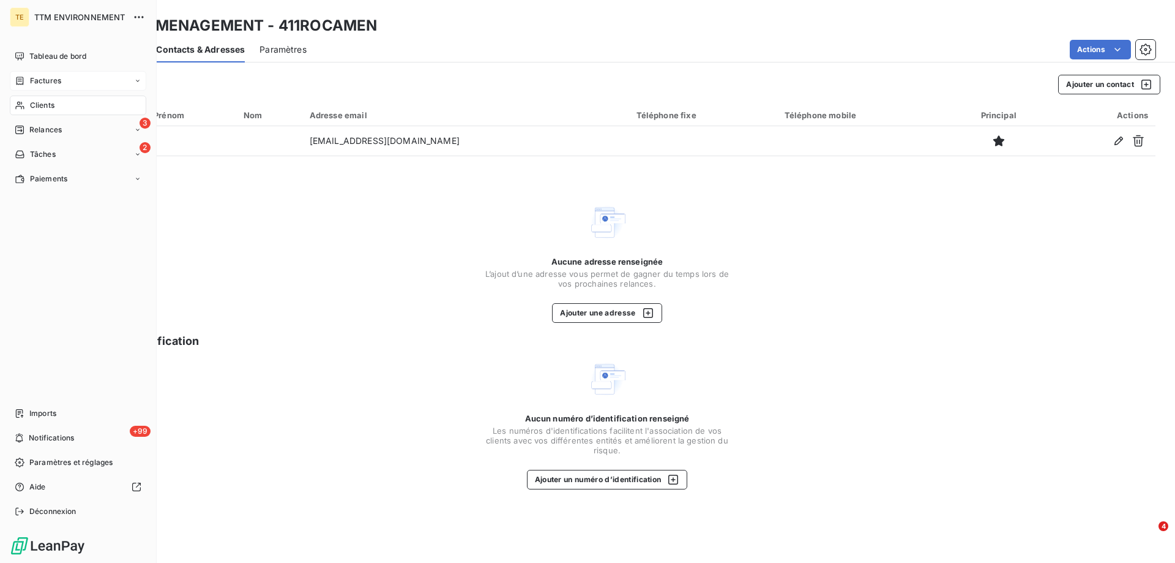
click at [45, 119] on nav "Tableau de bord Factures Clients 3 Relances 2 Tâches Paiements" at bounding box center [78, 118] width 137 height 142
click at [38, 132] on span "Relances" at bounding box center [45, 129] width 32 height 11
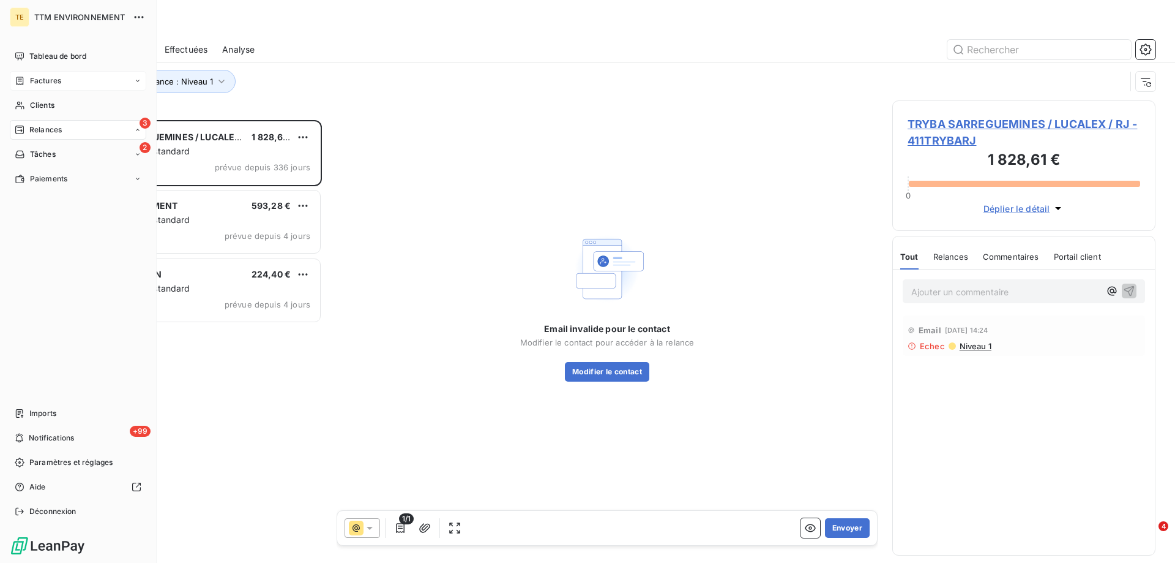
scroll to position [433, 254]
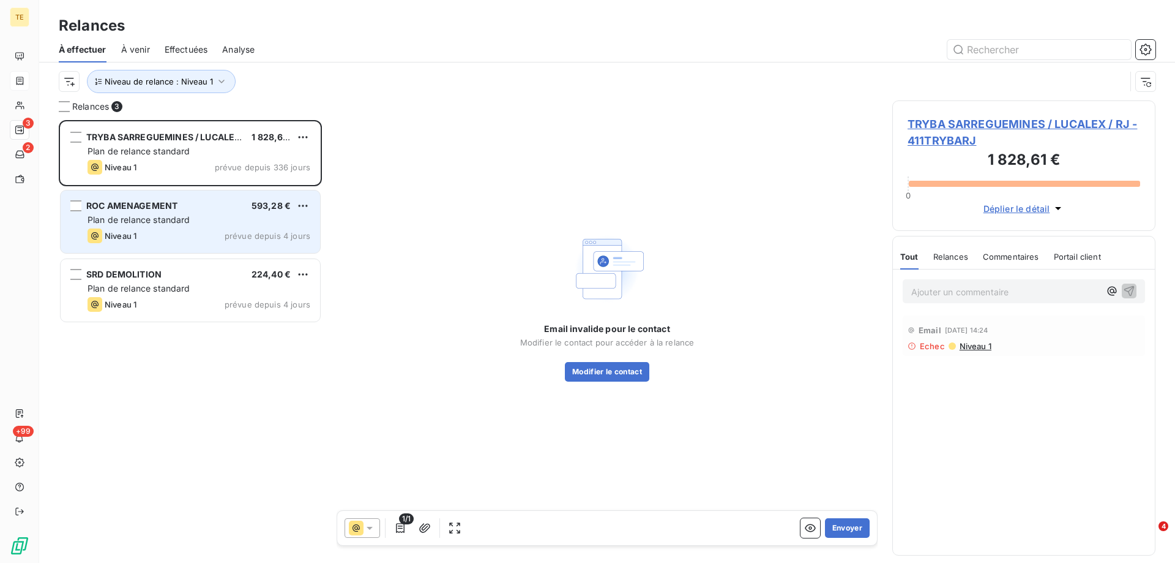
click at [163, 225] on div "Plan de relance standard" at bounding box center [199, 220] width 223 height 12
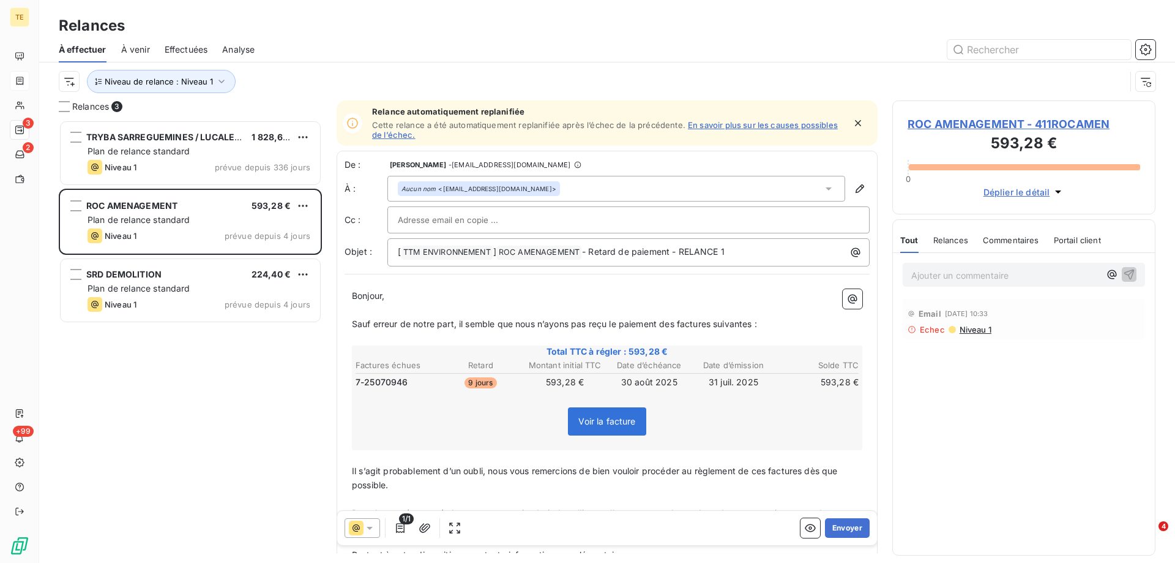
click at [193, 47] on span "Effectuées" at bounding box center [186, 49] width 43 height 12
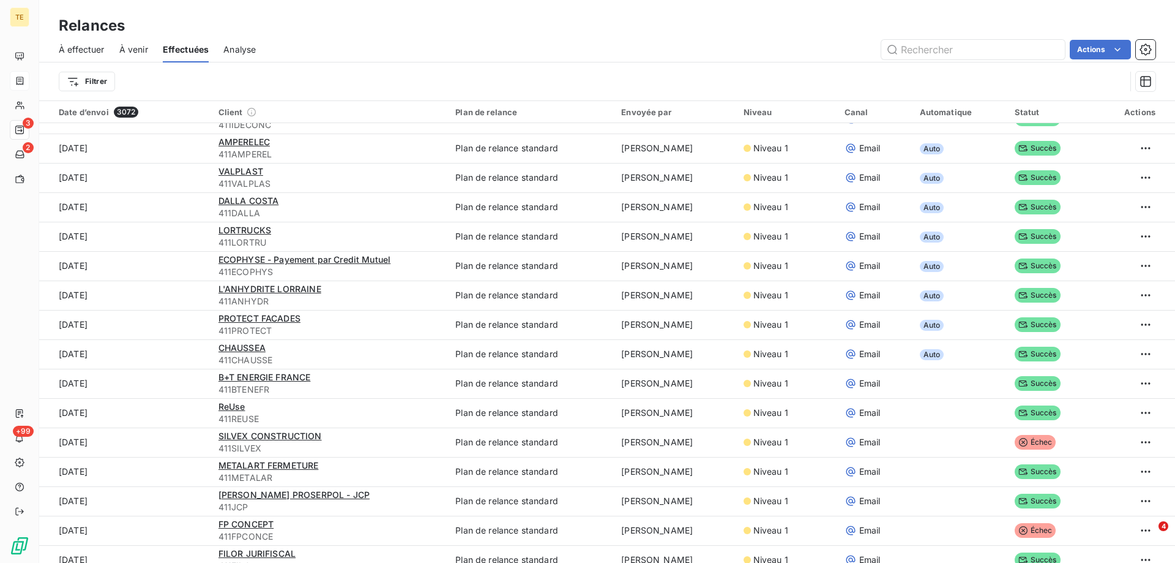
scroll to position [979, 0]
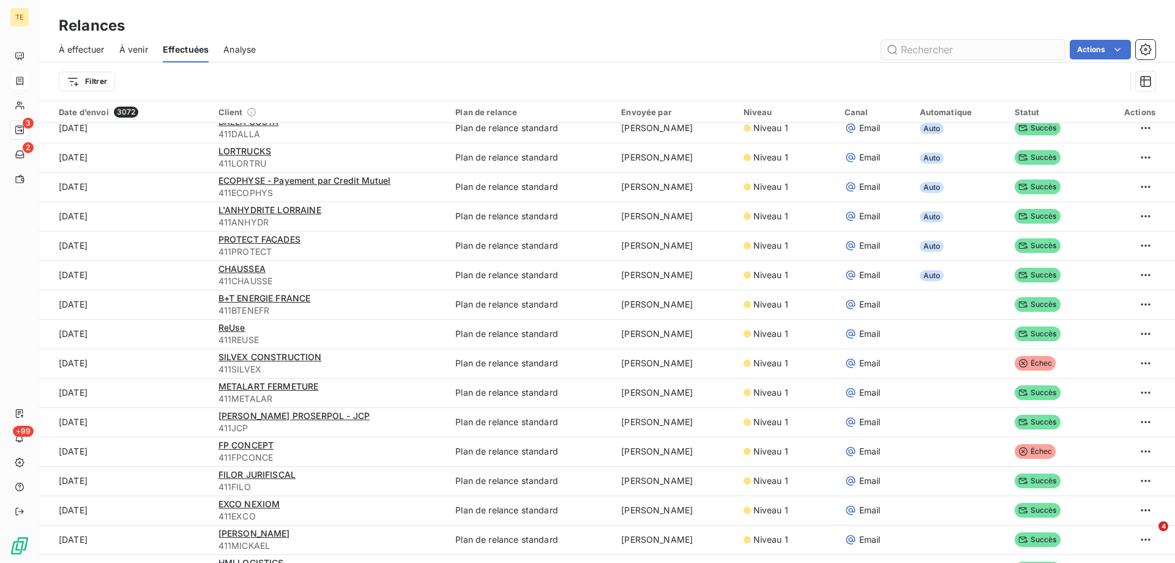
click at [925, 49] on input "text" at bounding box center [973, 50] width 184 height 20
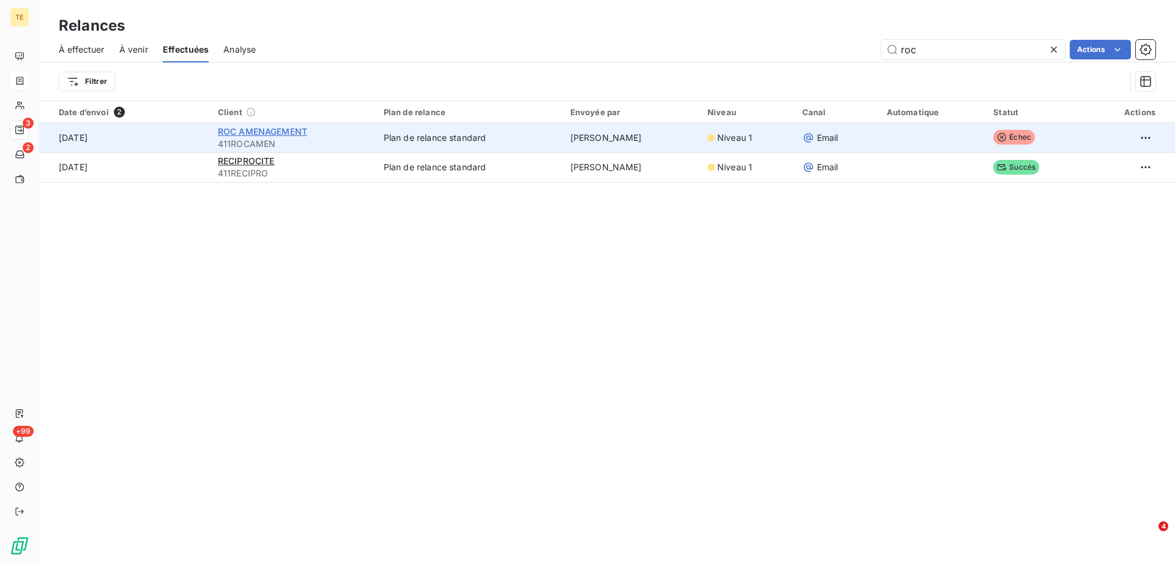
type input "roc"
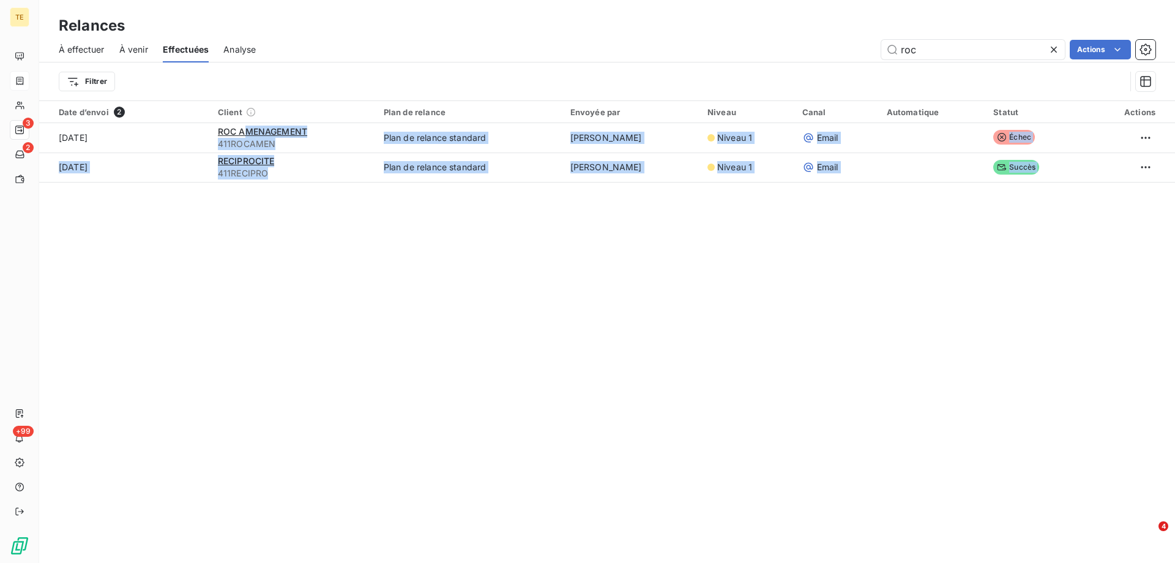
scroll to position [42, 0]
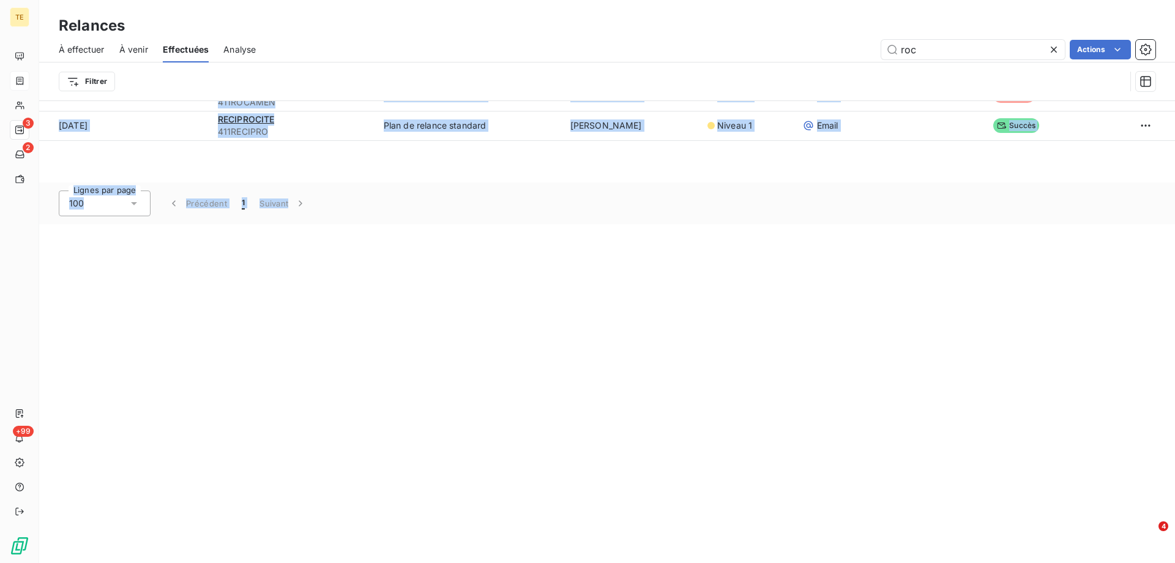
drag, startPoint x: 238, startPoint y: 130, endPoint x: 528, endPoint y: 214, distance: 302.5
click at [528, 214] on div "Date d’envoi 2 Client Plan de relance Envoyée par Niveau Canal Automatique Stat…" at bounding box center [607, 162] width 1136 height 124
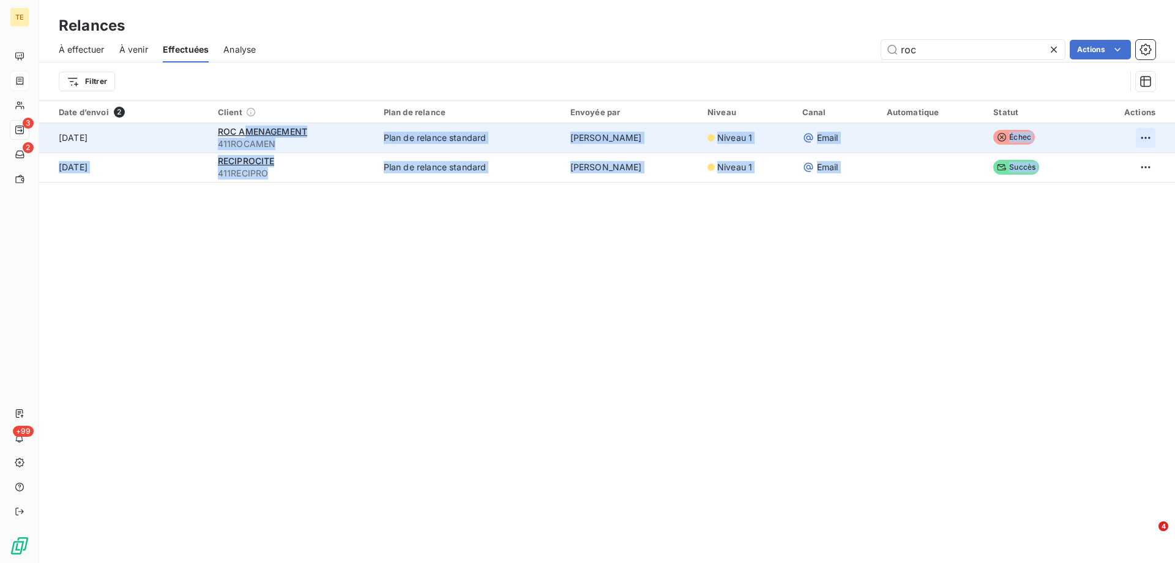
click at [1141, 136] on html "TE 3 2 +99 Relances À effectuer À venir Effectuées Analyse roc Actions Filtrer …" at bounding box center [587, 281] width 1175 height 563
click at [1044, 160] on div "Renvoyer la relance" at bounding box center [1062, 165] width 158 height 20
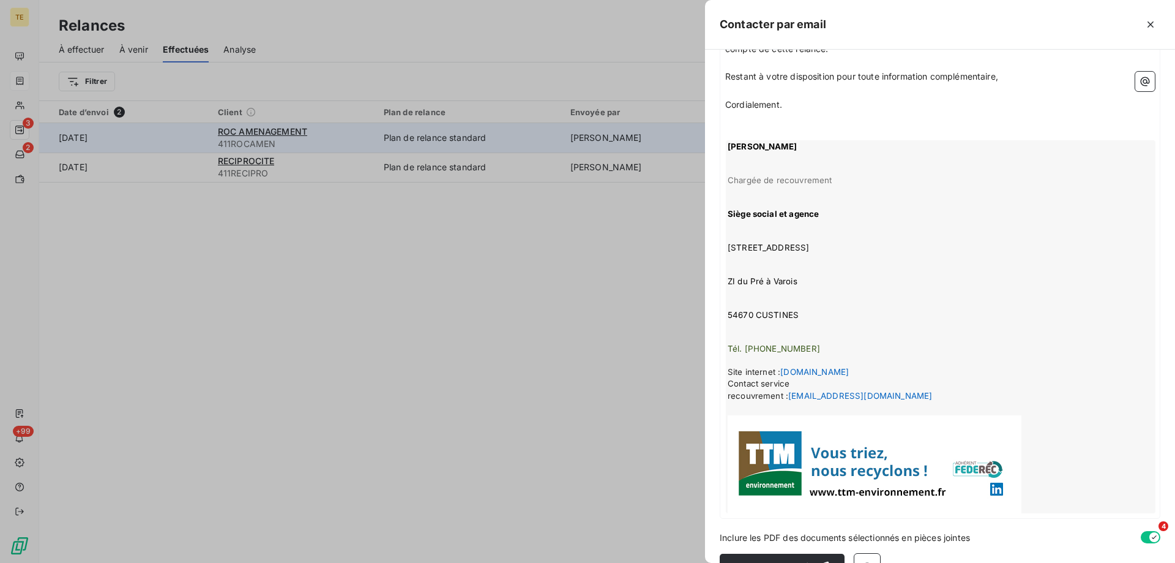
scroll to position [428, 0]
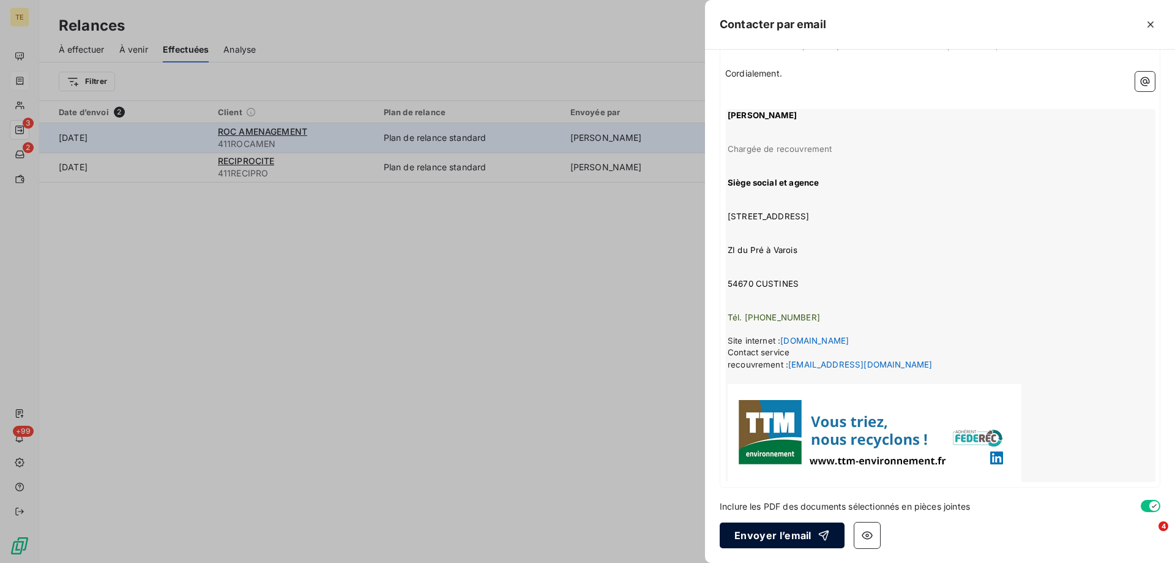
click at [780, 541] on button "Envoyer l’email" at bounding box center [782, 535] width 125 height 26
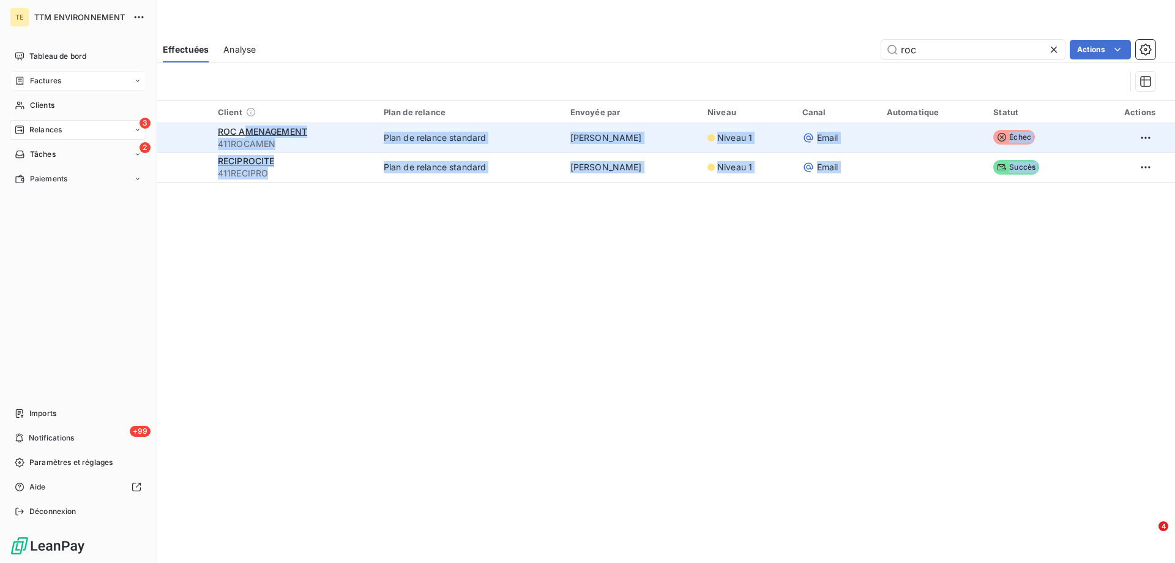
click at [46, 129] on span "Relances" at bounding box center [45, 129] width 32 height 11
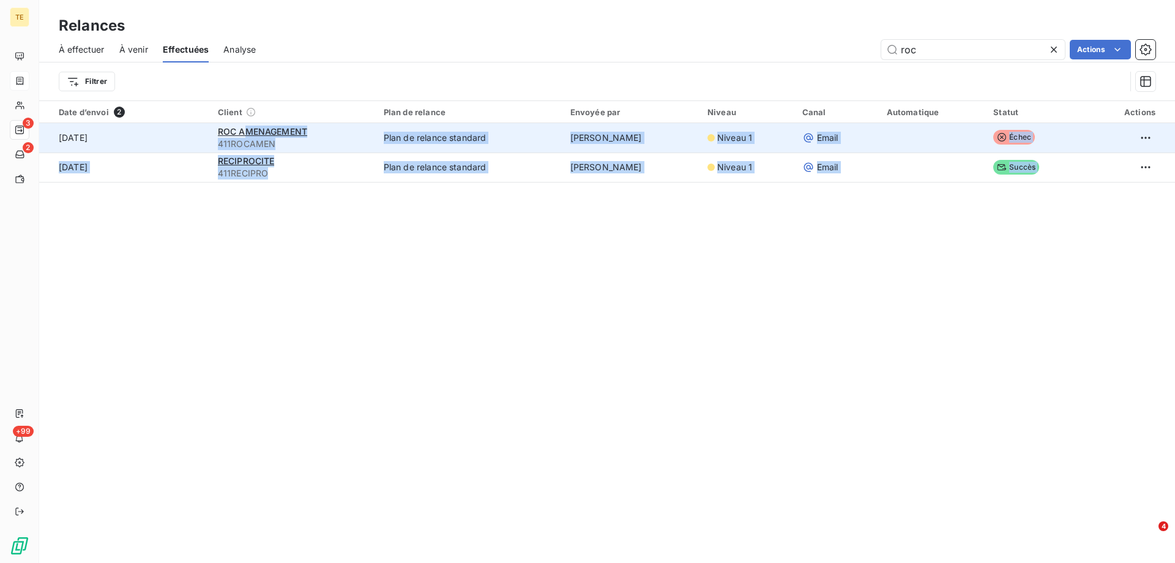
click at [470, 331] on div "Relances À effectuer À venir Effectuées Analyse roc Actions Filtrer Date d’envo…" at bounding box center [607, 281] width 1136 height 563
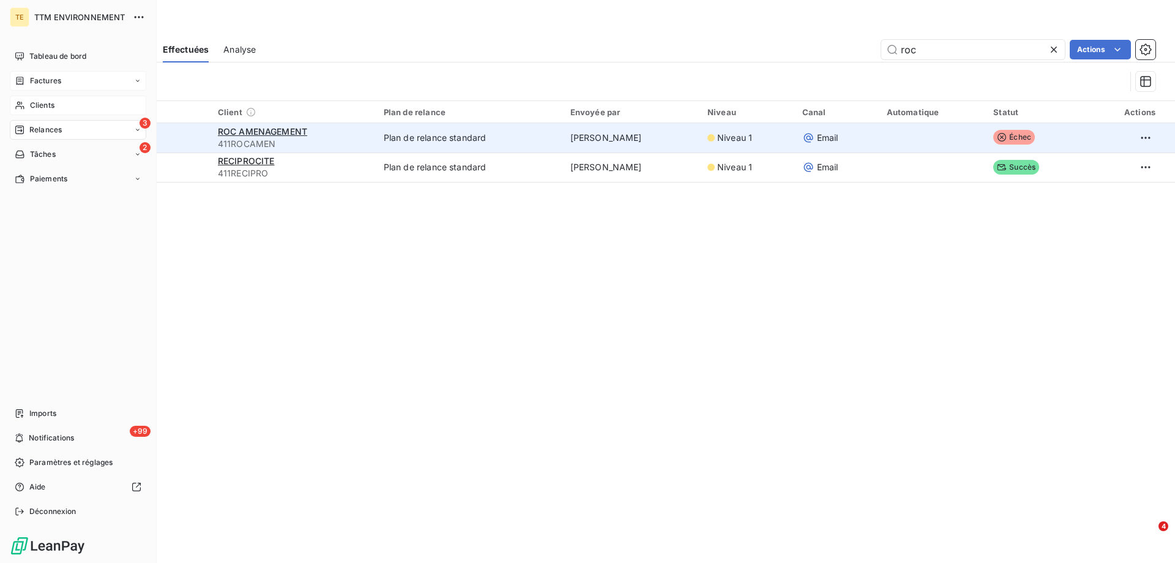
click at [57, 102] on div "Clients" at bounding box center [78, 105] width 137 height 20
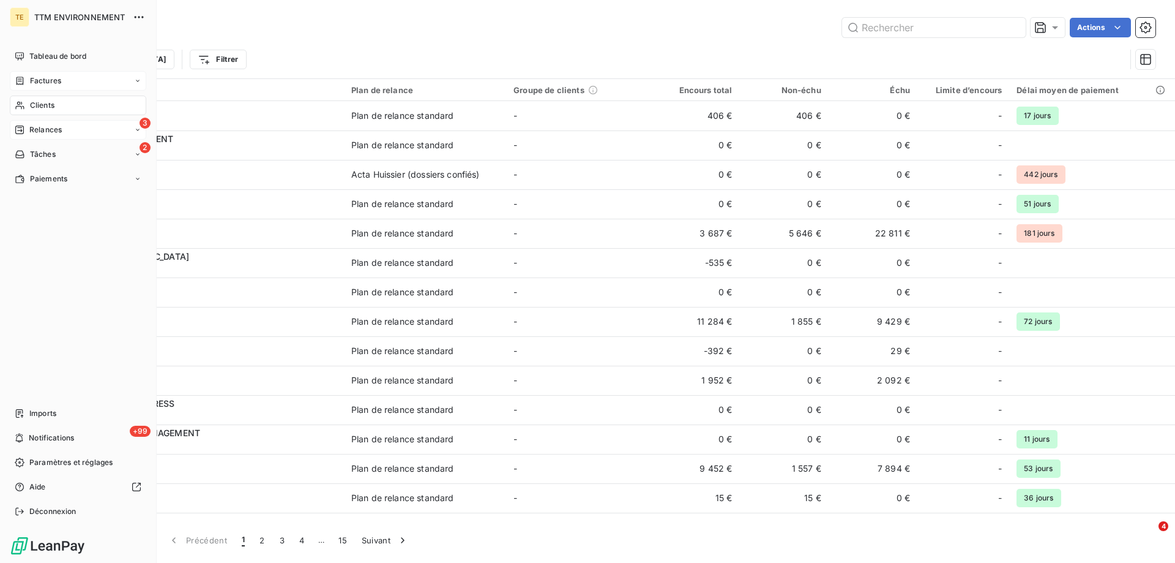
click at [52, 129] on span "Relances" at bounding box center [45, 129] width 32 height 11
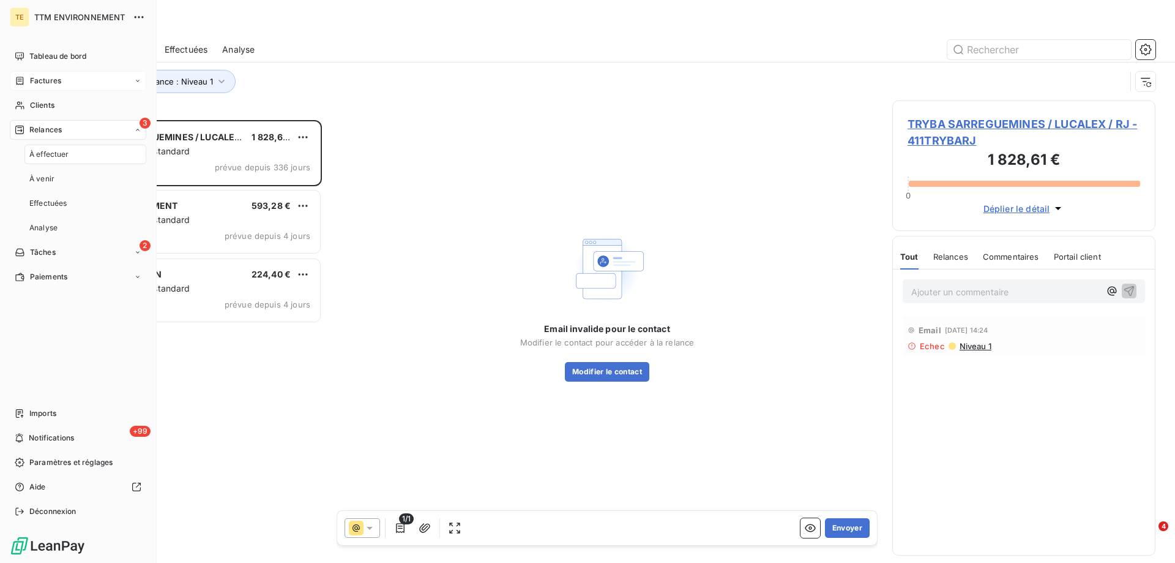
scroll to position [433, 254]
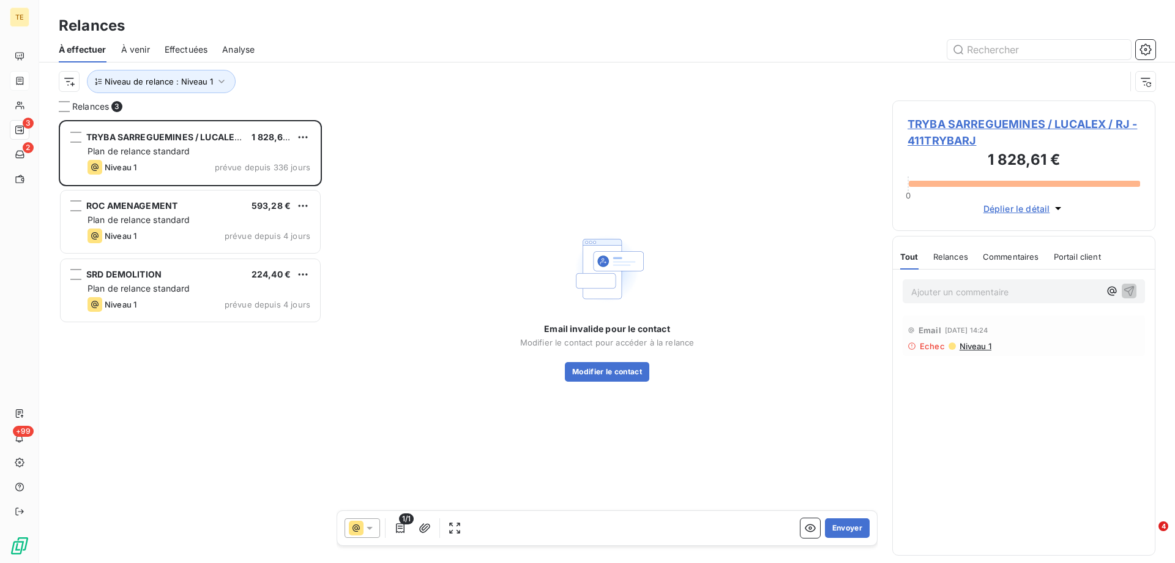
click at [291, 432] on div "TRYBA SARREGUEMINES / LUCALEX / RJ 1 828,61 € Plan de relance standard Niveau 1…" at bounding box center [190, 341] width 263 height 443
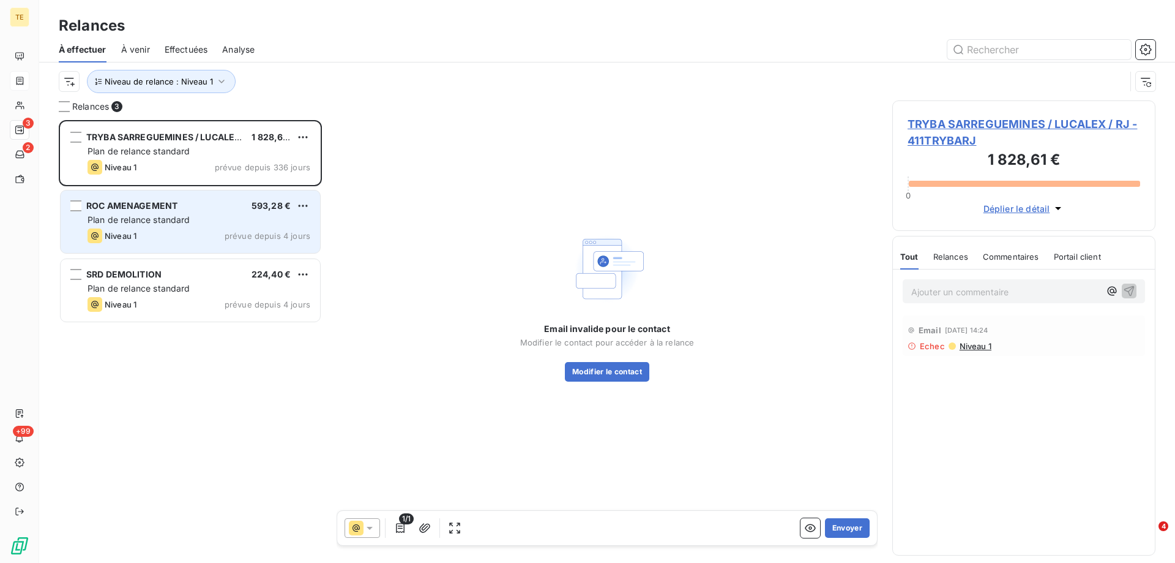
click at [293, 213] on div "ROC AMENAGEMENT 593,28 € Plan de relance standard Niveau 1 prévue depuis 4 jours" at bounding box center [191, 221] width 260 height 62
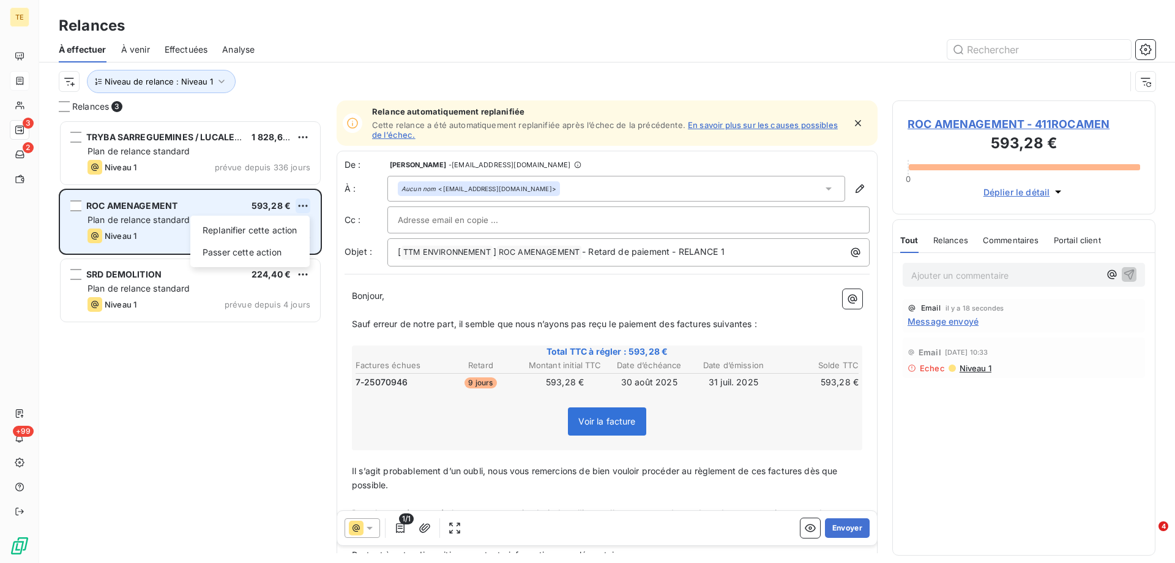
click at [306, 206] on html "TE 3 2 +99 Relances À effectuer À venir Effectuées Analyse Niveau de relance : …" at bounding box center [587, 281] width 1175 height 563
click at [260, 253] on div "Passer cette action" at bounding box center [250, 252] width 110 height 20
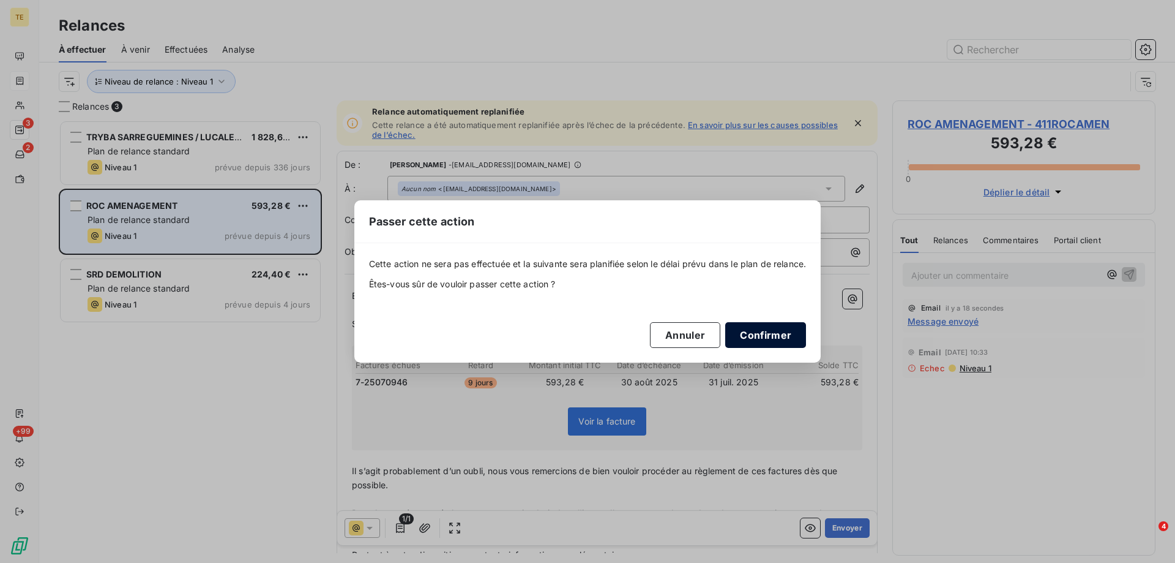
click at [760, 333] on button "Confirmer" at bounding box center [765, 335] width 81 height 26
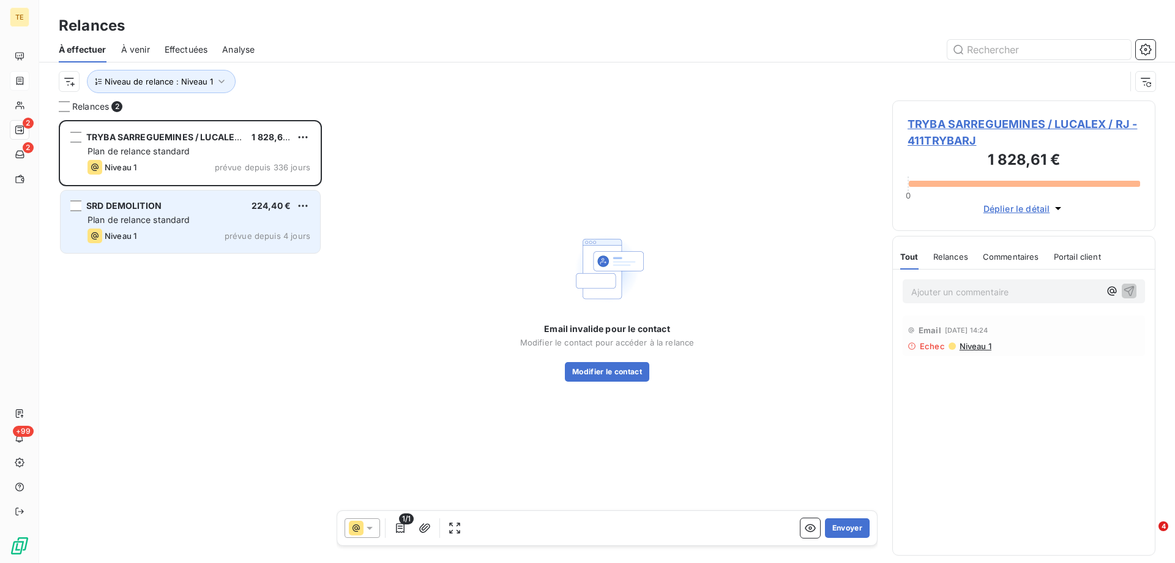
click at [226, 347] on div "TRYBA SARREGUEMINES / LUCALEX / RJ 1 828,61 € Plan de relance standard Niveau 1…" at bounding box center [190, 341] width 263 height 443
click at [199, 50] on span "Effectuées" at bounding box center [186, 49] width 43 height 12
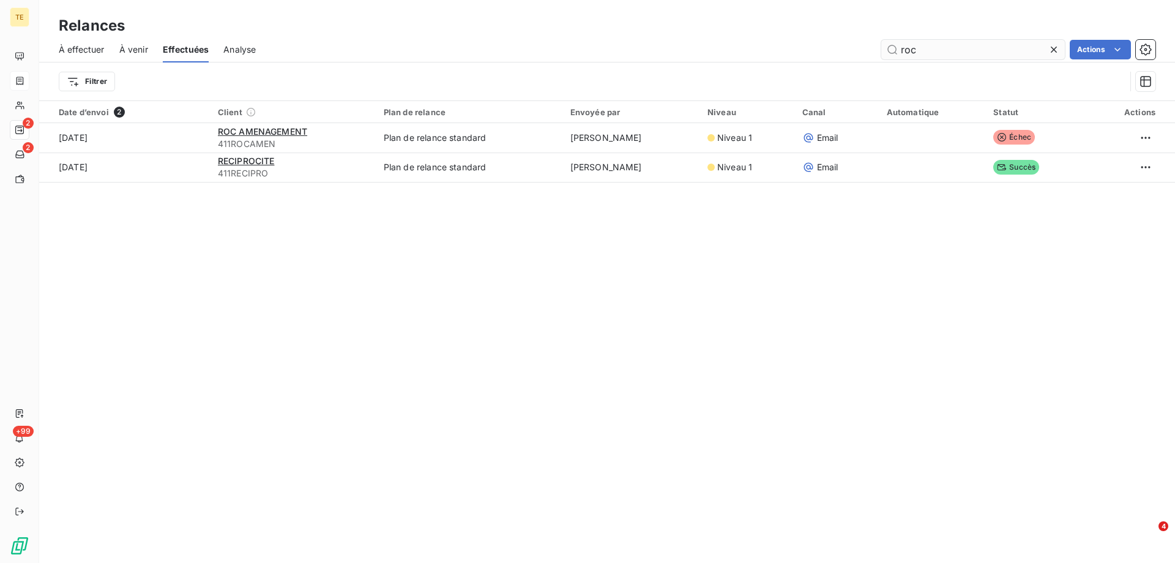
click at [1050, 48] on icon at bounding box center [1054, 49] width 12 height 12
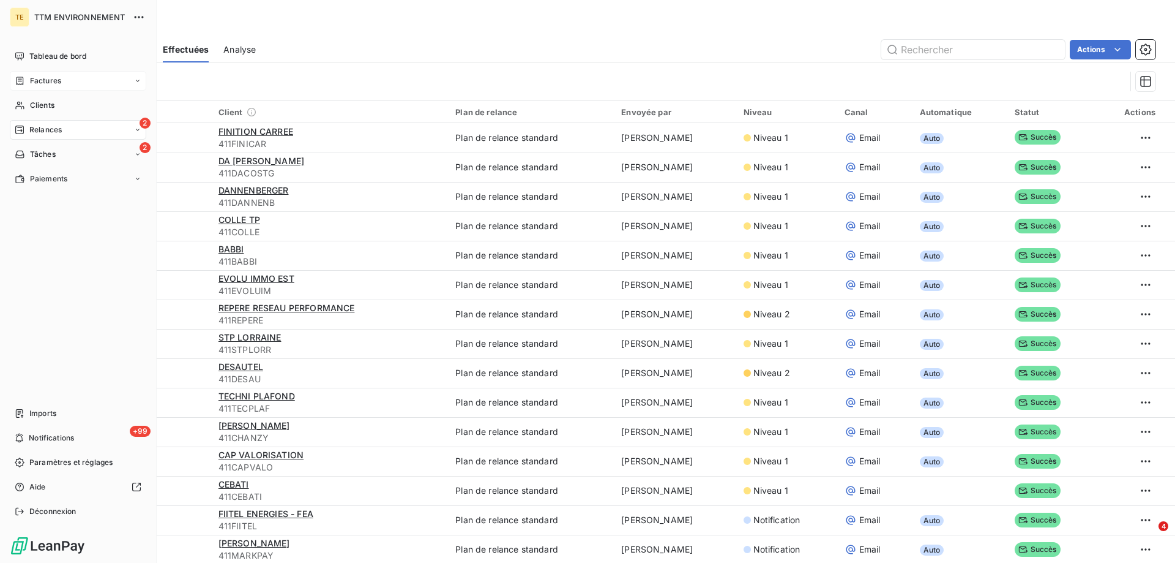
click at [57, 136] on div "2 Relances" at bounding box center [78, 130] width 137 height 20
click at [58, 252] on div "2 Tâches" at bounding box center [78, 252] width 137 height 20
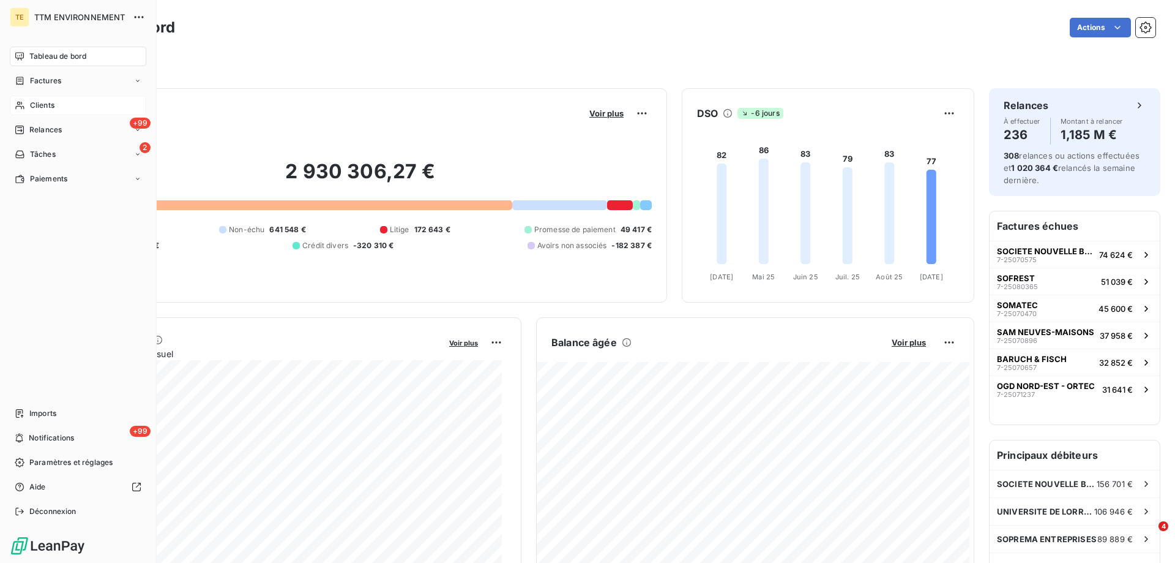
click at [44, 100] on span "Clients" at bounding box center [42, 105] width 24 height 11
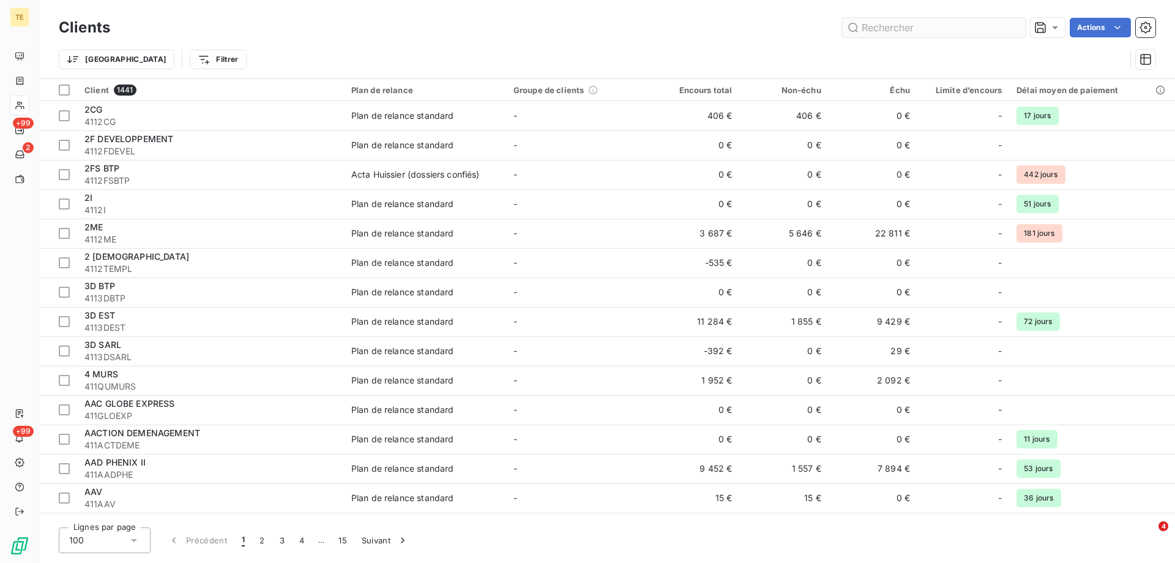
click at [935, 25] on input "text" at bounding box center [934, 28] width 184 height 20
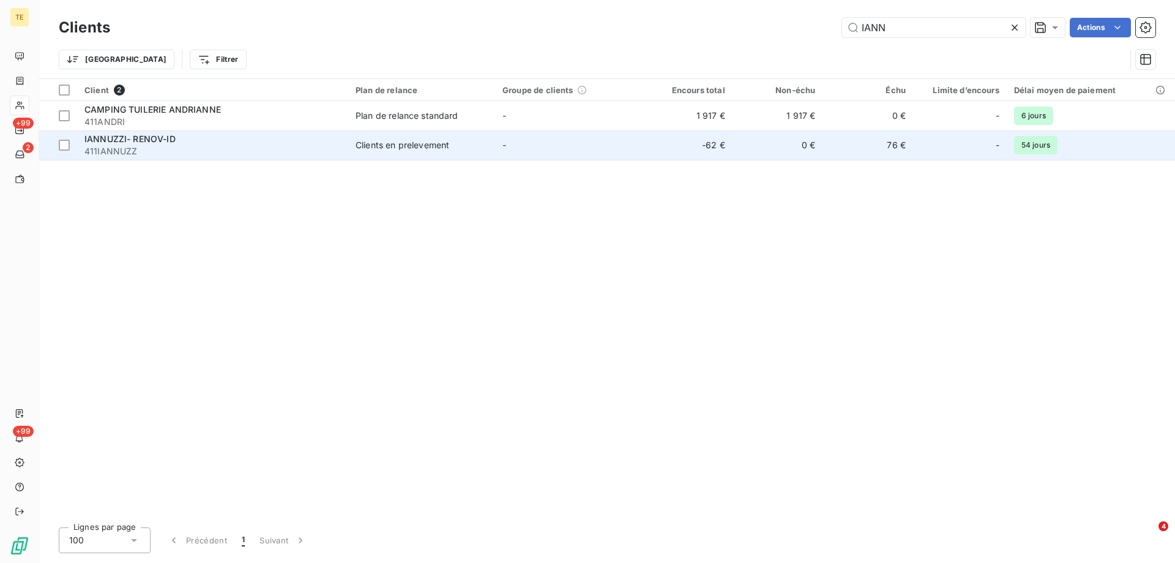
type input "IANN"
click at [127, 154] on span "411IANNUZZ" at bounding box center [212, 151] width 256 height 12
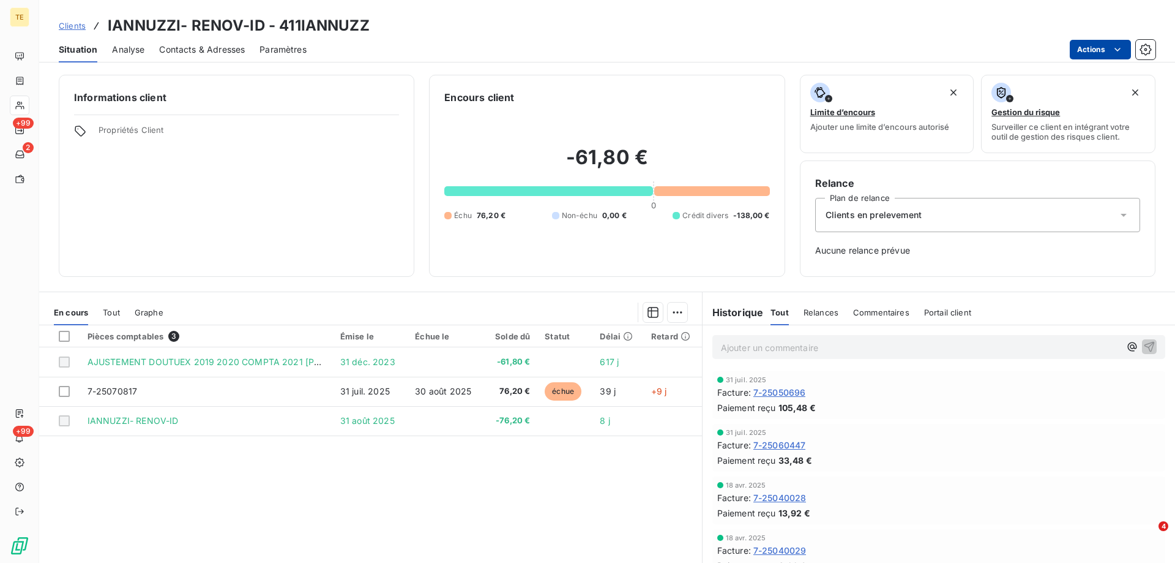
click at [1104, 49] on html "TE +99 2 +99 Clients IANNUZZI- RENOV-ID - 411IANNUZZ Situation Analyse Contacts…" at bounding box center [587, 281] width 1175 height 563
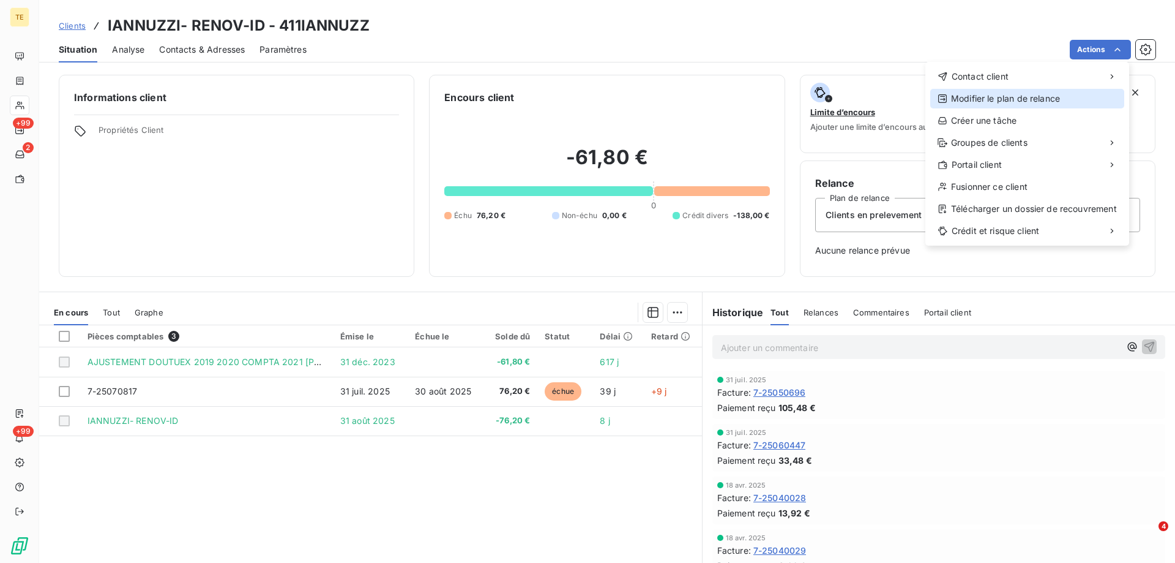
click at [992, 96] on div "Modifier le plan de relance" at bounding box center [1027, 99] width 194 height 20
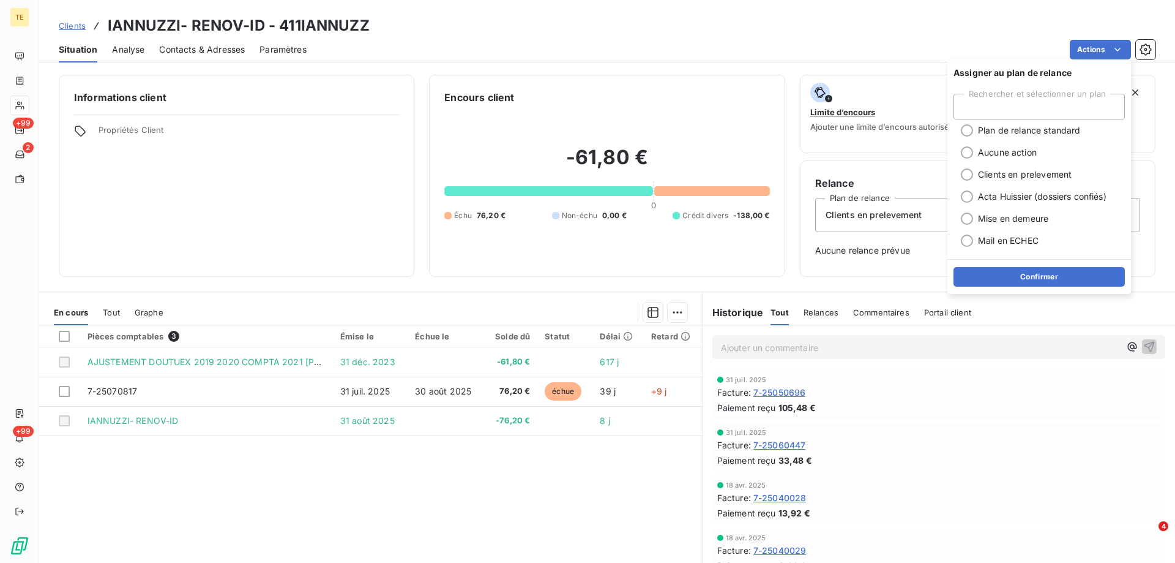
click at [964, 473] on div "31 juil. 2025 Facture : 7-25060447 Paiement reçu 33,48 €" at bounding box center [939, 447] width 473 height 53
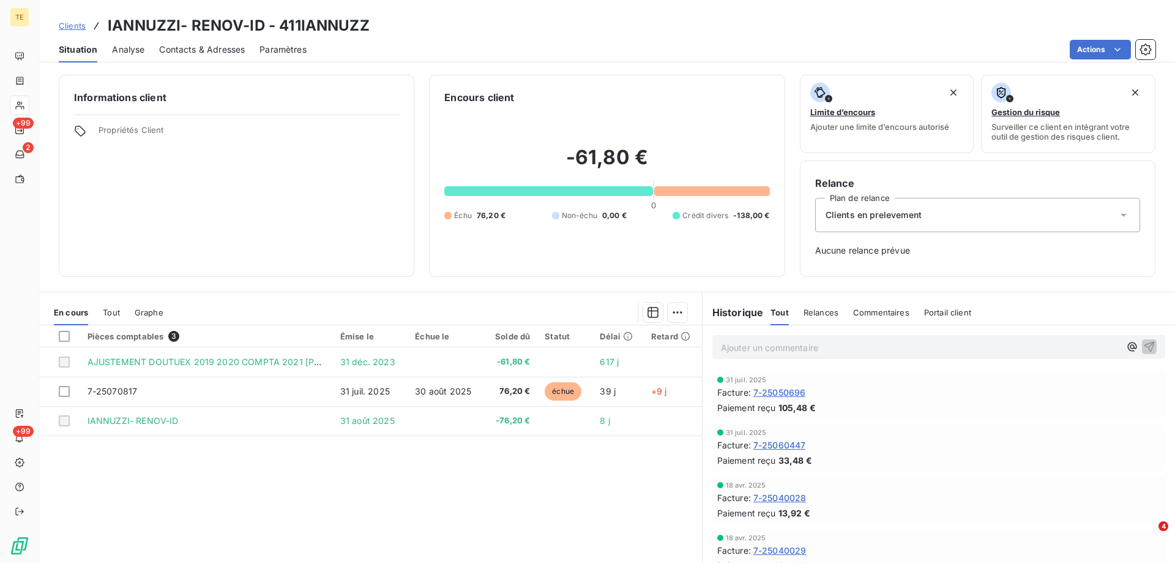
click at [474, 490] on div "Pièces comptables 3 Émise le Échue le Solde dû Statut Délai Retard AJUSTEMENT D…" at bounding box center [370, 443] width 663 height 236
